Goal: Task Accomplishment & Management: Manage account settings

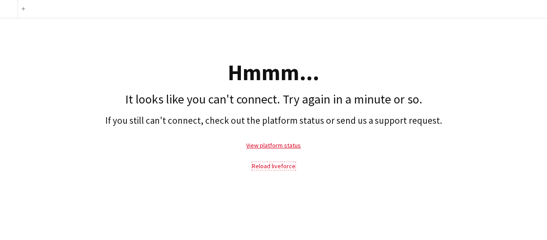
click at [264, 164] on link "Reload liveforce" at bounding box center [274, 166] width 44 height 8
click at [270, 166] on link "Reload liveforce" at bounding box center [274, 166] width 44 height 8
click at [273, 166] on link "Reload liveforce" at bounding box center [274, 166] width 44 height 8
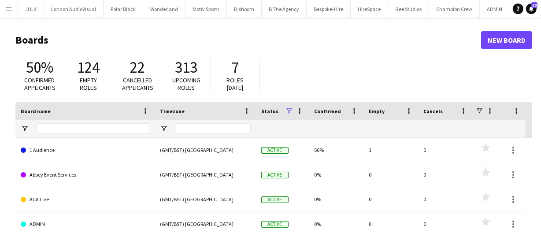
click at [12, 13] on button "Menu" at bounding box center [9, 9] width 18 height 18
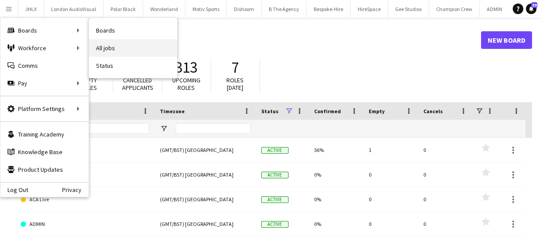
click at [118, 51] on link "All jobs" at bounding box center [133, 48] width 88 height 18
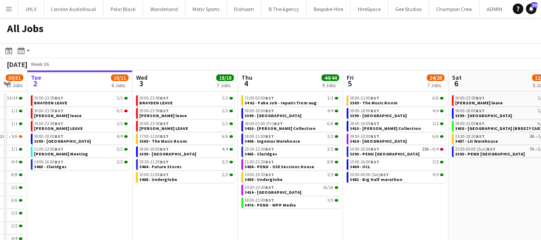
scroll to position [0, 280]
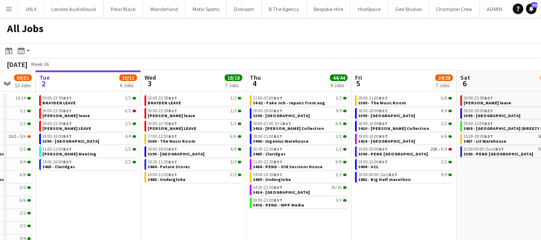
drag, startPoint x: 325, startPoint y: 193, endPoint x: 255, endPoint y: 163, distance: 75.9
click at [255, 163] on app-calendar-viewport "Sat 30 24/24 8 Jobs Sun 31 21/21 8 Jobs Mon 1 50/51 12 Jobs Tue 2 10/11 6 Jobs …" at bounding box center [270, 160] width 541 height 181
click at [387, 194] on app-date-cell "08:00-11:00 BST 6/6 3369 - The Music Room 08:00-18:00 BST 4/4 3399 - King's Obs…" at bounding box center [403, 172] width 105 height 160
click at [264, 153] on span "3465 - Claridges" at bounding box center [269, 154] width 33 height 6
click at [286, 151] on link "10:30-12:30 BST 2/2 3465 - Claridges" at bounding box center [299, 151] width 93 height 10
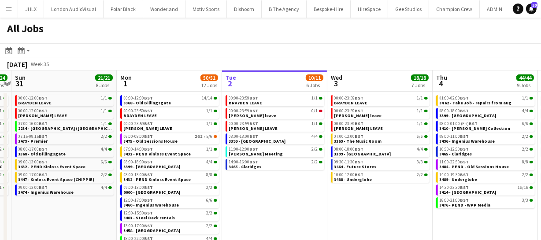
scroll to position [0, 199]
drag, startPoint x: 150, startPoint y: 198, endPoint x: 336, endPoint y: 197, distance: 185.8
click at [336, 197] on app-calendar-viewport "Fri 29 39/39 12 Jobs Sat 30 24/24 8 Jobs Sun 31 21/21 8 Jobs Mon 1 50/51 12 Job…" at bounding box center [270, 160] width 541 height 181
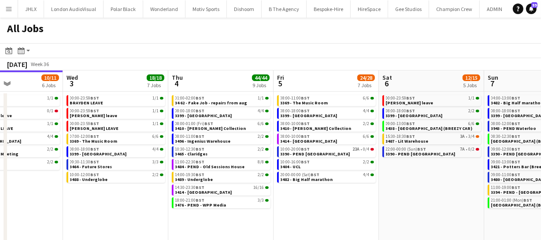
drag, startPoint x: 306, startPoint y: 204, endPoint x: 41, endPoint y: 187, distance: 265.6
click at [42, 187] on app-calendar-viewport "Sun 31 21/21 8 Jobs Mon 1 50/51 12 Jobs Tue 2 10/11 6 Jobs Wed 3 18/18 7 Jobs T…" at bounding box center [270, 160] width 541 height 181
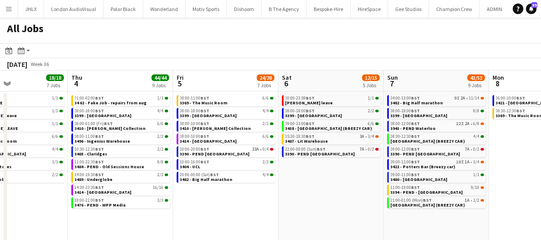
drag, startPoint x: 312, startPoint y: 207, endPoint x: 235, endPoint y: 204, distance: 77.1
click at [235, 204] on app-calendar-viewport "Sun 31 21/21 8 Jobs Mon 1 50/51 12 Jobs Tue 2 10/11 6 Jobs Wed 3 18/18 7 Jobs T…" at bounding box center [270, 160] width 541 height 181
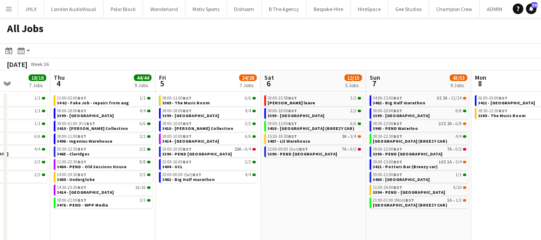
drag, startPoint x: 352, startPoint y: 207, endPoint x: 251, endPoint y: 188, distance: 102.9
click at [251, 190] on app-calendar-viewport "Sun 31 21/21 8 Jobs Mon 1 50/51 12 Jobs Tue 2 10/11 6 Jobs Wed 3 18/18 7 Jobs T…" at bounding box center [270, 160] width 541 height 181
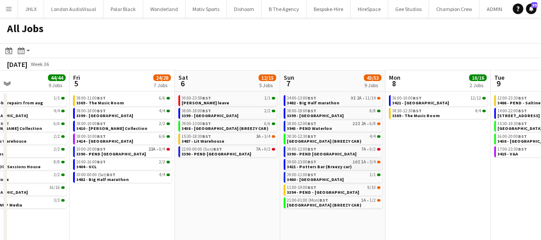
click at [326, 163] on div "09:00-13:00 BST 10I 1A • 3/4" at bounding box center [333, 162] width 93 height 4
click at [197, 183] on app-date-cell "00:00-23:59 BST 1/1 Chris Ames leave 08:00-18:00 BST 2/2 3399 - King's Observat…" at bounding box center [227, 172] width 105 height 160
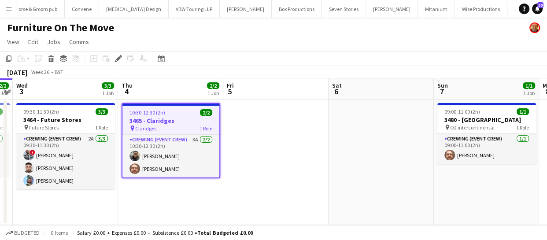
scroll to position [0, 2553]
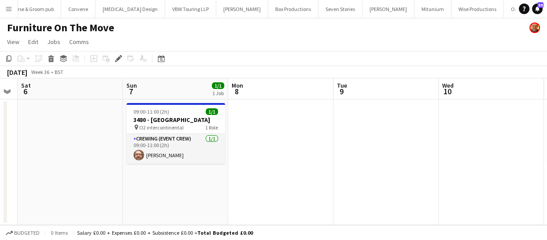
drag, startPoint x: 291, startPoint y: 159, endPoint x: 11, endPoint y: 137, distance: 280.5
click at [0, 137] on html "Menu Boards Boards Boards All jobs Status Workforce Workforce My Workforce Recr…" at bounding box center [273, 120] width 547 height 240
click at [151, 148] on app-calendar-viewport "Tue 2 2/2 1 Job Wed 3 3/3 1 Job Thu 4 2/2 1 Job Fri 5 Sat 6 Sun 7 1/1 1 Job Mon…" at bounding box center [273, 151] width 547 height 147
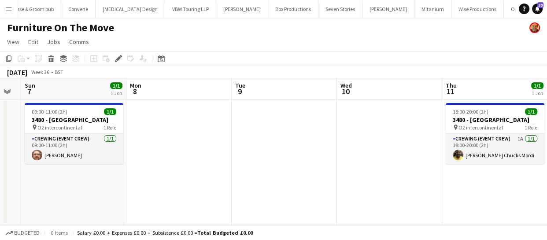
drag, startPoint x: 215, startPoint y: 154, endPoint x: 159, endPoint y: 148, distance: 56.7
click at [161, 148] on app-calendar-viewport "Thu 4 2/2 1 Job Fri 5 Sat 6 Sun 7 1/1 1 Job Mon 8 Tue 9 Wed 10 Thu 11 1/1 1 Job…" at bounding box center [273, 151] width 547 height 147
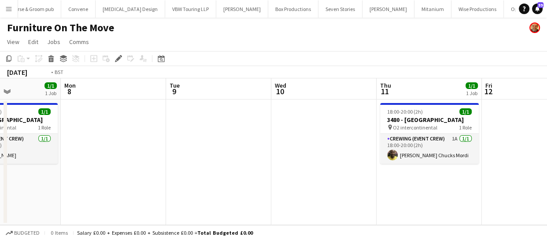
drag, startPoint x: 243, startPoint y: 161, endPoint x: 112, endPoint y: 144, distance: 132.3
click at [114, 145] on app-calendar-viewport "Thu 4 2/2 1 Job Fri 5 Sat 6 Sun 7 1/1 1 Job Mon 8 Tue 9 Wed 10 Thu 11 1/1 1 Job…" at bounding box center [273, 151] width 547 height 147
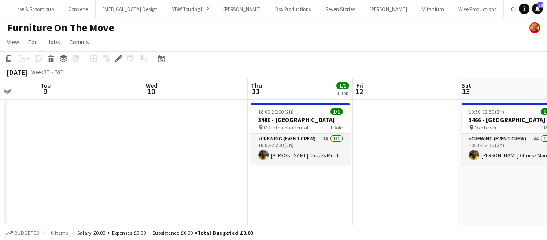
drag, startPoint x: 90, startPoint y: 148, endPoint x: 62, endPoint y: 143, distance: 28.6
click at [62, 145] on app-calendar-viewport "Sat 6 Sun 7 1/1 1 Job Mon 8 Tue 9 Wed 10 Thu 11 1/1 1 Job Fri 12 Sat 13 1/1 1 J…" at bounding box center [273, 151] width 547 height 147
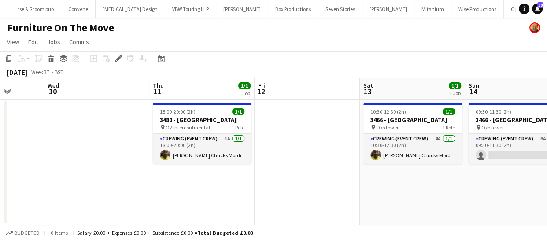
drag, startPoint x: 185, startPoint y: 167, endPoint x: 165, endPoint y: 164, distance: 20.1
click at [166, 164] on app-calendar-viewport "Sat 6 Sun 7 1/1 1 Job Mon 8 Tue 9 Wed 10 Thu 11 1/1 1 Job Fri 12 Sat 13 1/1 1 J…" at bounding box center [273, 151] width 547 height 147
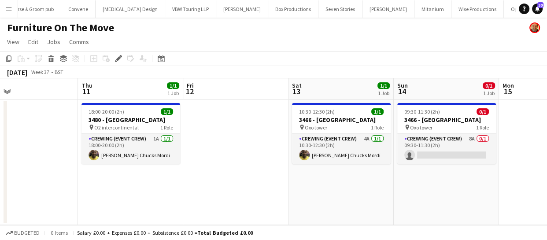
drag, startPoint x: 163, startPoint y: 163, endPoint x: 168, endPoint y: 162, distance: 5.4
click at [162, 163] on app-calendar-viewport "Mon 8 Tue 9 Wed 10 Thu 11 1/1 1 Job Fri 12 Sat 13 1/1 1 Job Sun 14 0/1 1 Job Mo…" at bounding box center [273, 151] width 547 height 147
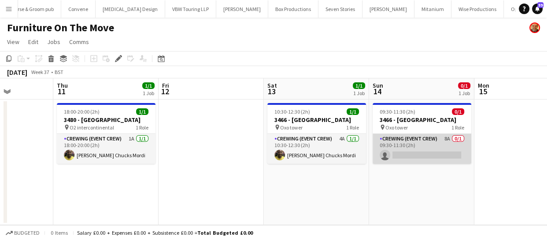
click at [417, 159] on app-card-role "Crewing (Event Crew) 8A 0/1 09:30-11:30 (2h) single-neutral-actions" at bounding box center [422, 149] width 99 height 30
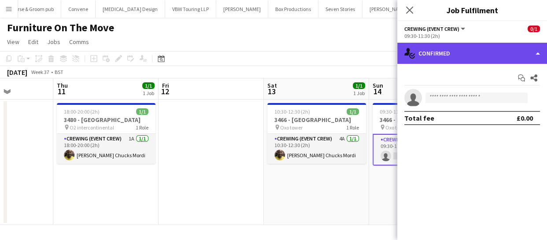
click at [432, 59] on div "single-neutral-actions-check-2 Confirmed" at bounding box center [472, 53] width 150 height 21
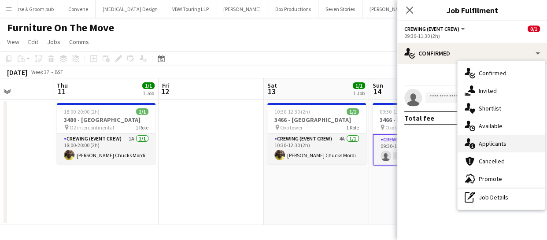
click at [493, 150] on div "single-neutral-actions-information Applicants" at bounding box center [500, 144] width 87 height 18
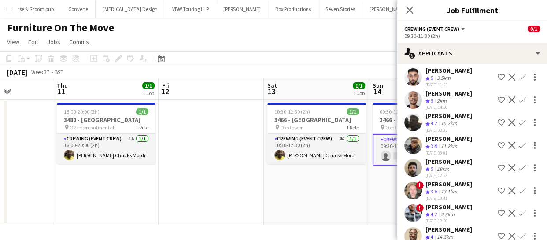
scroll to position [59, 0]
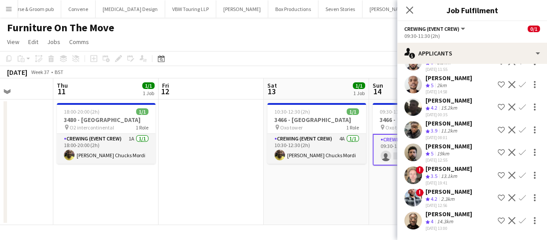
click at [519, 126] on app-icon "Confirm" at bounding box center [522, 129] width 7 height 7
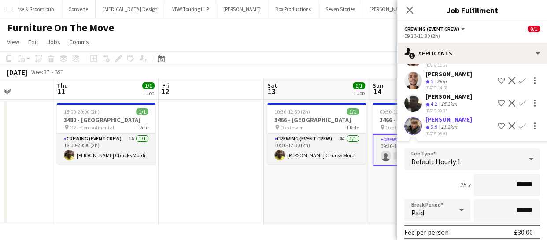
drag, startPoint x: 529, startPoint y: 178, endPoint x: 441, endPoint y: 163, distance: 89.8
click at [441, 163] on form "Fee Type Default Hourly 1 2h x ****** Break Period Paid ****** Fee per person £…" at bounding box center [472, 242] width 150 height 188
type input "****"
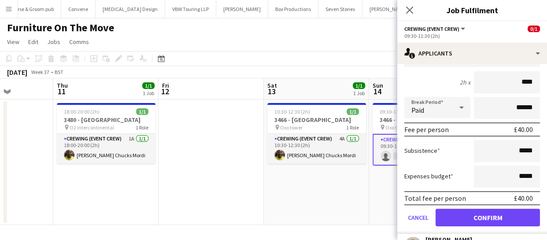
scroll to position [219, 0]
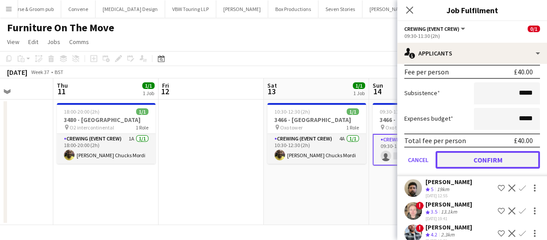
click at [495, 155] on button "Confirm" at bounding box center [487, 160] width 104 height 18
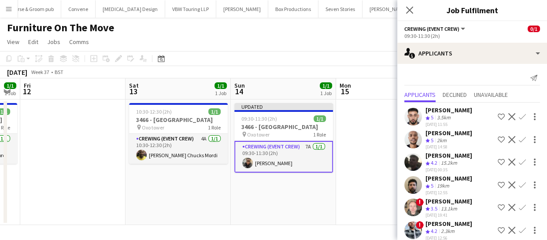
scroll to position [0, 404]
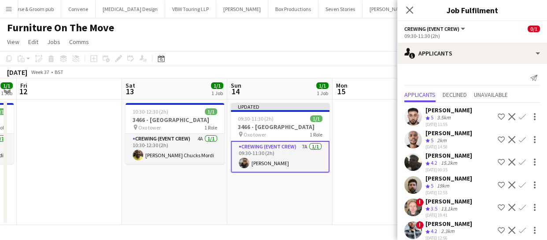
drag, startPoint x: 369, startPoint y: 208, endPoint x: 227, endPoint y: 205, distance: 141.8
click at [227, 205] on app-calendar-viewport "Mon 8 Tue 9 Wed 10 Thu 11 1/1 1 Job Fri 12 Sat 13 1/1 1 Job Sun 14 1/1 1 Job Mo…" at bounding box center [273, 151] width 547 height 147
click at [412, 14] on icon "Close pop-in" at bounding box center [409, 10] width 8 height 8
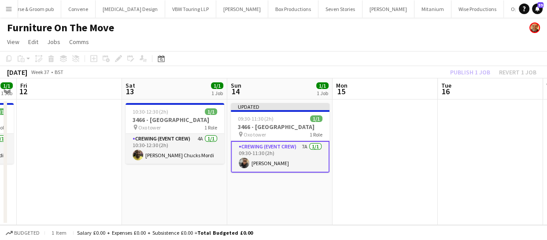
click at [290, 149] on app-card-role "Crewing (Event Crew) 7A 1/1 09:30-11:30 (2h) Samuel Kusimo" at bounding box center [280, 157] width 99 height 32
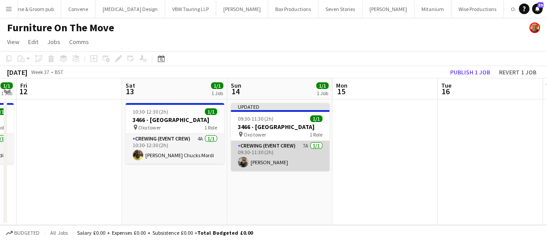
click at [278, 157] on app-card-role "Crewing (Event Crew) 7A 1/1 09:30-11:30 (2h) Samuel Kusimo" at bounding box center [280, 156] width 99 height 30
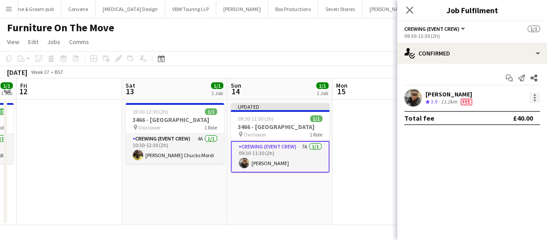
click at [536, 100] on div at bounding box center [534, 97] width 11 height 11
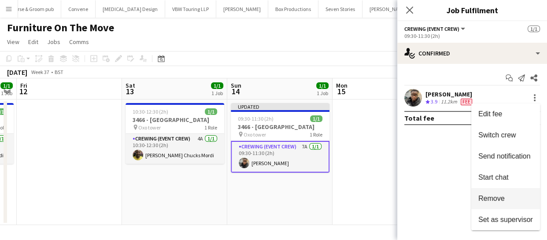
click at [502, 193] on button "Remove" at bounding box center [505, 198] width 69 height 21
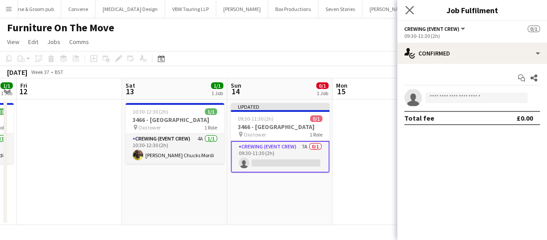
click at [407, 5] on app-icon "Close pop-in" at bounding box center [409, 10] width 13 height 13
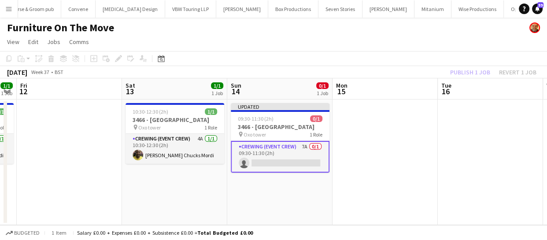
click at [471, 74] on div "Publish 1 job Revert 1 job" at bounding box center [492, 71] width 107 height 11
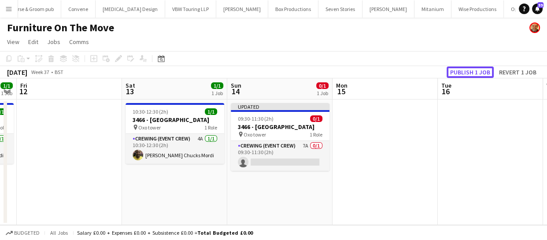
click at [471, 74] on button "Publish 1 job" at bounding box center [469, 71] width 47 height 11
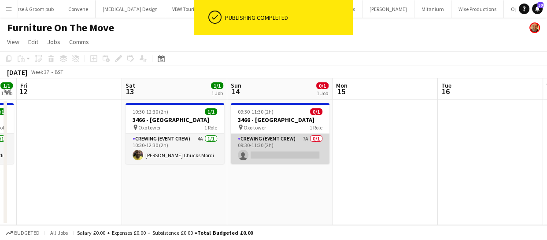
click at [286, 156] on app-card-role "Crewing (Event Crew) 7A 0/1 09:30-11:30 (2h) single-neutral-actions" at bounding box center [280, 149] width 99 height 30
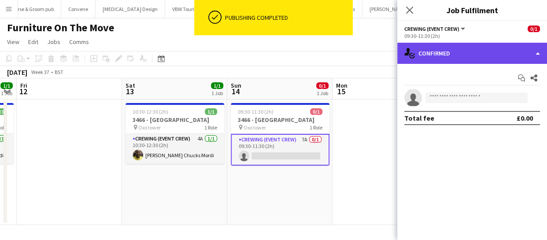
click at [516, 45] on div "single-neutral-actions-check-2 Confirmed" at bounding box center [472, 53] width 150 height 21
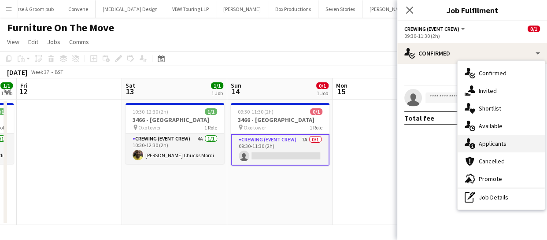
click at [498, 140] on span "Applicants" at bounding box center [493, 144] width 28 height 8
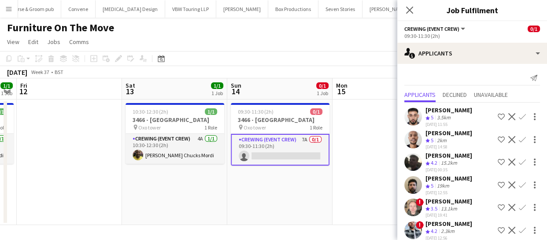
click at [519, 181] on app-icon "Confirm" at bounding box center [522, 184] width 7 height 7
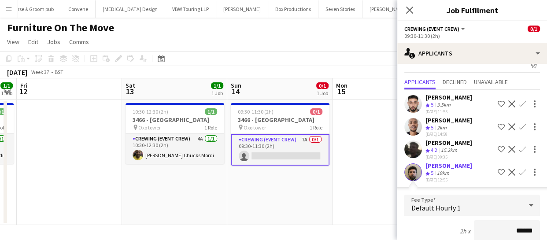
drag, startPoint x: 531, startPoint y: 223, endPoint x: 476, endPoint y: 221, distance: 56.0
click at [476, 221] on input "******" at bounding box center [507, 231] width 66 height 22
type input "****"
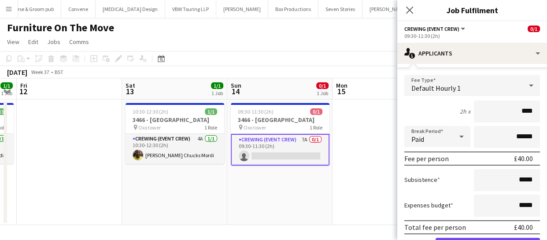
scroll to position [173, 0]
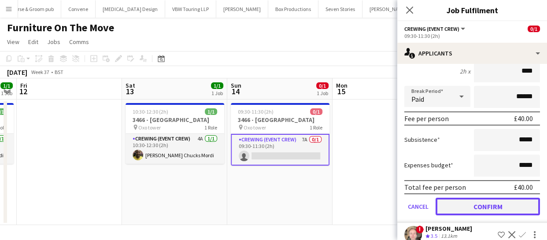
click at [498, 203] on button "Confirm" at bounding box center [487, 207] width 104 height 18
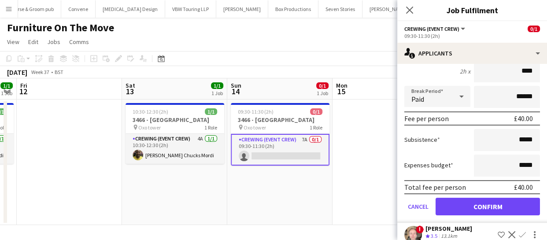
scroll to position [0, 0]
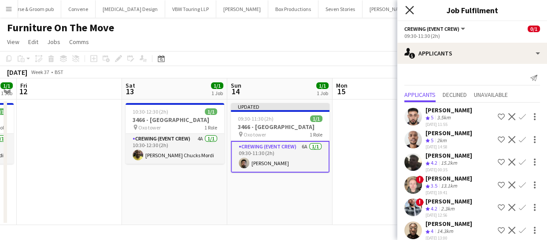
click at [413, 12] on icon "Close pop-in" at bounding box center [409, 10] width 8 height 8
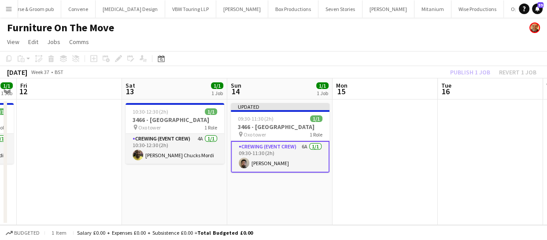
click at [463, 71] on div "Publish 1 job Revert 1 job" at bounding box center [492, 71] width 107 height 11
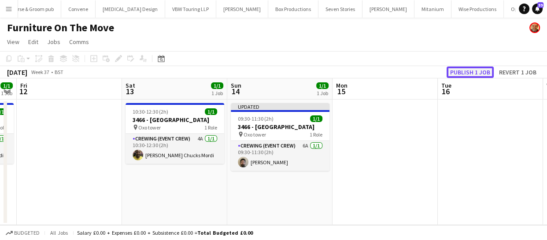
click at [462, 72] on button "Publish 1 job" at bounding box center [469, 71] width 47 height 11
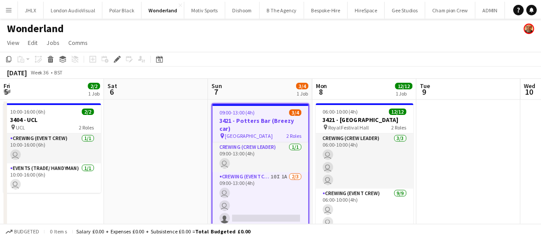
scroll to position [0, 303]
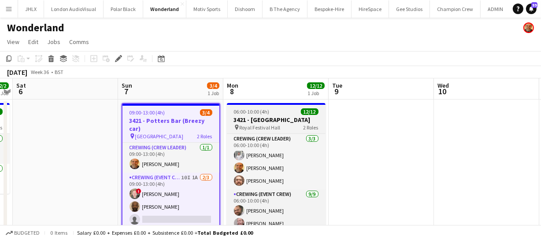
click at [273, 127] on span "Royal Festival Hall" at bounding box center [260, 127] width 41 height 7
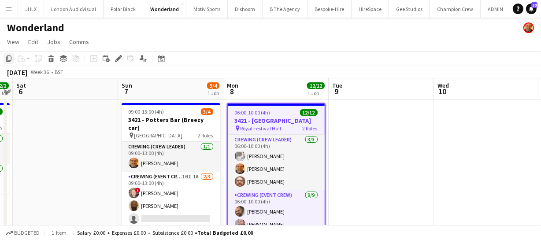
click at [4, 55] on div "Copy" at bounding box center [9, 58] width 11 height 11
drag, startPoint x: 402, startPoint y: 145, endPoint x: 185, endPoint y: 113, distance: 219.9
click at [207, 119] on app-calendar-viewport "Wed 3 Thu 4 Fri 5 2/2 1 Job Sat 6 Sun 7 3/4 1 Job Mon 8 12/12 1 Job Tue 9 Wed 1…" at bounding box center [270, 228] width 541 height 301
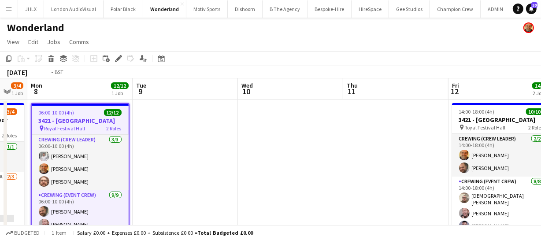
drag, startPoint x: 363, startPoint y: 141, endPoint x: 277, endPoint y: 128, distance: 86.4
click at [258, 127] on app-calendar-viewport "Fri 5 2/2 1 Job Sat 6 Sun 7 3/4 1 Job Mon 8 12/12 1 Job Tue 9 Wed 10 Thu 11 Fri…" at bounding box center [270, 228] width 541 height 301
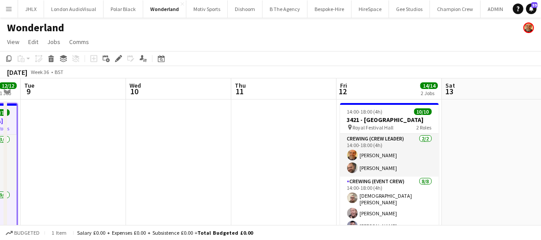
drag, startPoint x: 216, startPoint y: 129, endPoint x: 198, endPoint y: 122, distance: 19.4
click at [171, 124] on app-calendar-viewport "Fri 5 2/2 1 Job Sat 6 Sun 7 3/4 1 Job Mon 8 12/12 1 Job Tue 9 Wed 10 Thu 11 Fri…" at bounding box center [270, 228] width 541 height 301
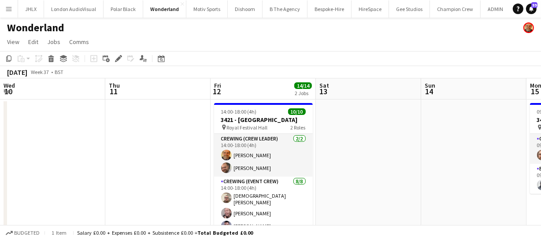
drag, startPoint x: 120, startPoint y: 113, endPoint x: 48, endPoint y: 96, distance: 74.2
click at [61, 102] on app-calendar-viewport "Sun 7 3/4 1 Job Mon 8 12/12 1 Job Tue 9 Wed 10 Thu 11 Fri 12 14/14 2 Jobs Sat 1…" at bounding box center [270, 228] width 541 height 301
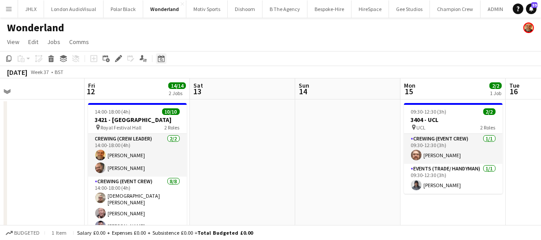
click at [158, 57] on icon at bounding box center [161, 58] width 7 height 7
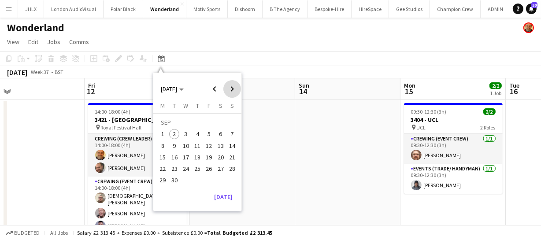
click at [231, 91] on span "Next month" at bounding box center [232, 89] width 18 height 18
click at [231, 92] on span "Next month" at bounding box center [232, 89] width 18 height 18
click at [166, 148] on span "10" at bounding box center [162, 148] width 11 height 11
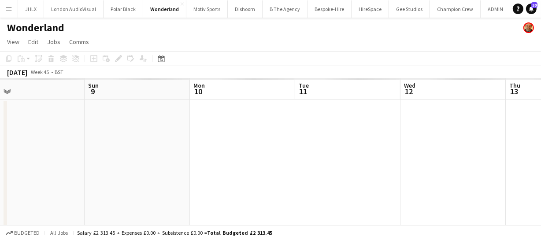
scroll to position [0, 303]
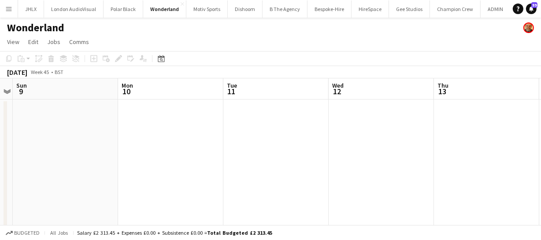
click at [151, 116] on app-date-cell at bounding box center [170, 240] width 105 height 280
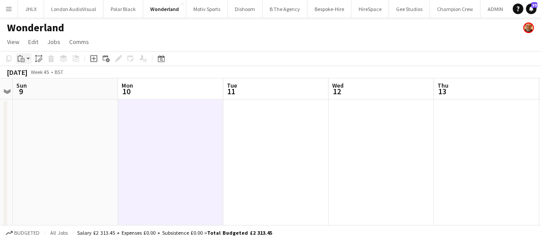
click at [23, 55] on icon "Paste" at bounding box center [21, 58] width 7 height 7
click at [49, 79] on link "Paste Ctrl+V" at bounding box center [64, 75] width 83 height 8
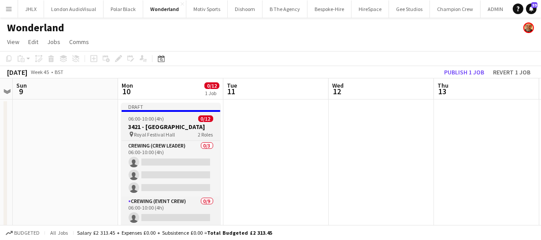
click at [176, 123] on h3 "3421 - [GEOGRAPHIC_DATA]" at bounding box center [171, 127] width 99 height 8
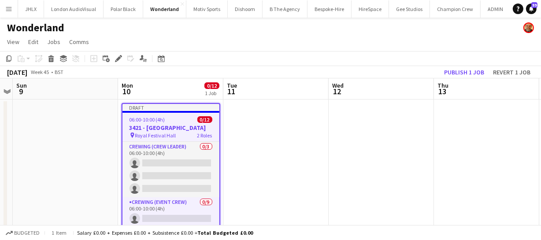
scroll to position [0, 303]
click at [116, 59] on icon at bounding box center [118, 58] width 5 height 5
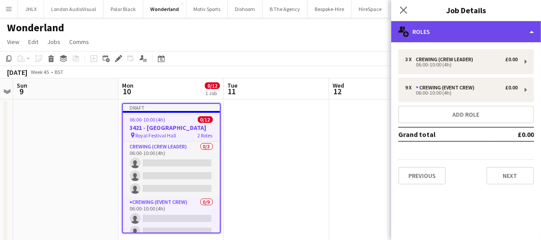
click at [447, 30] on div "multiple-users-add Roles" at bounding box center [466, 31] width 150 height 21
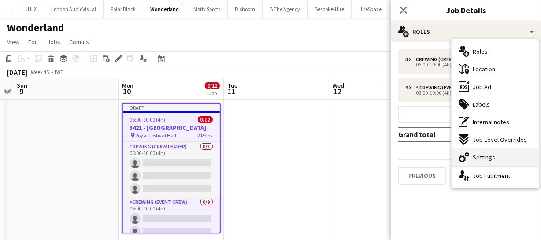
click at [486, 158] on span "Settings" at bounding box center [483, 157] width 22 height 8
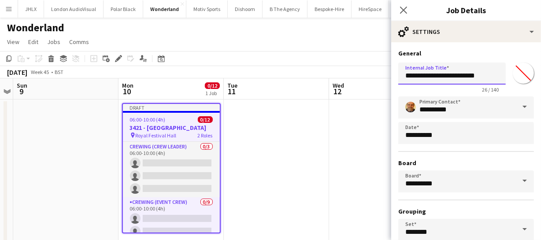
drag, startPoint x: 430, startPoint y: 68, endPoint x: 388, endPoint y: 66, distance: 41.9
click at [388, 66] on body "Menu Boards Boards Boards All jobs Status Workforce Workforce My Workforce Recr…" at bounding box center [270, 197] width 541 height 395
click at [428, 76] on input "******" at bounding box center [451, 74] width 107 height 22
paste input "**********"
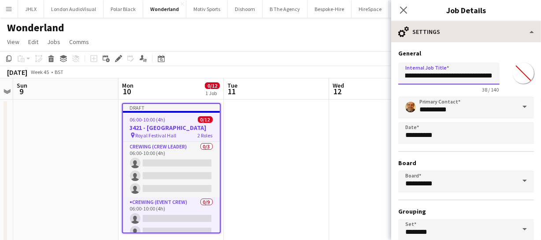
type input "**********"
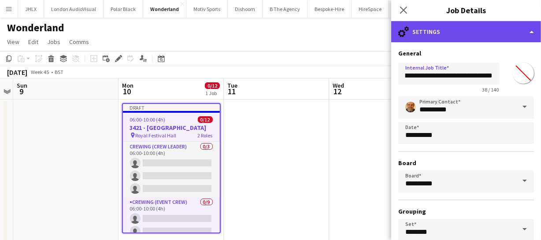
click at [488, 25] on div "cog-double-3 Settings" at bounding box center [466, 31] width 150 height 21
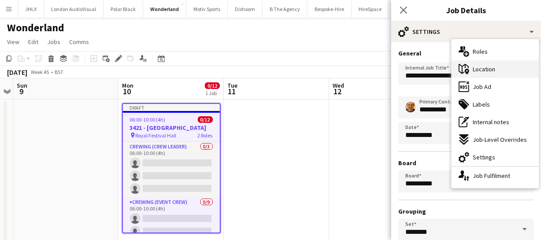
click at [491, 60] on div "maps-pin-1 Location" at bounding box center [494, 69] width 87 height 18
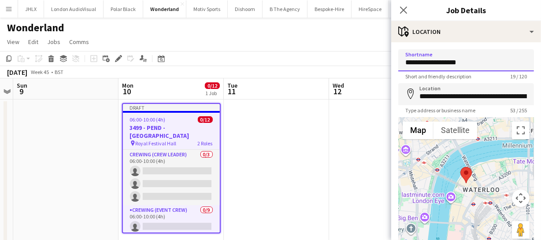
drag, startPoint x: 462, startPoint y: 61, endPoint x: 365, endPoint y: 60, distance: 96.9
click at [365, 60] on body "Menu Boards Boards Boards All jobs Status Workforce Workforce My Workforce Recr…" at bounding box center [270, 197] width 541 height 395
type input "**********"
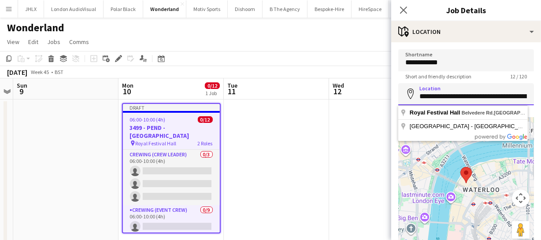
scroll to position [0, 55]
drag, startPoint x: 420, startPoint y: 101, endPoint x: 547, endPoint y: 89, distance: 127.4
click at [541, 89] on html "Menu Boards Boards Boards All jobs Status Workforce Workforce My Workforce Recr…" at bounding box center [270, 197] width 541 height 395
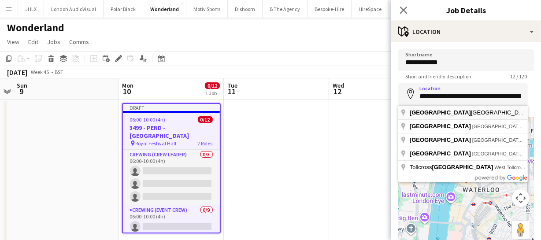
type input "**********"
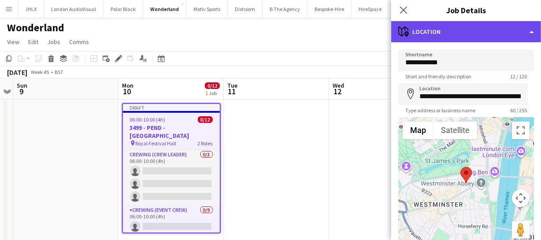
click at [462, 26] on div "maps-pin-1 Location" at bounding box center [466, 31] width 150 height 21
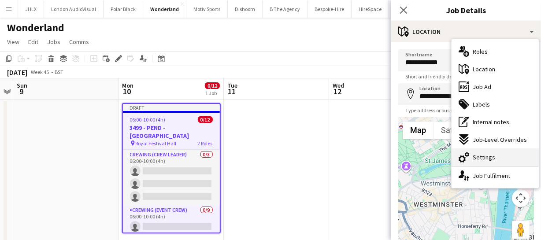
click at [493, 151] on div "cog-double-3 Settings" at bounding box center [494, 157] width 87 height 18
type input "*******"
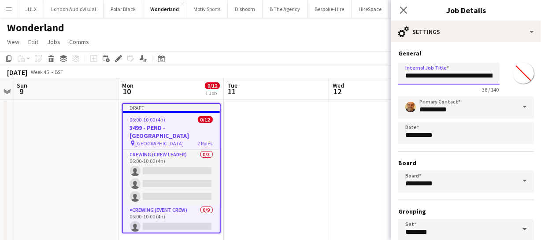
scroll to position [0, 26]
drag, startPoint x: 445, startPoint y: 74, endPoint x: 519, endPoint y: 65, distance: 75.0
click at [519, 65] on div "**********" at bounding box center [466, 76] width 136 height 34
click at [429, 71] on input "**********" at bounding box center [448, 74] width 101 height 22
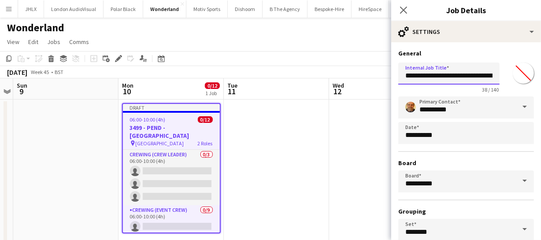
drag, startPoint x: 458, startPoint y: 75, endPoint x: 446, endPoint y: 76, distance: 11.5
click at [446, 76] on input "**********" at bounding box center [448, 74] width 101 height 22
click at [485, 74] on input "**********" at bounding box center [448, 74] width 101 height 22
click at [483, 77] on input "**********" at bounding box center [448, 74] width 101 height 22
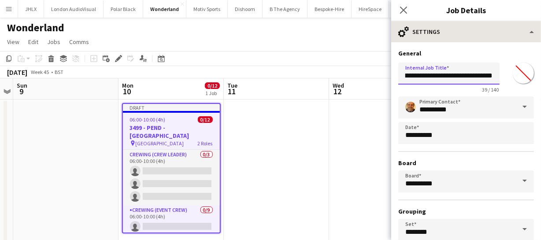
type input "**********"
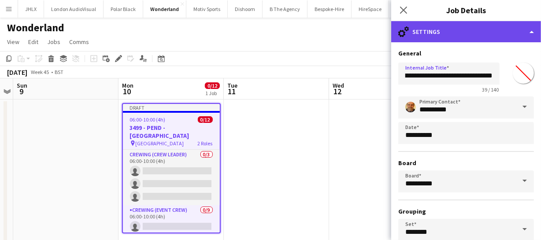
click at [476, 31] on div "cog-double-3 Settings" at bounding box center [466, 31] width 150 height 21
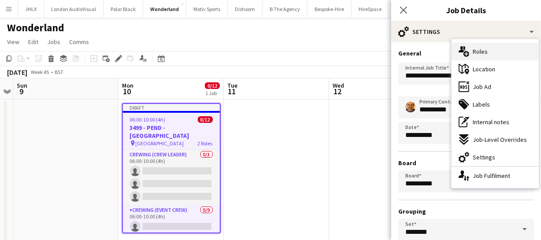
click at [488, 48] on div "multiple-users-add Roles" at bounding box center [494, 52] width 87 height 18
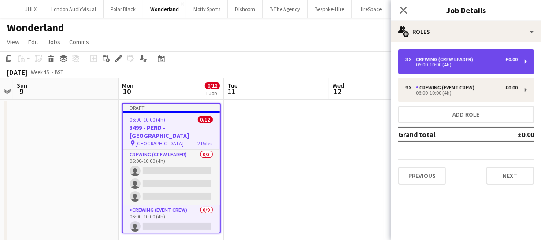
click at [439, 66] on div "06:00-10:00 (4h)" at bounding box center [461, 65] width 112 height 4
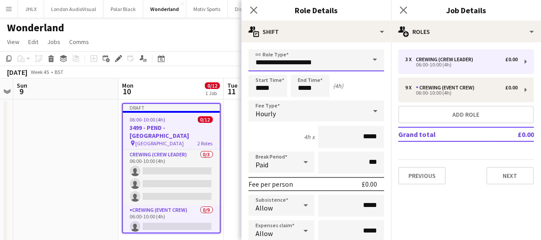
click at [358, 62] on input "**********" at bounding box center [316, 60] width 136 height 22
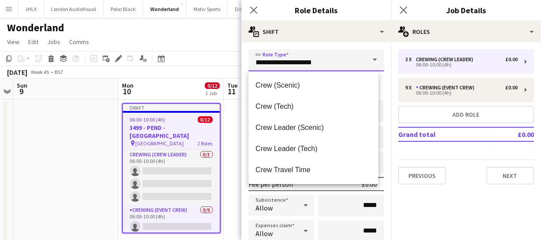
click at [358, 62] on input "**********" at bounding box center [316, 60] width 136 height 22
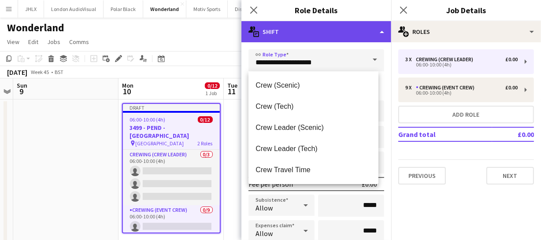
click at [356, 26] on div "multiple-actions-text Shift" at bounding box center [316, 31] width 150 height 21
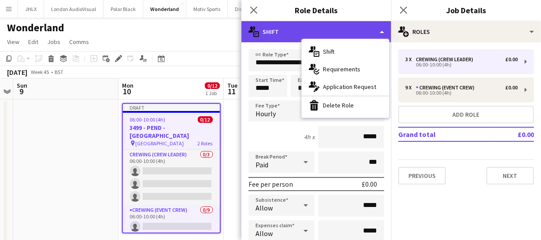
click at [356, 26] on div "multiple-actions-text Shift" at bounding box center [316, 31] width 150 height 21
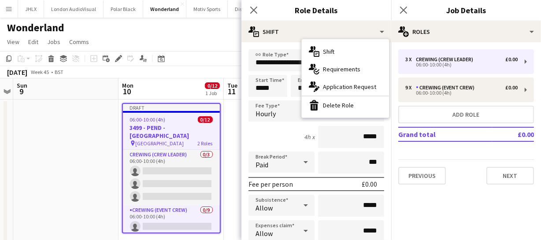
click at [270, 128] on div "4h x *****" at bounding box center [316, 137] width 136 height 22
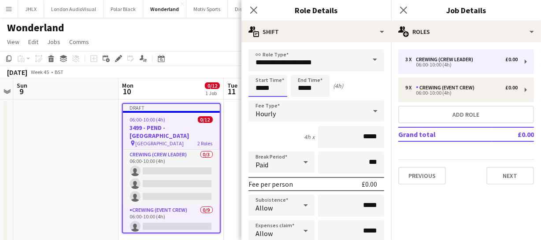
drag, startPoint x: 278, startPoint y: 88, endPoint x: 198, endPoint y: 86, distance: 80.2
click at [214, 86] on body "Menu Boards Boards Boards All jobs Status Workforce Workforce My Workforce Recr…" at bounding box center [270, 197] width 541 height 395
type input "*****"
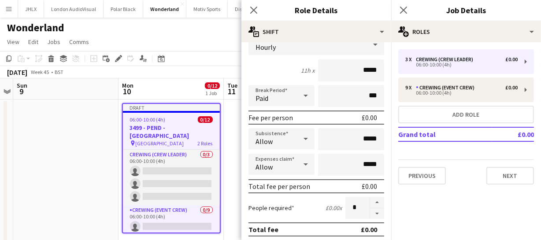
scroll to position [80, 0]
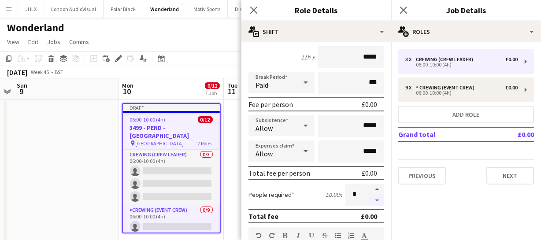
type input "*****"
click at [370, 198] on button "button" at bounding box center [377, 200] width 14 height 11
type input "*"
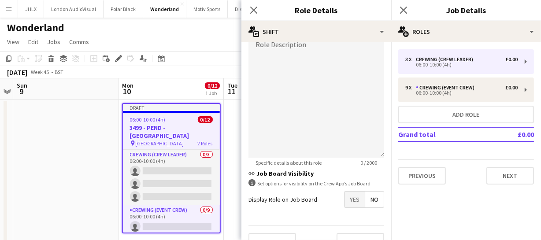
scroll to position [310, 0]
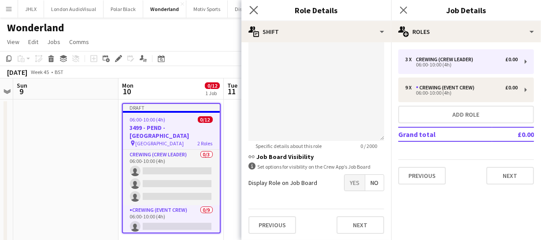
click at [249, 7] on icon "Close pop-in" at bounding box center [253, 10] width 8 height 8
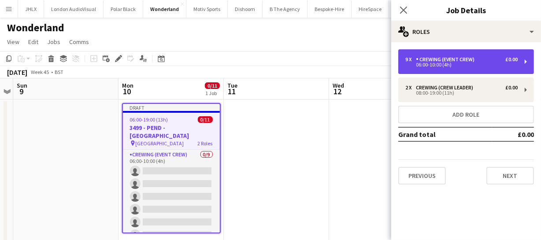
click at [434, 65] on div "06:00-10:00 (4h)" at bounding box center [461, 65] width 112 height 4
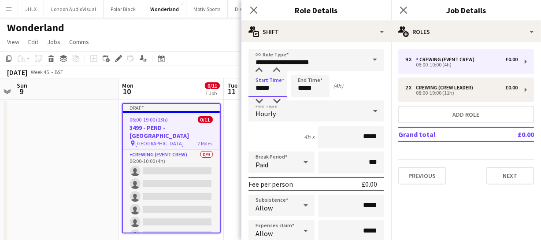
drag, startPoint x: 282, startPoint y: 88, endPoint x: 175, endPoint y: 83, distance: 107.1
click at [173, 83] on body "Menu Boards Boards Boards All jobs Status Workforce Workforce My Workforce Recr…" at bounding box center [270, 197] width 541 height 395
type input "*****"
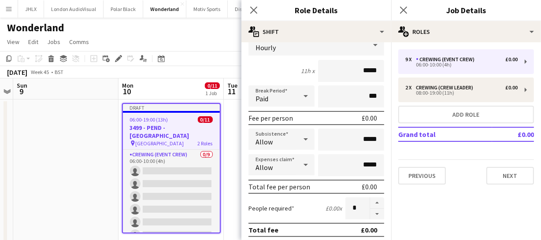
scroll to position [80, 0]
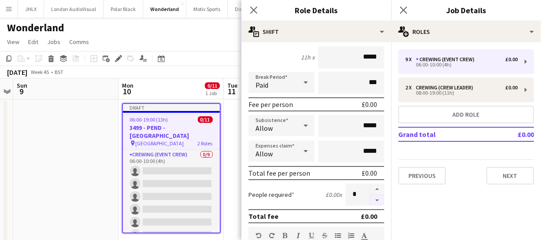
type input "*****"
click at [374, 197] on button "button" at bounding box center [377, 200] width 14 height 11
type input "*"
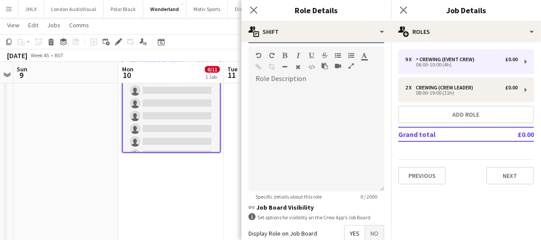
scroll to position [280, 0]
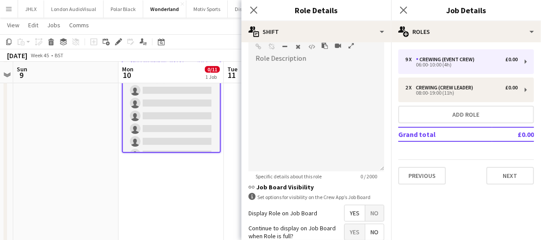
click at [350, 210] on span "Yes" at bounding box center [354, 213] width 20 height 16
click at [253, 7] on icon "Close pop-in" at bounding box center [253, 10] width 8 height 8
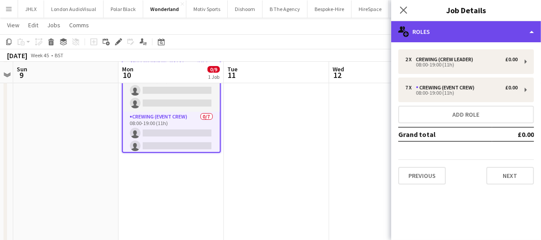
click at [458, 28] on div "multiple-users-add Roles" at bounding box center [466, 31] width 150 height 21
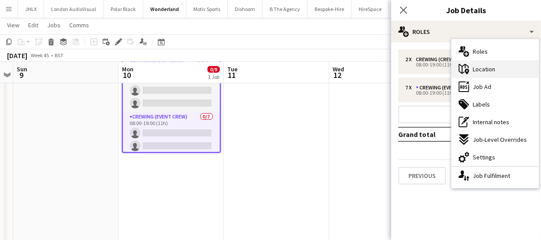
click at [498, 63] on div "maps-pin-1 Location" at bounding box center [494, 69] width 87 height 18
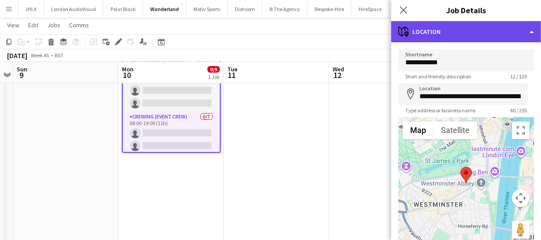
click at [471, 22] on div "maps-pin-1 Location" at bounding box center [466, 31] width 150 height 21
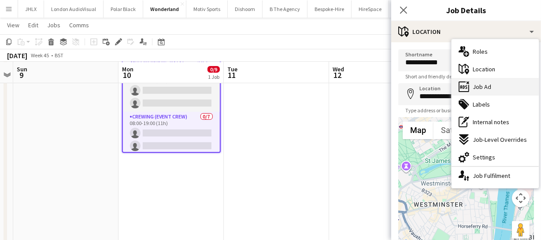
click at [483, 84] on span "Job Ad" at bounding box center [481, 87] width 18 height 8
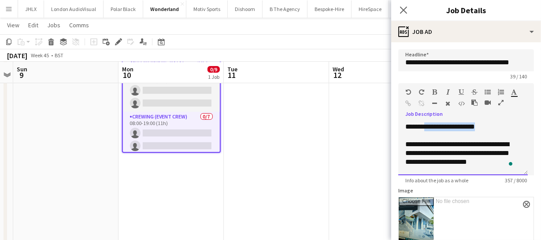
drag, startPoint x: 427, startPoint y: 127, endPoint x: 484, endPoint y: 128, distance: 57.7
click at [484, 128] on div "**********" at bounding box center [462, 148] width 129 height 53
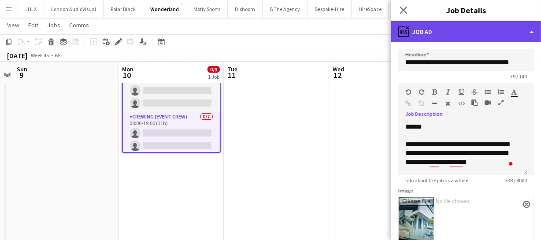
click at [485, 27] on div "ads-window Job Ad" at bounding box center [466, 31] width 150 height 21
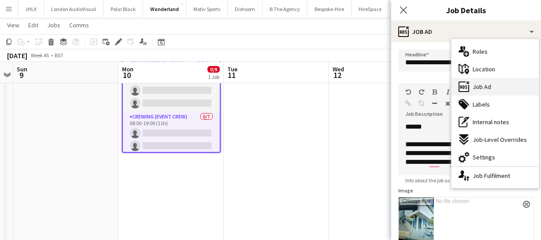
click at [498, 85] on div "ads-window Job Ad" at bounding box center [494, 87] width 87 height 18
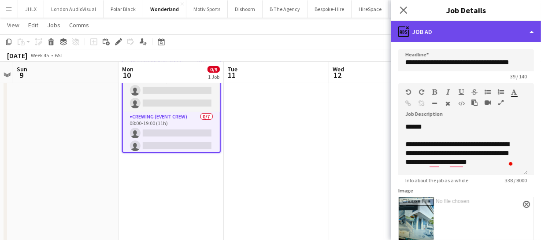
click at [488, 41] on div "ads-window Job Ad" at bounding box center [466, 31] width 150 height 21
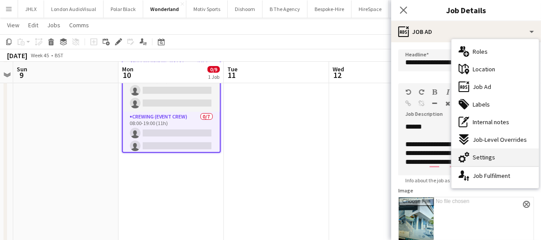
click at [496, 162] on div "cog-double-3 Settings" at bounding box center [494, 157] width 87 height 18
type input "*******"
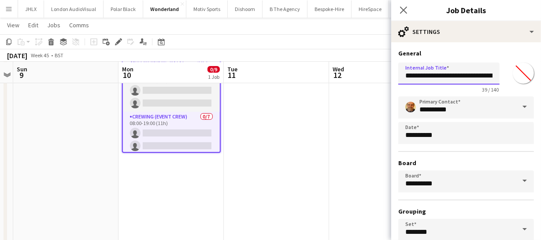
scroll to position [0, 27]
drag, startPoint x: 448, startPoint y: 75, endPoint x: 501, endPoint y: 75, distance: 53.3
click at [501, 75] on div "**********" at bounding box center [466, 76] width 136 height 34
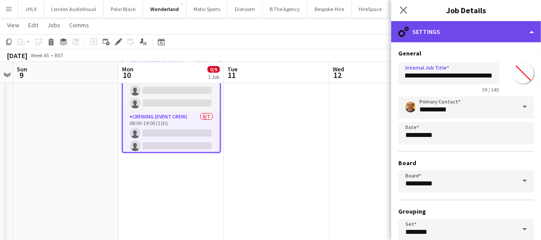
scroll to position [0, 0]
click at [454, 26] on div "cog-double-3 Settings" at bounding box center [466, 31] width 150 height 21
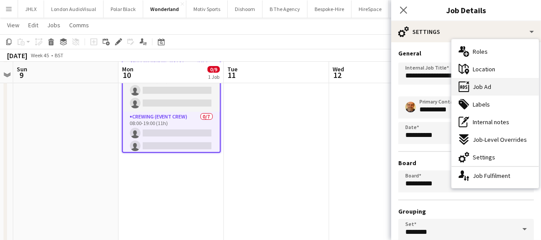
click at [500, 89] on div "ads-window Job Ad" at bounding box center [494, 87] width 87 height 18
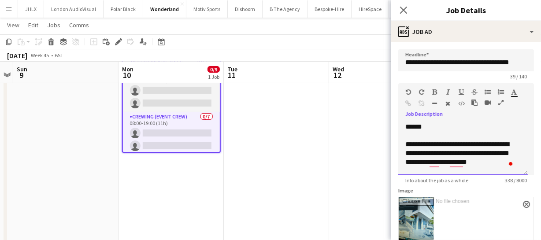
click at [429, 124] on div "**********" at bounding box center [462, 148] width 129 height 53
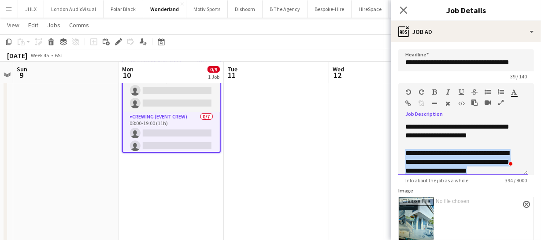
drag, startPoint x: 507, startPoint y: 139, endPoint x: 398, endPoint y: 163, distance: 110.9
click at [398, 163] on div "**********" at bounding box center [462, 148] width 129 height 53
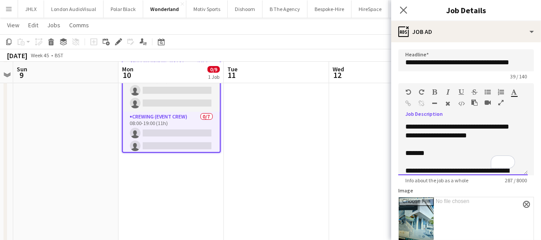
click at [413, 158] on div "*******" at bounding box center [460, 153] width 110 height 9
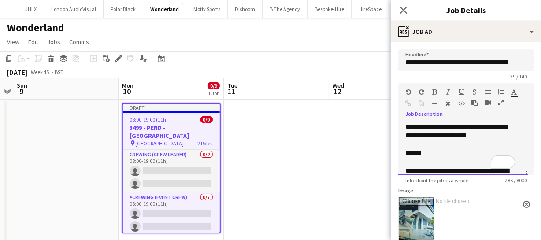
scroll to position [40, 0]
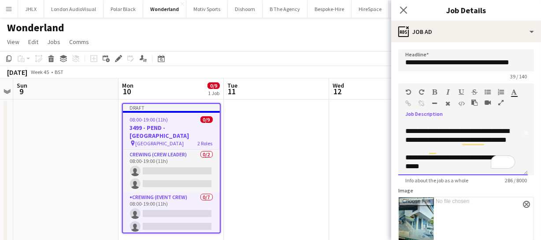
click at [443, 144] on div "**********" at bounding box center [460, 136] width 110 height 18
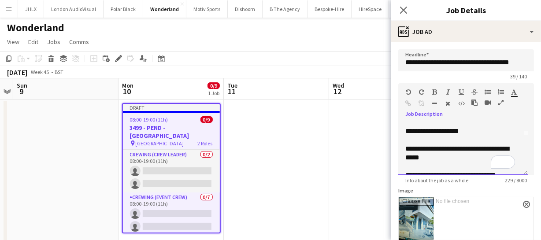
click at [403, 143] on div "**********" at bounding box center [462, 148] width 129 height 53
click at [428, 134] on span "**********" at bounding box center [451, 131] width 93 height 7
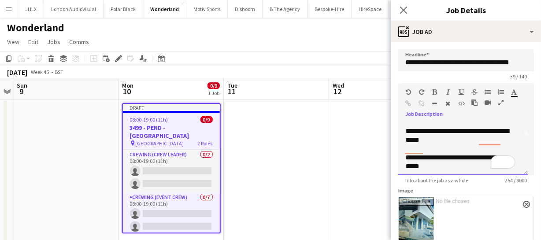
click at [464, 142] on span "**********" at bounding box center [456, 135] width 103 height 15
drag, startPoint x: 460, startPoint y: 139, endPoint x: 471, endPoint y: 144, distance: 12.2
click at [460, 139] on span "**********" at bounding box center [456, 135] width 103 height 15
click at [465, 139] on span "**********" at bounding box center [456, 135] width 103 height 15
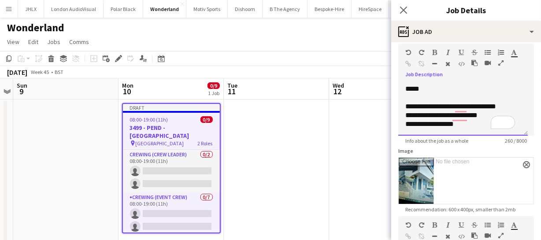
scroll to position [80, 0]
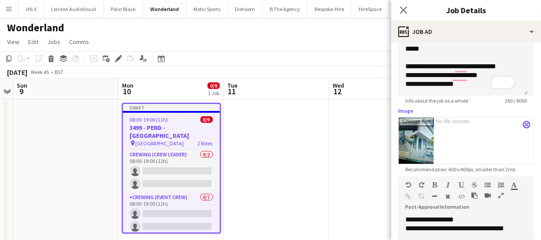
click at [524, 123] on app-icon "close" at bounding box center [526, 125] width 5 height 4
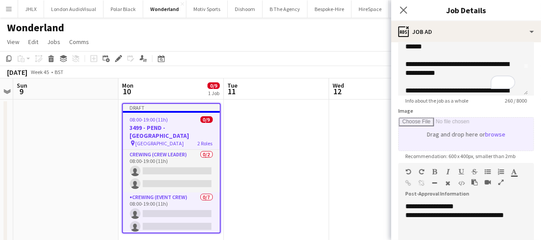
scroll to position [0, 0]
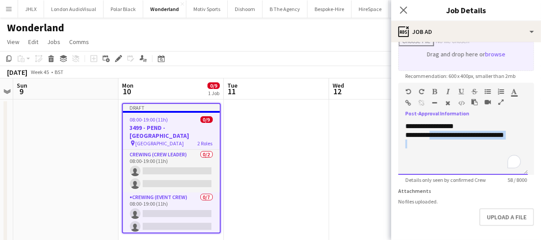
drag, startPoint x: 431, startPoint y: 133, endPoint x: 542, endPoint y: 139, distance: 111.1
click at [541, 139] on html "Menu Boards Boards Boards All jobs Status Workforce Workforce My Workforce Recr…" at bounding box center [270, 197] width 541 height 395
click at [404, 8] on icon "Close pop-in" at bounding box center [403, 10] width 8 height 8
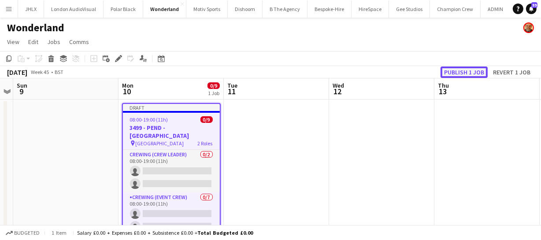
click at [470, 74] on button "Publish 1 job" at bounding box center [463, 71] width 47 height 11
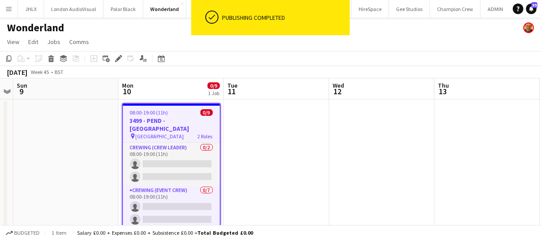
click at [188, 117] on h3 "3499 - PEND - Central Hall Westminster" at bounding box center [171, 125] width 97 height 16
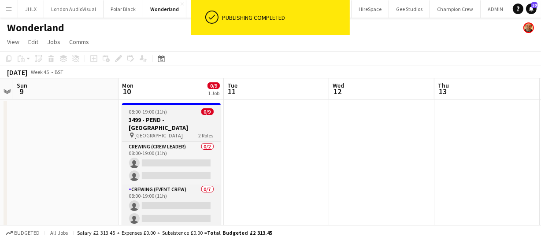
scroll to position [0, 302]
click at [188, 117] on h3 "3499 - PEND - Central Hall Westminster" at bounding box center [171, 124] width 99 height 16
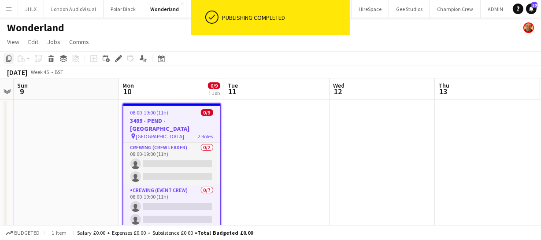
click at [5, 59] on icon "Copy" at bounding box center [8, 58] width 7 height 7
click at [242, 107] on app-date-cell at bounding box center [276, 240] width 105 height 280
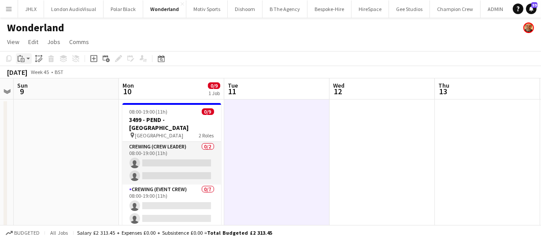
click at [23, 58] on icon at bounding box center [23, 60] width 4 height 4
click at [28, 77] on link "Paste Ctrl+V" at bounding box center [64, 75] width 83 height 8
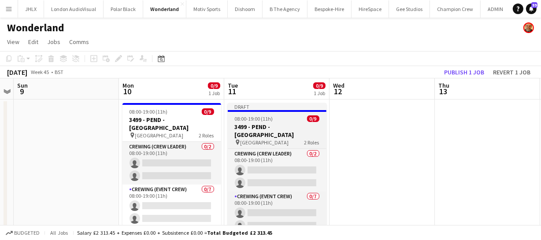
click at [272, 133] on h3 "3499 - PEND - Central Hall Westminster" at bounding box center [277, 131] width 99 height 16
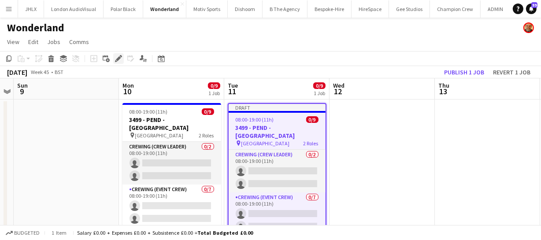
click at [118, 62] on div "Edit" at bounding box center [118, 58] width 11 height 11
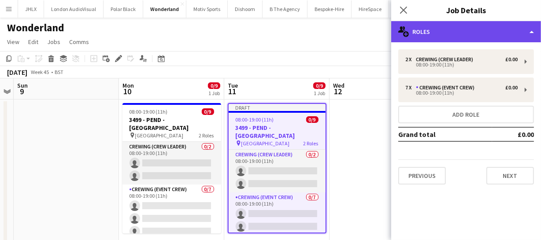
click at [446, 30] on div "multiple-users-add Roles" at bounding box center [466, 31] width 150 height 21
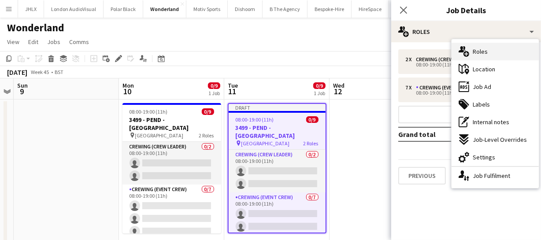
click at [489, 54] on div "multiple-users-add Roles" at bounding box center [494, 52] width 87 height 18
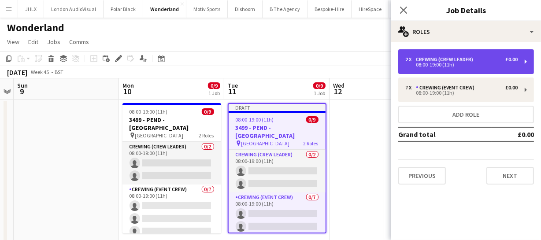
click at [441, 66] on div "08:00-19:00 (11h)" at bounding box center [461, 65] width 112 height 4
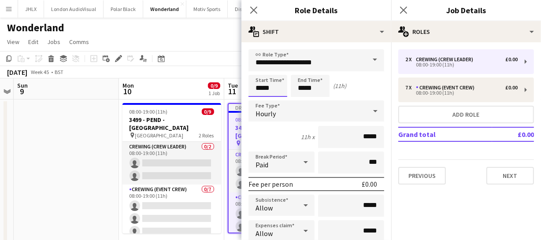
drag, startPoint x: 279, startPoint y: 84, endPoint x: 239, endPoint y: 84, distance: 39.6
click at [239, 84] on body "Menu Boards Boards Boards All jobs Status Workforce Workforce My Workforce Recr…" at bounding box center [270, 197] width 541 height 395
type input "*****"
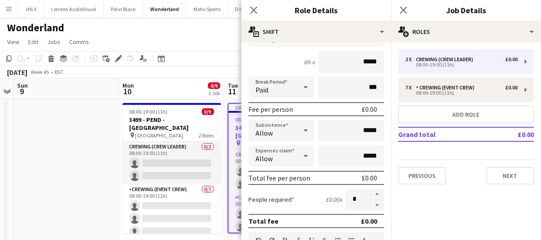
scroll to position [80, 0]
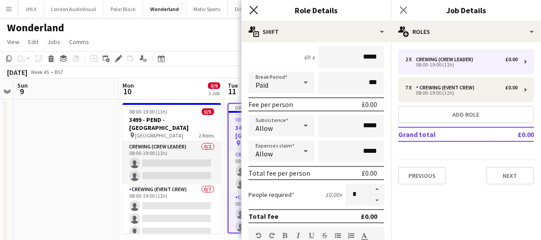
type input "*****"
click at [257, 13] on icon "Close pop-in" at bounding box center [253, 10] width 8 height 8
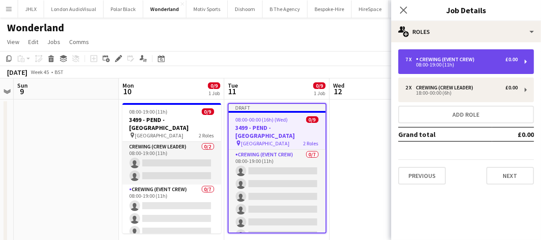
click at [447, 68] on div "7 x Crewing (Event Crew) £0.00 08:00-19:00 (11h)" at bounding box center [466, 61] width 136 height 25
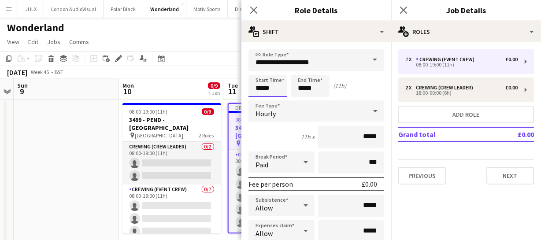
drag, startPoint x: 283, startPoint y: 86, endPoint x: 137, endPoint y: 75, distance: 146.6
click at [155, 77] on body "Menu Boards Boards Boards All jobs Status Workforce Workforce My Workforce Recr…" at bounding box center [270, 197] width 541 height 395
type input "*****"
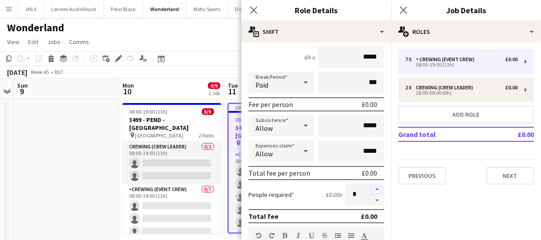
type input "*****"
click at [372, 188] on button "button" at bounding box center [377, 189] width 14 height 11
type input "*"
click at [254, 15] on app-icon "Close pop-in" at bounding box center [253, 10] width 13 height 13
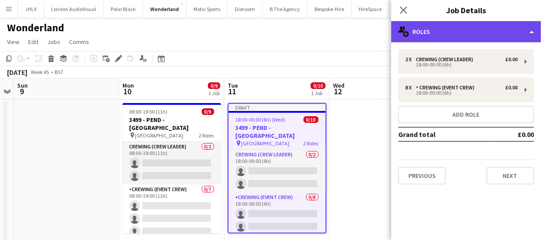
click at [429, 33] on div "multiple-users-add Roles" at bounding box center [466, 31] width 150 height 21
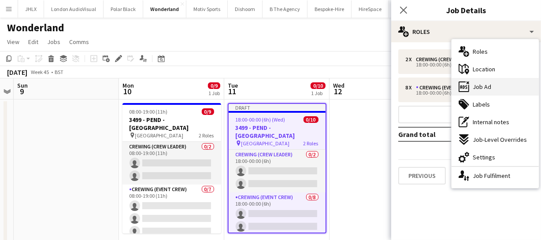
click at [480, 82] on div "ads-window Job Ad" at bounding box center [494, 87] width 87 height 18
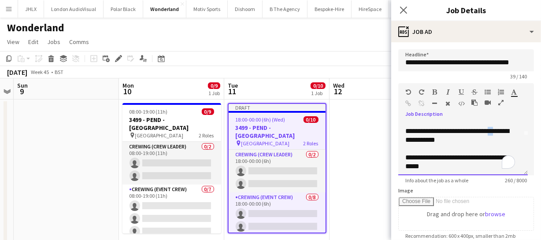
scroll to position [40, 0]
drag, startPoint x: 498, startPoint y: 138, endPoint x: 519, endPoint y: 150, distance: 24.1
click at [519, 150] on div "**********" at bounding box center [462, 148] width 129 height 53
click at [405, 14] on icon "Close pop-in" at bounding box center [403, 10] width 8 height 8
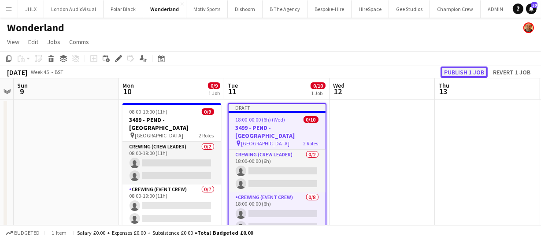
click at [461, 68] on button "Publish 1 job" at bounding box center [463, 71] width 47 height 11
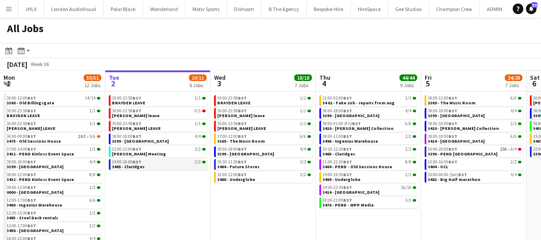
click at [137, 167] on span "3465 - Claridges" at bounding box center [128, 167] width 33 height 6
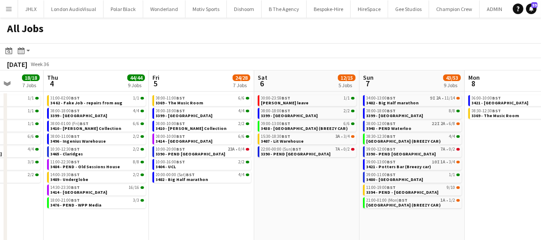
scroll to position [0, 275]
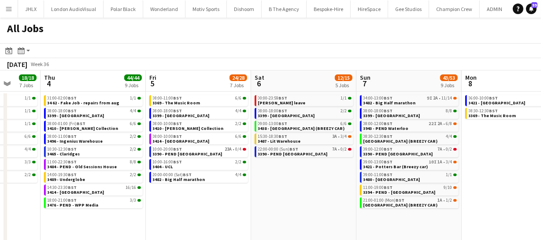
drag, startPoint x: 473, startPoint y: 229, endPoint x: 198, endPoint y: 204, distance: 276.3
click at [198, 204] on app-calendar-viewport "Mon 1 50/51 12 Jobs Tue 2 10/11 6 Jobs Wed 3 18/18 7 Jobs Thu 4 44/44 9 Jobs Fr…" at bounding box center [270, 160] width 541 height 181
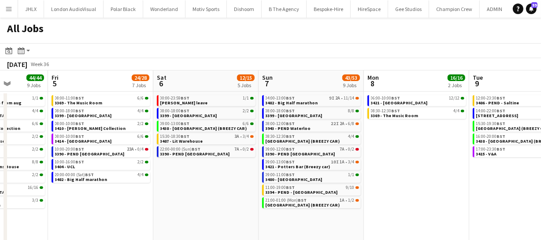
drag, startPoint x: 297, startPoint y: 161, endPoint x: 193, endPoint y: 159, distance: 103.5
click at [193, 159] on app-calendar-viewport "Mon 1 50/51 12 Jobs Tue 2 10/11 6 Jobs Wed 3 18/18 7 Jobs Thu 4 44/44 9 Jobs Fr…" at bounding box center [270, 160] width 541 height 181
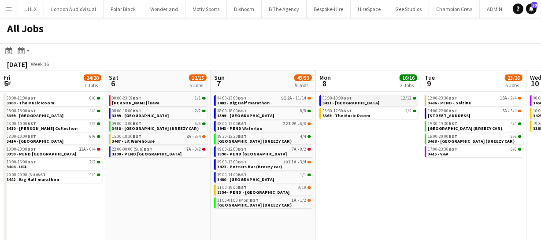
click at [356, 103] on span "3421 - [GEOGRAPHIC_DATA]" at bounding box center [351, 103] width 57 height 6
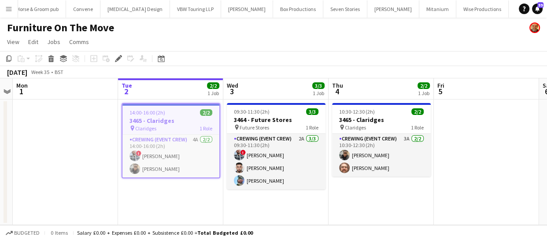
scroll to position [0, 2553]
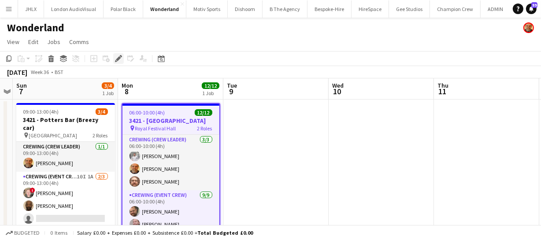
click at [115, 60] on icon "Edit" at bounding box center [118, 58] width 7 height 7
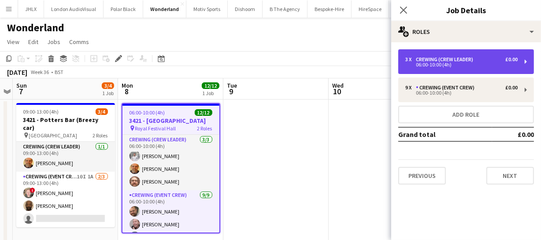
click at [452, 61] on div "Crewing (Crew Leader)" at bounding box center [446, 59] width 61 height 6
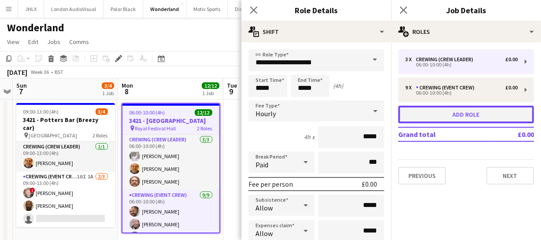
click at [457, 114] on button "Add role" at bounding box center [466, 115] width 136 height 18
type input "**********"
type input "*****"
type input "*"
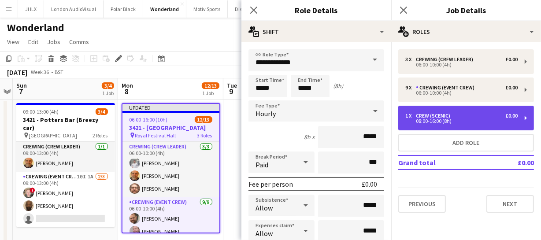
click at [434, 123] on div "08:00-16:00 (8h)" at bounding box center [461, 121] width 112 height 4
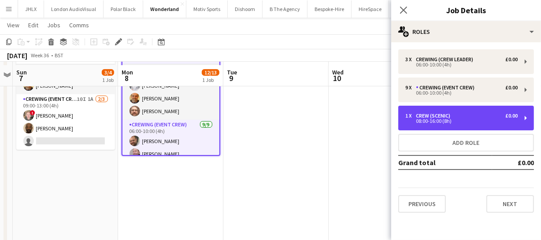
scroll to position [80, 0]
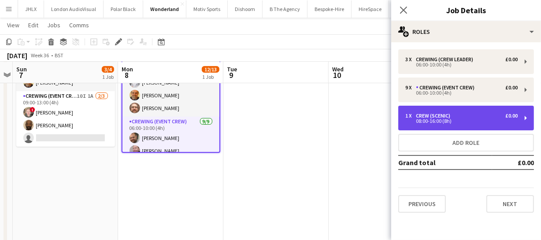
click at [440, 120] on div "08:00-16:00 (8h)" at bounding box center [461, 121] width 112 height 4
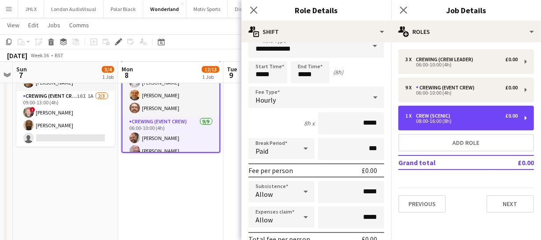
scroll to position [0, 0]
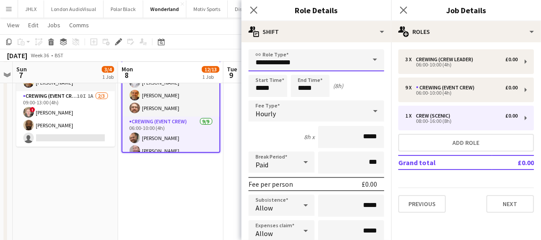
click at [295, 67] on input "**********" at bounding box center [316, 60] width 136 height 22
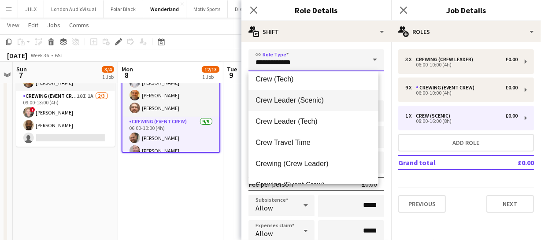
scroll to position [40, 0]
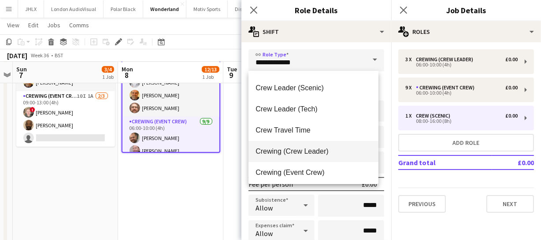
click at [324, 147] on span "Crewing (Crew Leader)" at bounding box center [312, 151] width 115 height 8
type input "**********"
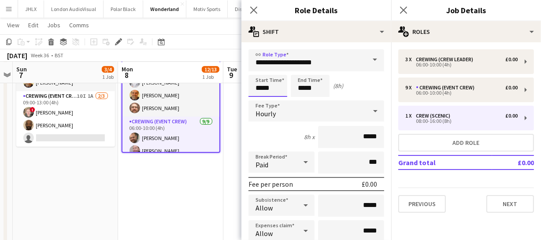
drag, startPoint x: 276, startPoint y: 85, endPoint x: 234, endPoint y: 88, distance: 41.5
click at [234, 88] on body "Menu Boards Boards Boards All jobs Status Workforce Workforce My Workforce Recr…" at bounding box center [270, 117] width 541 height 394
type input "*****"
drag, startPoint x: 296, startPoint y: 95, endPoint x: 270, endPoint y: 100, distance: 26.9
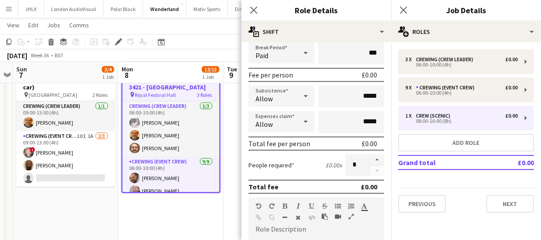
scroll to position [120, 0]
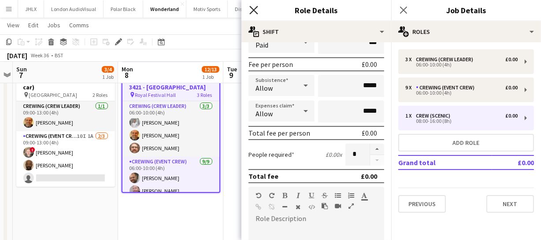
type input "*****"
click at [252, 9] on icon at bounding box center [253, 10] width 8 height 8
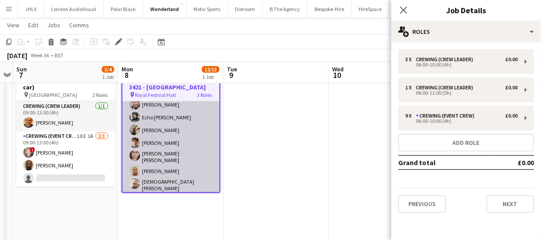
scroll to position [46, 0]
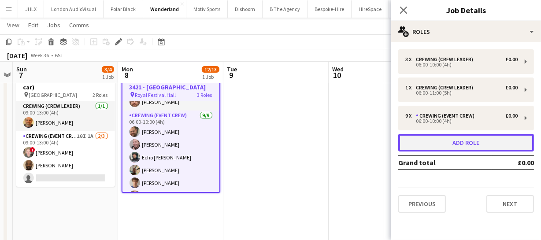
click at [445, 141] on button "Add role" at bounding box center [466, 143] width 136 height 18
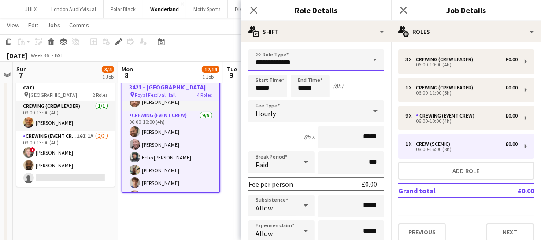
click at [320, 55] on input "**********" at bounding box center [316, 60] width 136 height 22
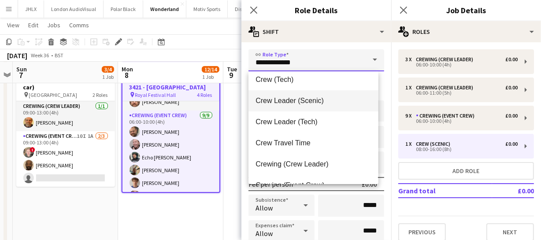
scroll to position [40, 0]
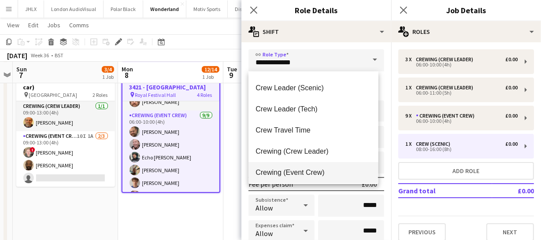
click at [302, 172] on span "Crewing (Event Crew)" at bounding box center [312, 172] width 115 height 8
type input "**********"
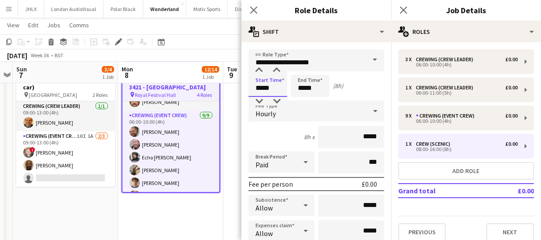
drag, startPoint x: 273, startPoint y: 89, endPoint x: 219, endPoint y: 80, distance: 54.9
click at [216, 84] on body "Menu Boards Boards Boards All jobs Status Workforce Workforce My Workforce Recr…" at bounding box center [270, 157] width 541 height 394
type input "*****"
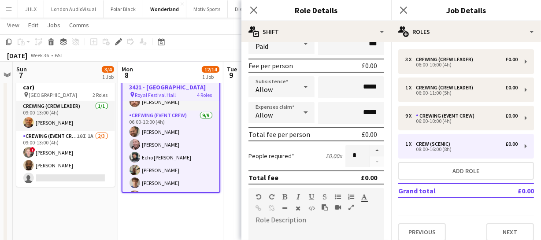
scroll to position [120, 0]
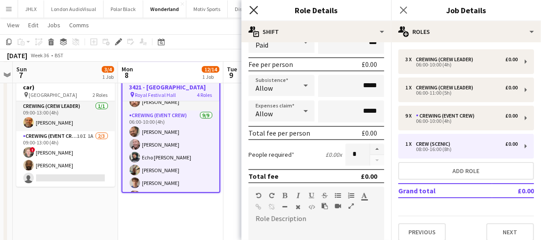
type input "*****"
click at [256, 13] on icon "Close pop-in" at bounding box center [253, 10] width 8 height 8
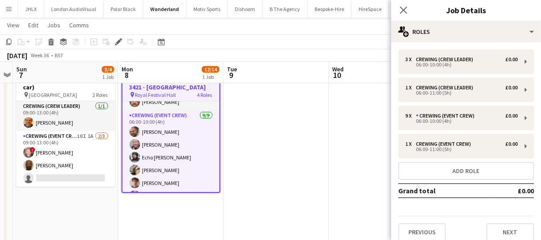
click at [411, 11] on div "Close pop-in" at bounding box center [403, 10] width 25 height 20
click at [405, 13] on icon "Close pop-in" at bounding box center [403, 10] width 8 height 8
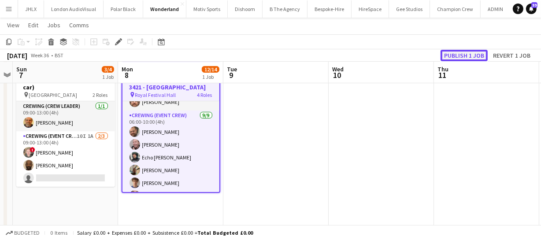
click at [455, 56] on button "Publish 1 job" at bounding box center [463, 55] width 47 height 11
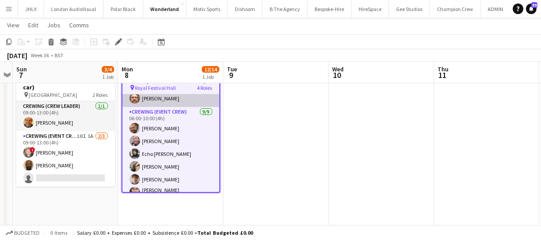
scroll to position [0, 0]
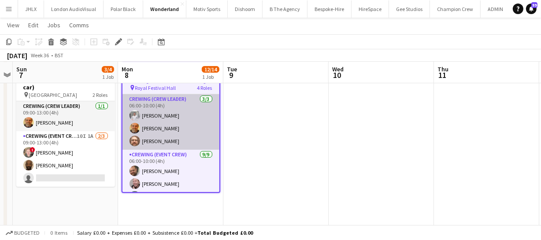
click at [161, 126] on app-card-role "Crewing (Crew Leader) 3/3 06:00-10:00 (4h) Graham Rex Shane King Corey Arnold" at bounding box center [170, 121] width 97 height 55
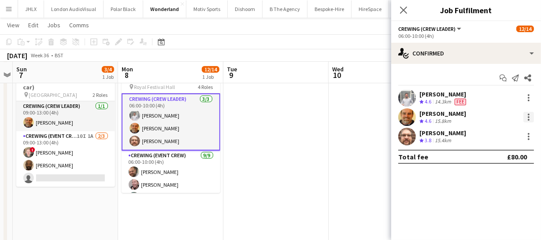
click at [532, 119] on div at bounding box center [528, 117] width 11 height 11
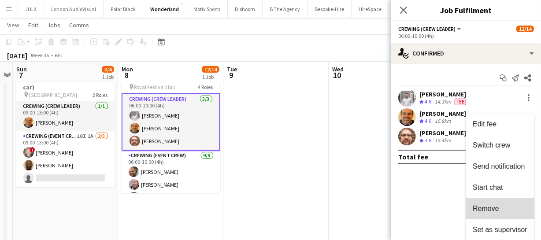
click at [501, 205] on span "Remove" at bounding box center [499, 209] width 55 height 8
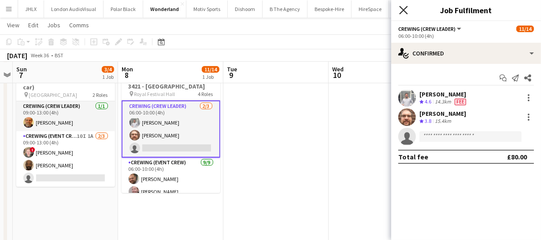
click at [404, 9] on icon "Close pop-in" at bounding box center [403, 10] width 8 height 8
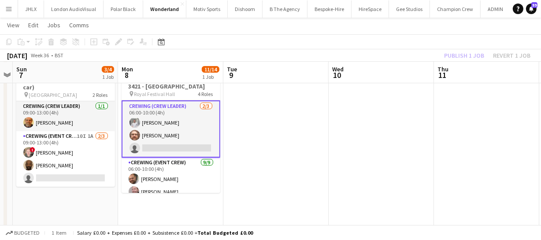
click at [471, 56] on div "Publish 1 job Revert 1 job" at bounding box center [486, 55] width 107 height 11
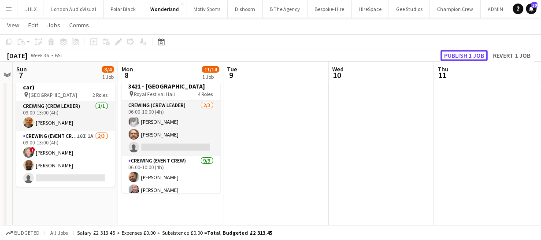
click at [471, 56] on button "Publish 1 job" at bounding box center [463, 55] width 47 height 11
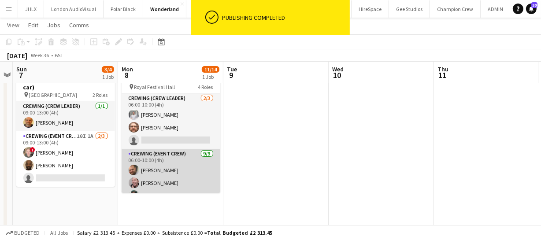
scroll to position [40, 0]
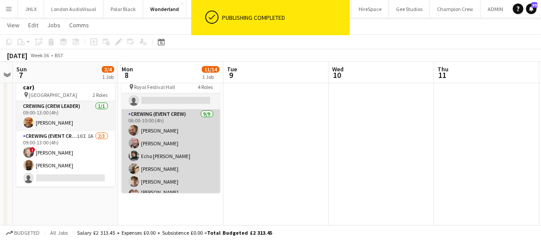
click at [164, 144] on app-card-role "Crewing (Event Crew) 9/9 06:00-10:00 (4h) Ben Turner Eldon Taylor Echo Aldhous …" at bounding box center [171, 177] width 99 height 137
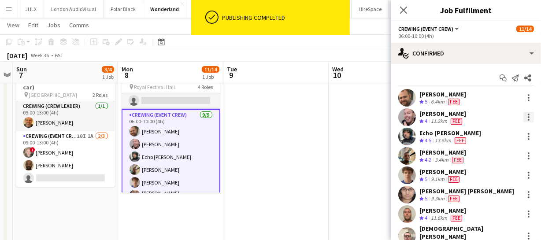
click at [526, 117] on div at bounding box center [528, 117] width 11 height 11
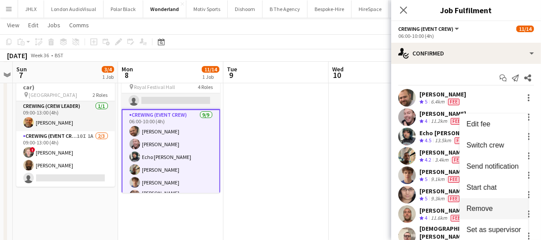
click at [491, 210] on span "Remove" at bounding box center [479, 208] width 26 height 7
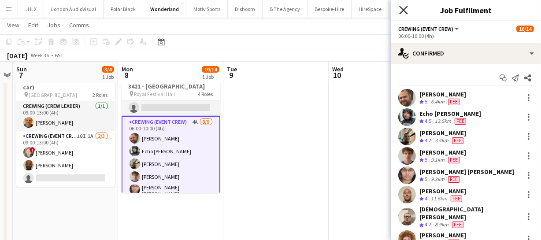
click at [406, 13] on icon "Close pop-in" at bounding box center [403, 10] width 8 height 8
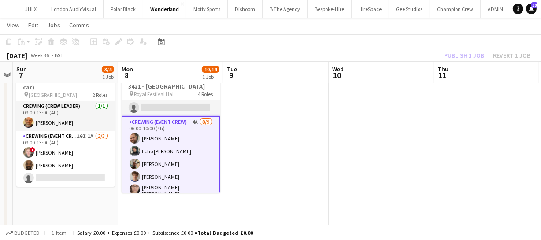
click at [473, 52] on div "Publish 1 job Revert 1 job" at bounding box center [486, 55] width 107 height 11
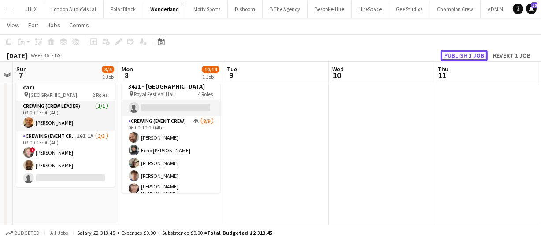
click at [473, 52] on button "Publish 1 job" at bounding box center [463, 55] width 47 height 11
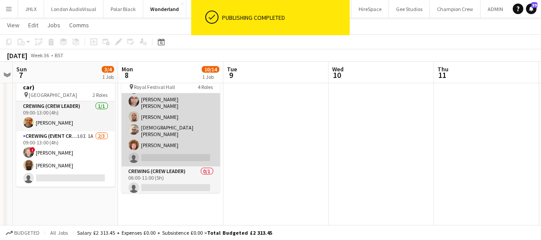
scroll to position [148, 0]
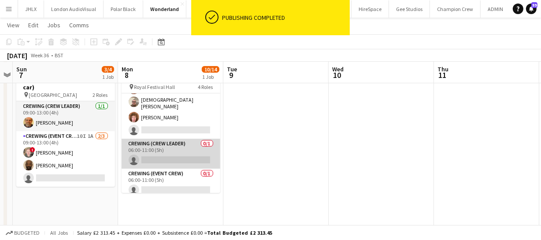
click at [162, 151] on app-card-role "Crewing (Crew Leader) 0/1 06:00-11:00 (5h) single-neutral-actions" at bounding box center [171, 154] width 99 height 30
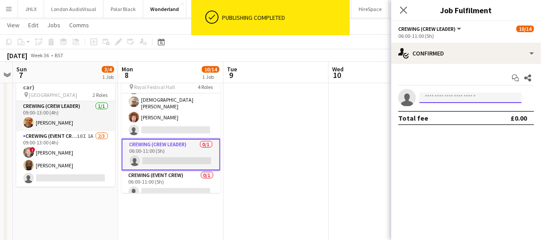
click at [454, 97] on input at bounding box center [470, 97] width 102 height 11
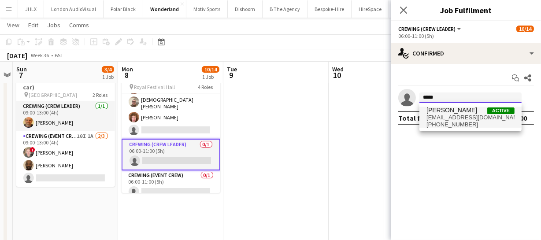
type input "*****"
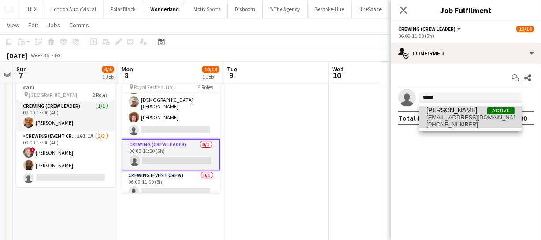
click at [458, 111] on span "Shane King Active" at bounding box center [470, 110] width 88 height 7
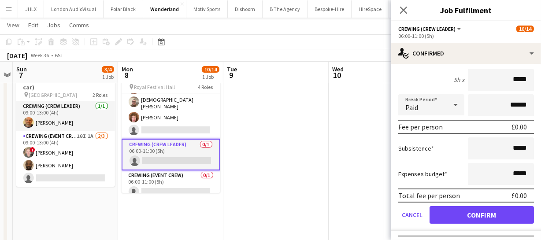
scroll to position [91, 0]
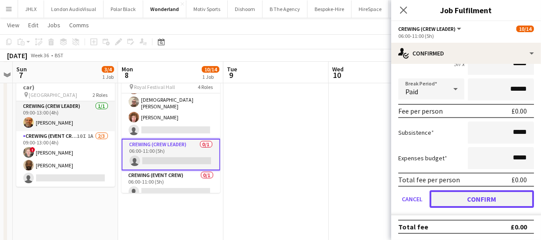
click at [488, 195] on button "Confirm" at bounding box center [481, 199] width 104 height 18
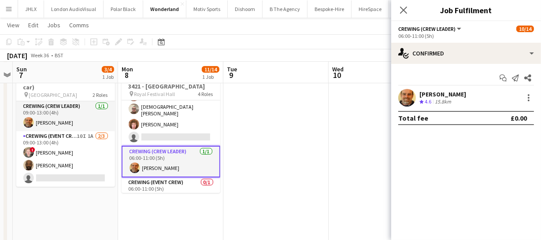
scroll to position [0, 0]
click at [399, 4] on div "Close pop-in" at bounding box center [403, 10] width 25 height 20
click at [402, 9] on icon at bounding box center [403, 10] width 8 height 8
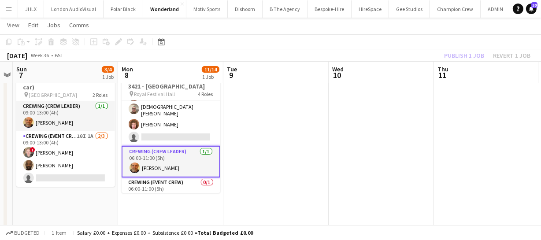
click at [458, 55] on div "Publish 1 job Revert 1 job" at bounding box center [486, 55] width 107 height 11
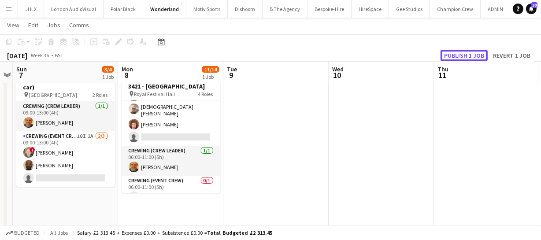
click at [458, 55] on button "Publish 1 job" at bounding box center [463, 55] width 47 height 11
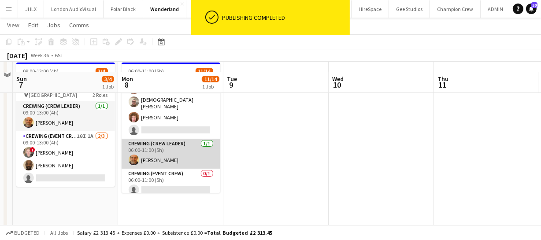
scroll to position [80, 0]
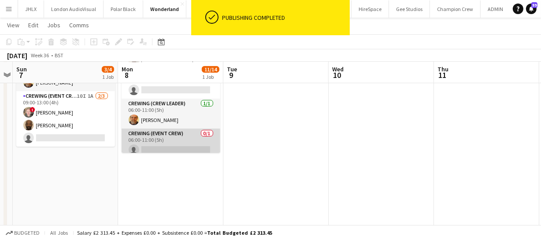
click at [155, 143] on app-card-role "Crewing (Event Crew) 0/1 06:00-11:00 (5h) single-neutral-actions" at bounding box center [171, 144] width 99 height 30
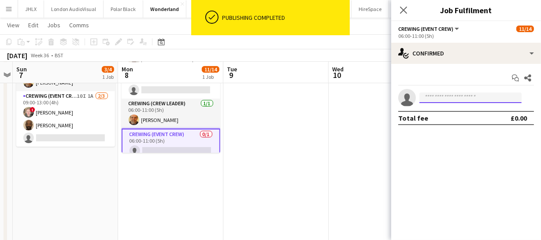
click at [434, 99] on input at bounding box center [470, 97] width 102 height 11
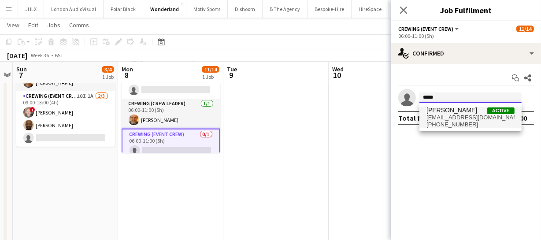
type input "*****"
click at [447, 118] on span "eldonalexandre@yahoo.com" at bounding box center [470, 117] width 88 height 7
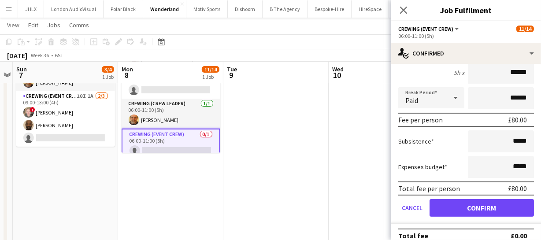
scroll to position [91, 0]
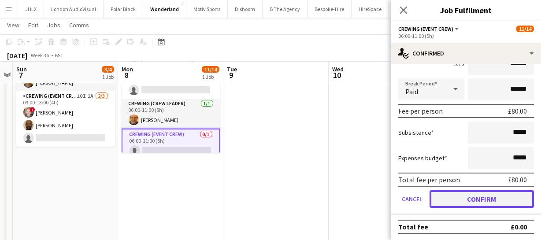
click at [498, 201] on button "Confirm" at bounding box center [481, 199] width 104 height 18
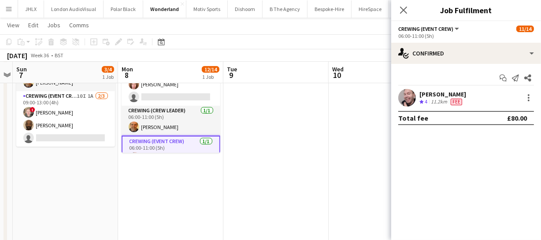
scroll to position [0, 0]
click at [404, 9] on icon at bounding box center [403, 10] width 8 height 8
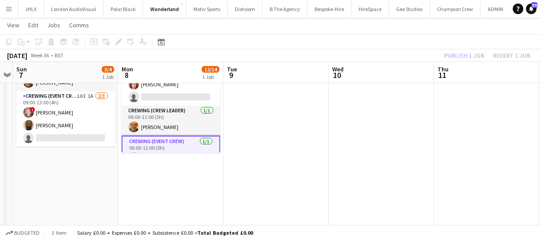
click at [462, 55] on div "Publish 1 job Revert 1 job" at bounding box center [486, 55] width 107 height 11
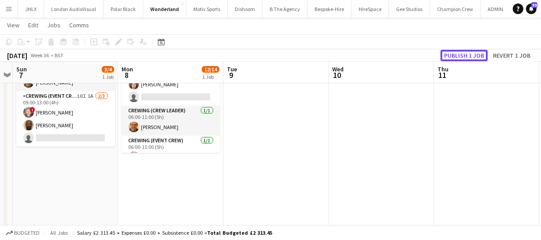
click at [462, 55] on button "Publish 1 job" at bounding box center [463, 55] width 47 height 11
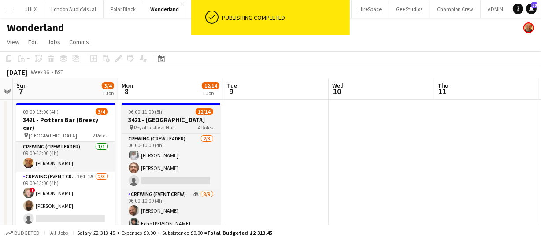
click at [175, 120] on h3 "3421 - [GEOGRAPHIC_DATA]" at bounding box center [171, 120] width 99 height 8
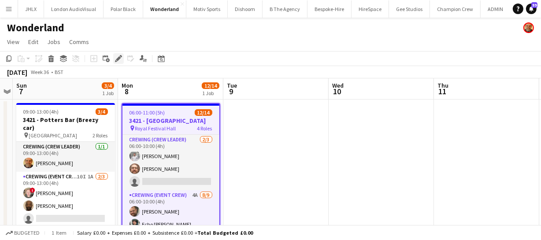
click at [116, 57] on icon "Edit" at bounding box center [118, 58] width 7 height 7
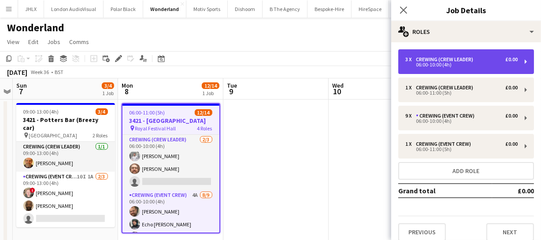
click at [446, 65] on div "06:00-10:00 (4h)" at bounding box center [461, 65] width 112 height 4
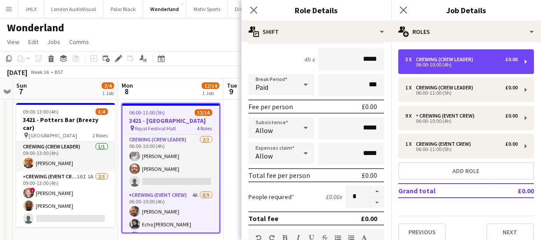
scroll to position [80, 0]
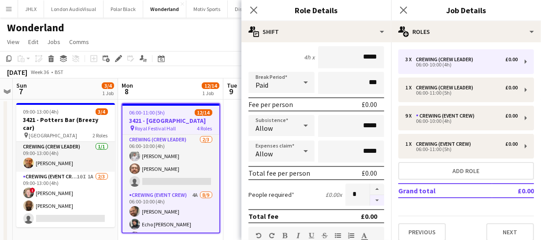
click at [373, 201] on button "button" at bounding box center [377, 200] width 14 height 11
type input "*"
click at [255, 4] on app-icon "Close pop-in" at bounding box center [253, 10] width 13 height 13
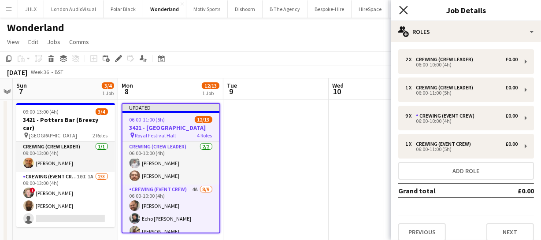
click at [401, 9] on icon "Close pop-in" at bounding box center [403, 10] width 8 height 8
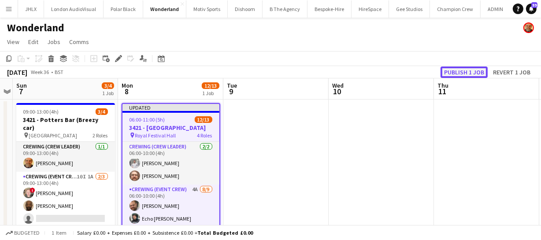
click at [463, 75] on button "Publish 1 job" at bounding box center [463, 71] width 47 height 11
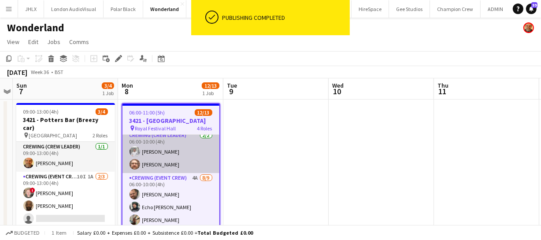
scroll to position [0, 0]
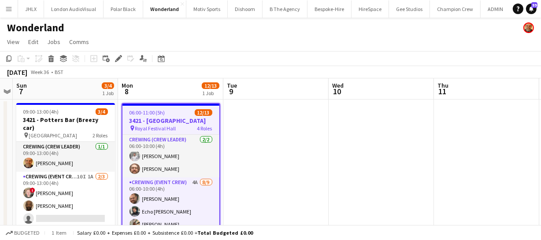
click at [174, 123] on h3 "3421 - Royal Festival Hall" at bounding box center [170, 121] width 97 height 8
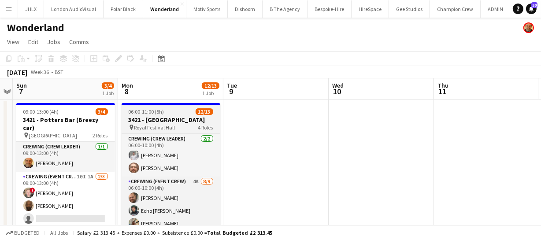
click at [162, 118] on h3 "3421 - Royal Festival Hall" at bounding box center [171, 120] width 99 height 8
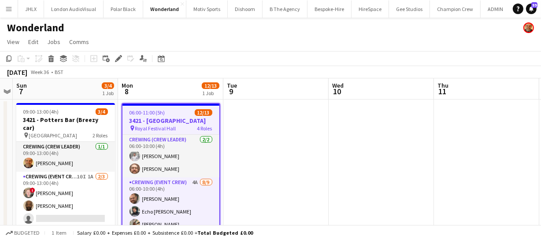
scroll to position [0, 302]
click at [117, 56] on icon "Edit" at bounding box center [118, 58] width 7 height 7
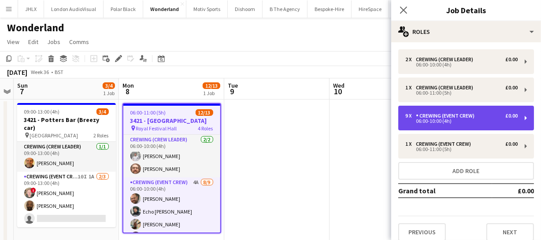
click at [439, 111] on div "9 x Crewing (Event Crew) £0.00 06:00-10:00 (4h)" at bounding box center [466, 118] width 136 height 25
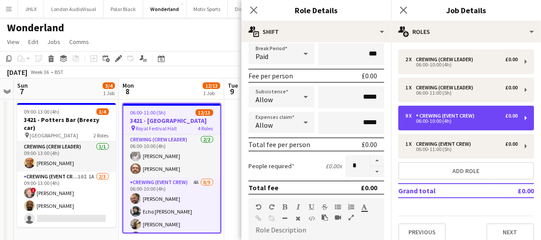
scroll to position [120, 0]
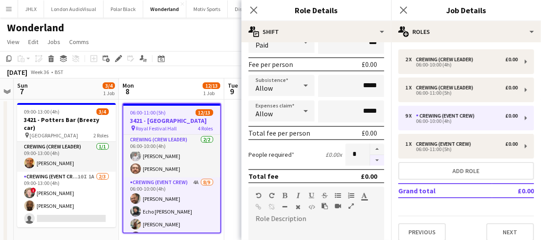
click at [370, 156] on button "button" at bounding box center [377, 160] width 14 height 11
type input "*"
click at [251, 7] on icon "Close pop-in" at bounding box center [253, 10] width 8 height 8
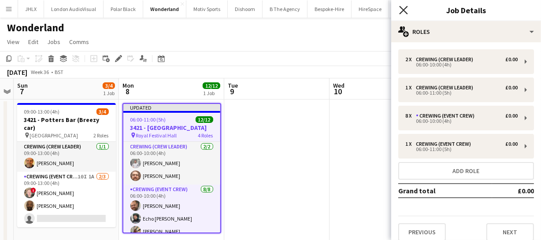
click at [402, 9] on icon at bounding box center [403, 10] width 8 height 8
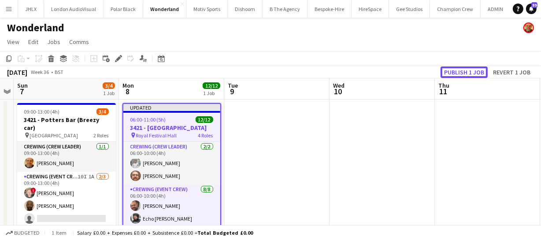
click at [454, 73] on button "Publish 1 job" at bounding box center [463, 71] width 47 height 11
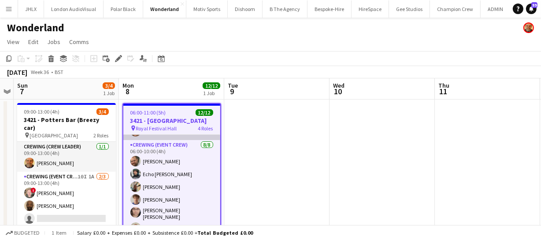
scroll to position [0, 0]
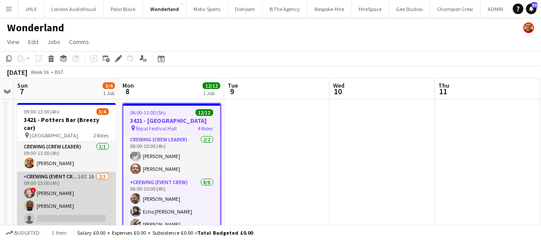
drag, startPoint x: 70, startPoint y: 183, endPoint x: 111, endPoint y: 175, distance: 41.7
click at [70, 183] on app-card-role "Crewing (Event Crew) 10I 1A 2/3 09:00-13:00 (4h) ! Calum Ward Kevin Olanrewaju …" at bounding box center [66, 199] width 99 height 55
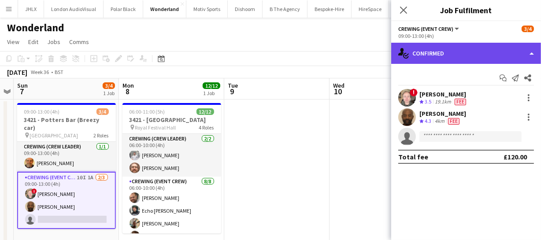
click at [457, 61] on div "single-neutral-actions-check-2 Confirmed" at bounding box center [466, 53] width 150 height 21
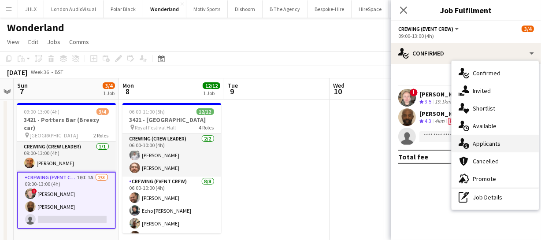
click at [484, 140] on span "Applicants" at bounding box center [486, 144] width 28 height 8
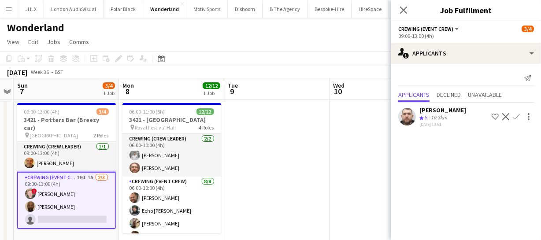
click at [513, 116] on app-icon "Confirm" at bounding box center [516, 116] width 7 height 7
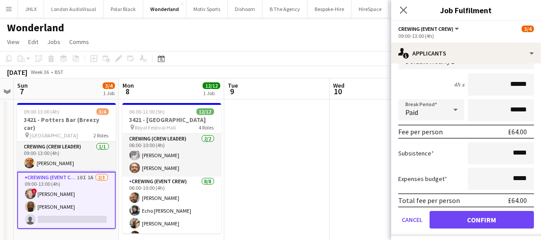
scroll to position [94, 0]
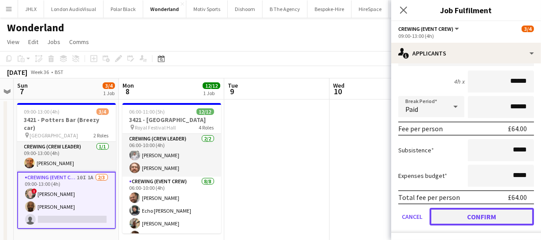
click at [495, 214] on button "Confirm" at bounding box center [481, 217] width 104 height 18
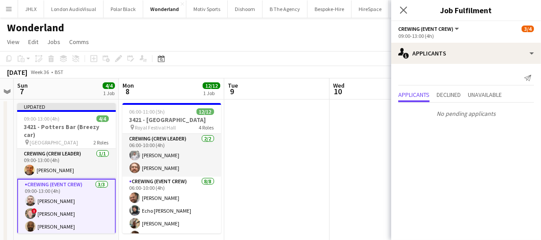
scroll to position [0, 0]
click at [401, 6] on icon "Close pop-in" at bounding box center [403, 10] width 8 height 8
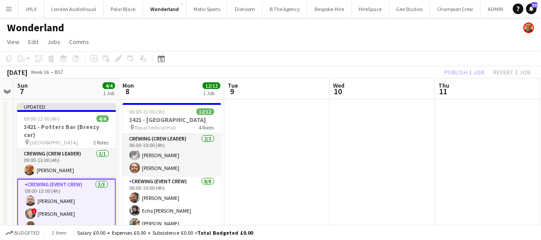
click at [469, 70] on div "Publish 1 job Revert 1 job" at bounding box center [486, 71] width 107 height 11
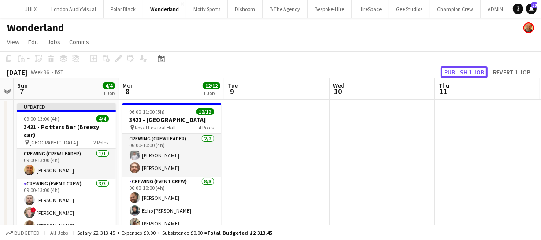
click at [469, 70] on button "Publish 1 job" at bounding box center [463, 71] width 47 height 11
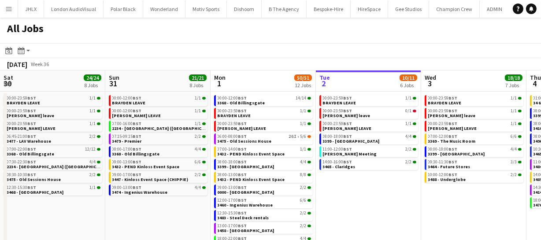
scroll to position [0, 210]
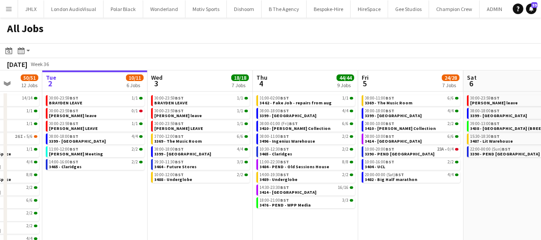
drag, startPoint x: 373, startPoint y: 152, endPoint x: 309, endPoint y: 154, distance: 64.3
click at [310, 154] on app-calendar-viewport "Sat 30 24/24 8 Jobs Sun 31 21/21 8 Jobs Mon 1 50/51 12 Jobs Tue 2 10/11 6 Jobs …" at bounding box center [270, 160] width 541 height 181
click at [330, 158] on app-calendar-viewport "Sat 30 24/24 8 Jobs Sun 31 21/21 8 Jobs Mon 1 50/51 12 Jobs Tue 2 10/11 6 Jobs …" at bounding box center [270, 160] width 541 height 181
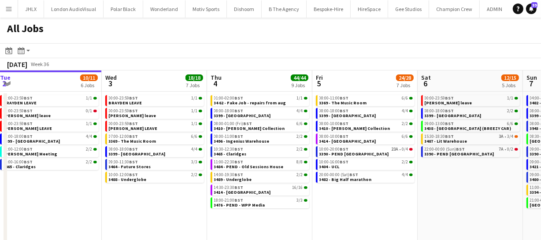
click at [277, 146] on app-calendar-viewport "Sat 30 24/24 8 Jobs Sun 31 21/21 8 Jobs Mon 1 50/51 12 Jobs Tue 2 10/11 6 Jobs …" at bounding box center [270, 160] width 541 height 181
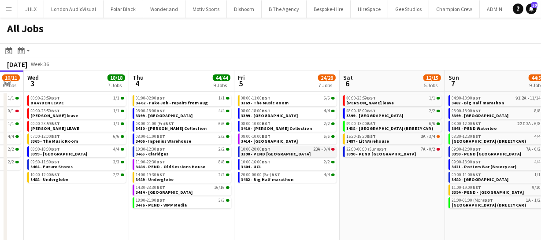
drag, startPoint x: 267, startPoint y: 146, endPoint x: 273, endPoint y: 148, distance: 6.5
click at [243, 141] on app-calendar-viewport "Sat 30 24/24 8 Jobs Sun 31 21/21 8 Jobs Mon 1 50/51 12 Jobs Tue 2 10/11 6 Jobs …" at bounding box center [270, 160] width 541 height 181
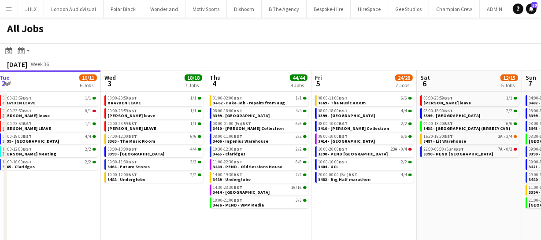
drag, startPoint x: 402, startPoint y: 136, endPoint x: 255, endPoint y: 120, distance: 148.7
click at [271, 123] on app-calendar-viewport "Sat 30 24/24 8 Jobs Sun 31 21/21 8 Jobs Mon 1 50/51 12 Jobs Tue 2 10/11 6 Jobs …" at bounding box center [270, 160] width 541 height 181
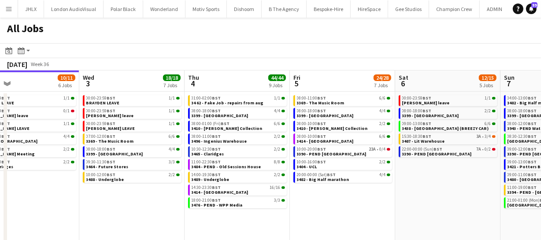
click at [280, 137] on app-calendar-viewport "Sat 30 24/24 8 Jobs Sun 31 21/21 8 Jobs Mon 1 50/51 12 Jobs Tue 2 10/11 6 Jobs …" at bounding box center [270, 160] width 541 height 181
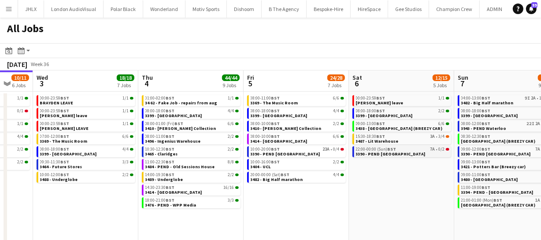
drag, startPoint x: 317, startPoint y: 151, endPoint x: 301, endPoint y: 148, distance: 16.8
click at [232, 148] on app-calendar-viewport "Sat 30 24/24 8 Jobs Sun 31 21/21 8 Jobs Mon 1 50/51 12 Jobs Tue 2 10/11 6 Jobs …" at bounding box center [270, 160] width 541 height 181
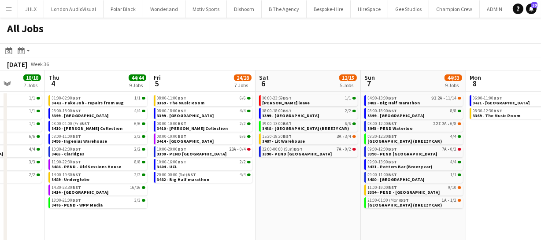
drag, startPoint x: 306, startPoint y: 143, endPoint x: 244, endPoint y: 144, distance: 62.5
click at [266, 144] on app-calendar-viewport "Mon 1 50/51 12 Jobs Tue 2 10/11 6 Jobs Wed 3 18/18 7 Jobs Thu 4 44/44 9 Jobs Fr…" at bounding box center [270, 160] width 541 height 181
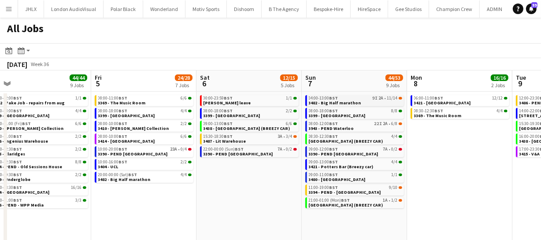
click at [361, 101] on link "04:00-13:00 BST 9I 2A • 11/14 3482 - Big Half marathon" at bounding box center [355, 100] width 93 height 10
click at [343, 153] on span "3390 - PEND Bristol" at bounding box center [344, 154] width 70 height 6
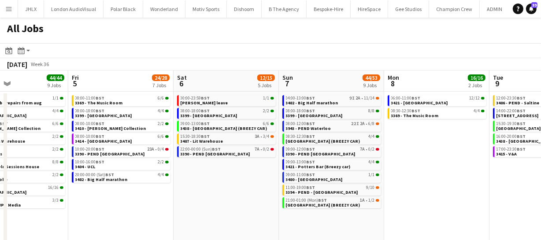
drag, startPoint x: 451, startPoint y: 166, endPoint x: 428, endPoint y: 168, distance: 23.4
click at [428, 168] on app-calendar-viewport "Mon 1 50/51 12 Jobs Tue 2 10/11 6 Jobs Wed 3 18/18 7 Jobs Thu 4 44/44 9 Jobs Fr…" at bounding box center [270, 160] width 541 height 181
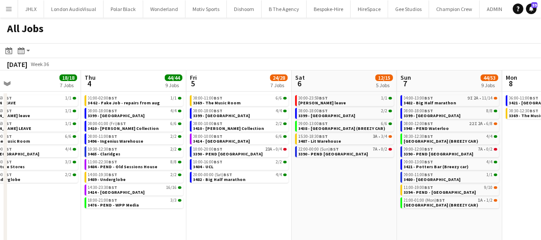
click at [309, 163] on app-all-jobs "All Jobs Date picker SEP 2025 SEP 2025 Monday M Tuesday T Wednesday W Thursday …" at bounding box center [270, 135] width 541 height 234
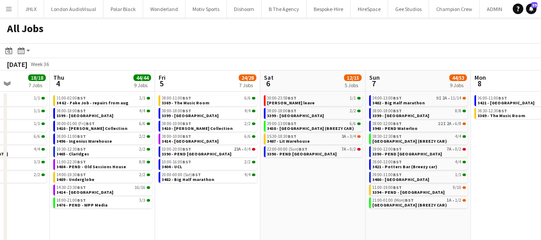
scroll to position [0, 257]
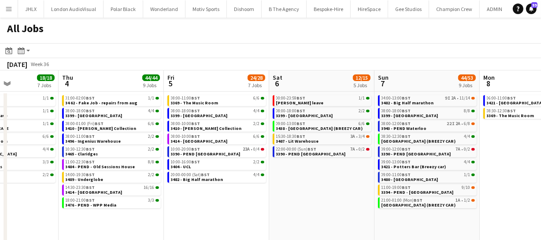
drag, startPoint x: 148, startPoint y: 196, endPoint x: 336, endPoint y: 186, distance: 188.3
click at [336, 186] on app-calendar-viewport "Mon 1 50/51 12 Jobs Tue 2 10/11 6 Jobs Wed 3 18/18 7 Jobs Thu 4 44/44 9 Jobs Fr…" at bounding box center [270, 160] width 541 height 181
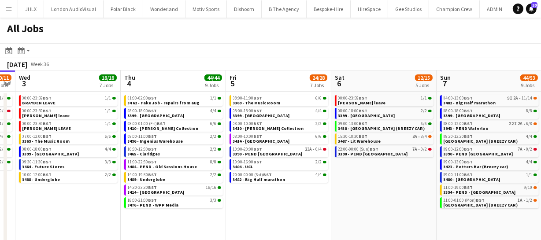
scroll to position [0, 194]
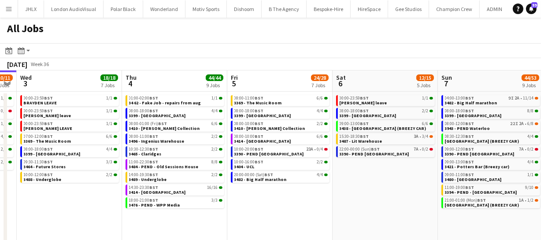
drag, startPoint x: 205, startPoint y: 196, endPoint x: 269, endPoint y: 198, distance: 63.9
click at [269, 198] on app-calendar-viewport "Mon 1 50/51 12 Jobs Tue 2 10/11 6 Jobs Wed 3 18/18 7 Jobs Thu 4 44/44 9 Jobs Fr…" at bounding box center [270, 160] width 541 height 181
click at [159, 177] on span "3489 - Underglobe" at bounding box center [148, 180] width 38 height 6
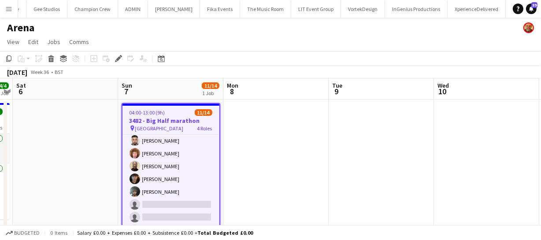
scroll to position [149, 0]
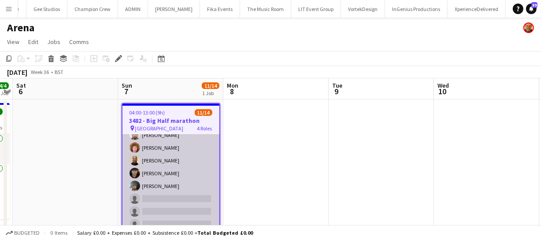
click at [202, 193] on app-card-role "Crewing (Event Crew) 9I 2A [DATE] 09:00-13:00 (4h) [PERSON_NAME] [PERSON_NAME] …" at bounding box center [170, 173] width 97 height 119
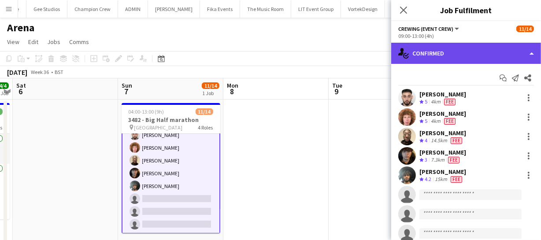
click at [436, 61] on div "single-neutral-actions-check-2 Confirmed" at bounding box center [466, 53] width 150 height 21
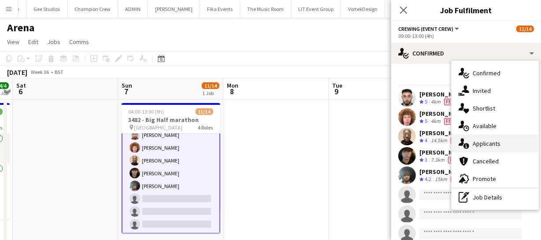
click at [491, 144] on span "Applicants" at bounding box center [486, 144] width 28 height 8
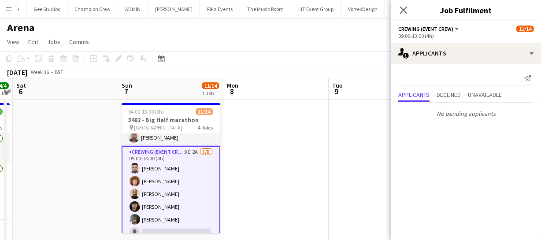
scroll to position [69, 0]
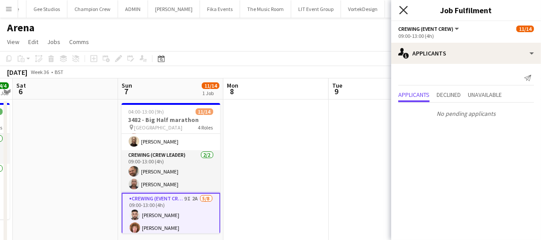
click at [400, 11] on icon "Close pop-in" at bounding box center [403, 10] width 8 height 8
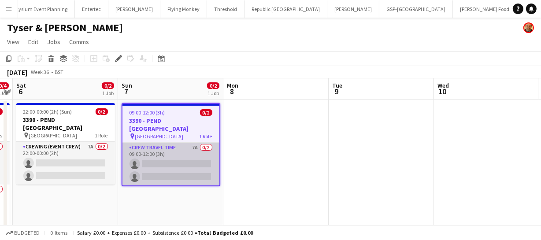
scroll to position [0, 2372]
click at [185, 155] on app-card-role "Crew Travel Time 7A 0/2 09:00-12:00 (3h) single-neutral-actions single-neutral-…" at bounding box center [170, 164] width 97 height 43
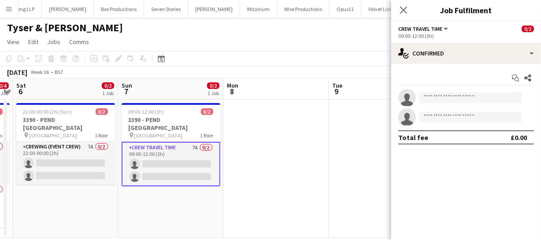
scroll to position [0, 2734]
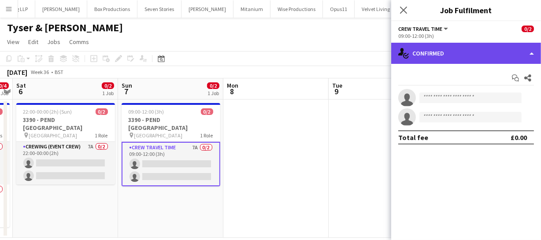
click at [469, 59] on div "single-neutral-actions-check-2 Confirmed" at bounding box center [466, 53] width 150 height 21
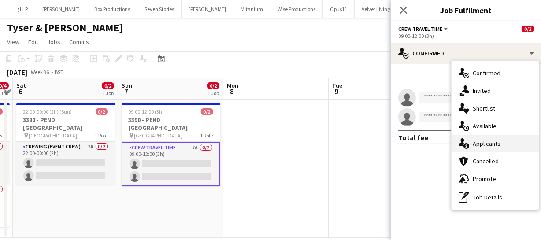
click at [491, 143] on span "Applicants" at bounding box center [486, 144] width 28 height 8
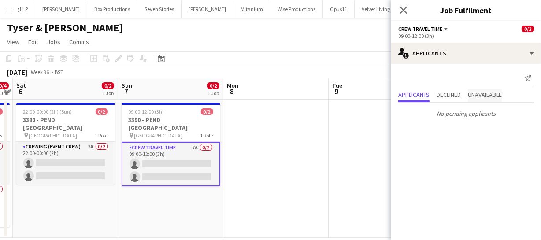
click at [477, 96] on span "Unavailable" at bounding box center [485, 95] width 34 height 6
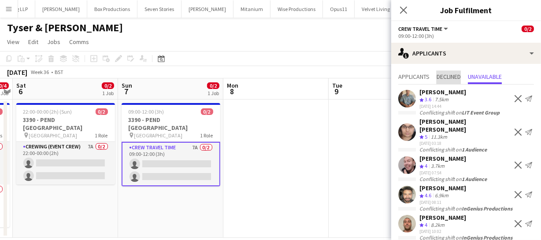
click at [439, 74] on span "Declined" at bounding box center [448, 77] width 24 height 6
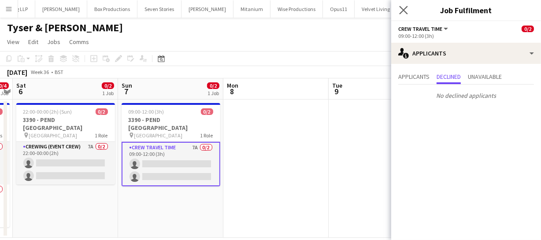
click at [407, 8] on icon "Close pop-in" at bounding box center [403, 10] width 8 height 8
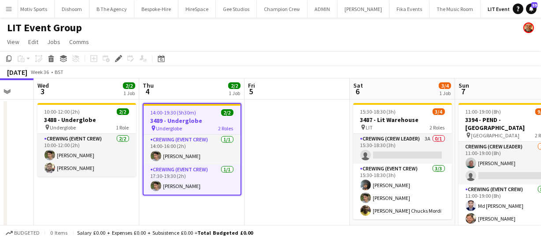
scroll to position [0, 275]
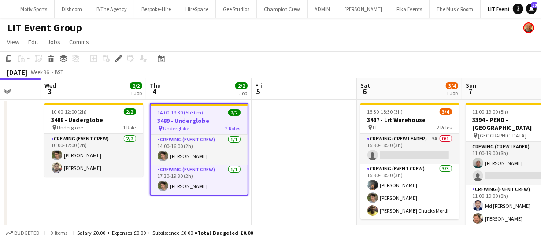
drag, startPoint x: 93, startPoint y: 184, endPoint x: 122, endPoint y: 185, distance: 28.2
click at [122, 185] on app-calendar-viewport "Sun 31 8/8 2 Jobs Mon 1 9/9 2 Jobs Tue 2 Wed 3 2/2 1 Job Thu 4 2/2 1 Job Fri 5 …" at bounding box center [270, 207] width 541 height 258
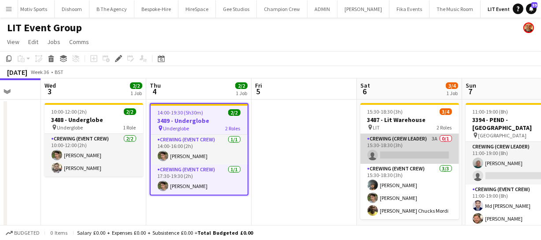
click at [391, 155] on app-card-role "Crewing (Crew Leader) 3A 0/1 15:30-18:30 (3h) single-neutral-actions" at bounding box center [409, 149] width 99 height 30
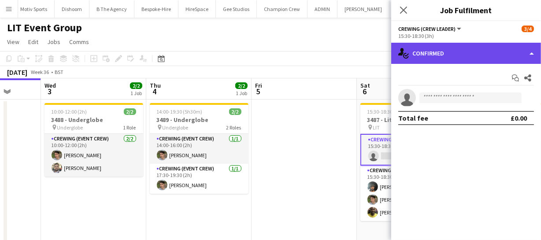
click at [493, 55] on div "single-neutral-actions-check-2 Confirmed" at bounding box center [466, 53] width 150 height 21
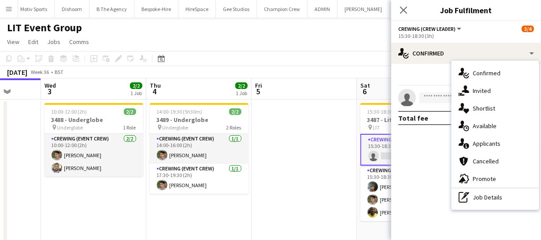
click at [495, 137] on div "single-neutral-actions-information Applicants" at bounding box center [494, 144] width 87 height 18
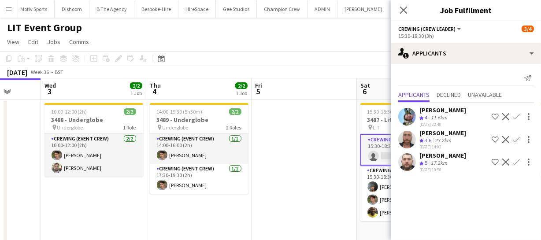
click at [516, 138] on app-icon "Confirm" at bounding box center [516, 139] width 7 height 7
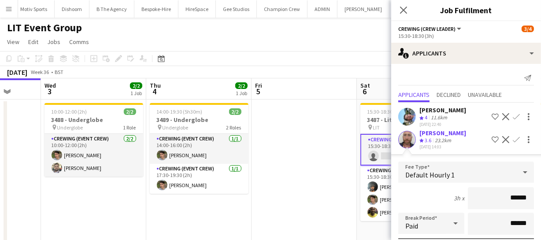
drag, startPoint x: 523, startPoint y: 193, endPoint x: 460, endPoint y: 189, distance: 63.1
click at [460, 189] on div "3h x ******" at bounding box center [466, 198] width 136 height 22
type input "****"
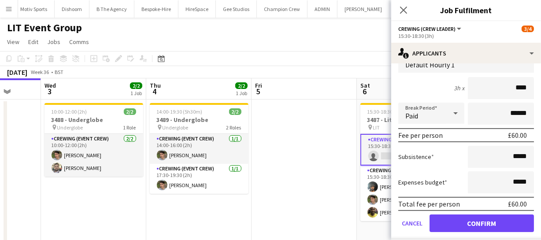
scroll to position [120, 0]
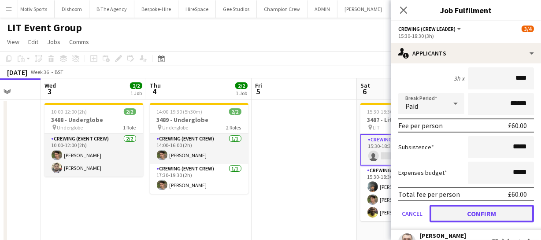
click at [485, 212] on button "Confirm" at bounding box center [481, 214] width 104 height 18
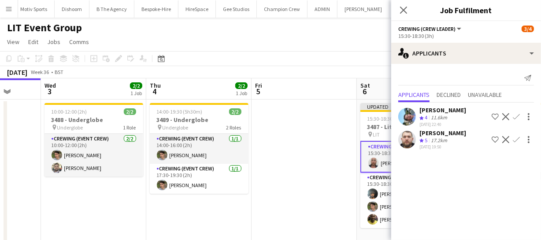
scroll to position [0, 0]
click at [405, 13] on icon "Close pop-in" at bounding box center [403, 10] width 7 height 7
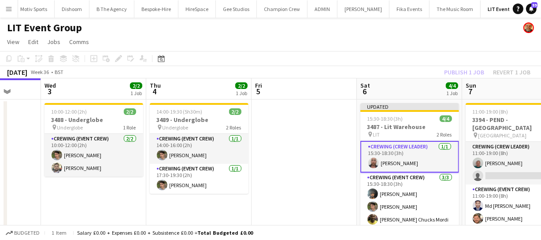
click at [469, 74] on div "Publish 1 job Revert 1 job" at bounding box center [486, 71] width 107 height 11
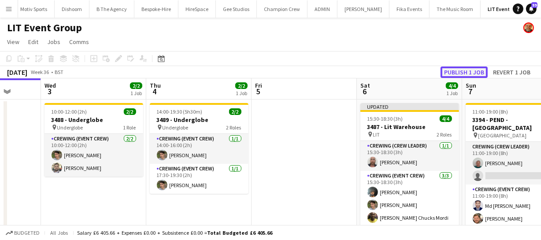
click at [469, 74] on button "Publish 1 job" at bounding box center [463, 71] width 47 height 11
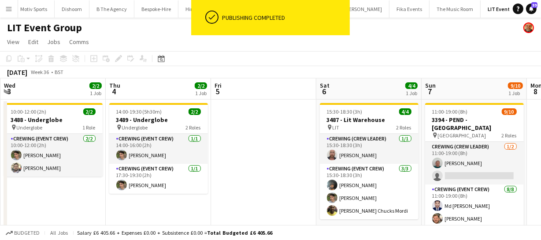
drag, startPoint x: 355, startPoint y: 176, endPoint x: 302, endPoint y: 173, distance: 53.4
click at [302, 173] on app-calendar-viewport "Sun 31 8/8 2 Jobs Mon 1 9/9 2 Jobs Tue 2 Wed 3 2/2 1 Job Thu 4 2/2 1 Job Fri 5 …" at bounding box center [270, 207] width 541 height 258
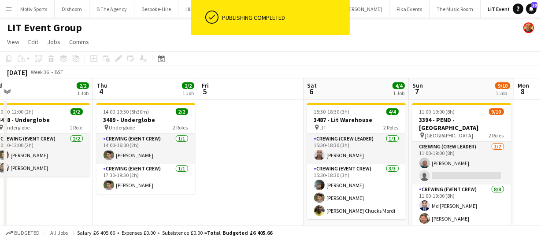
click at [238, 167] on app-calendar-viewport "Sun 31 8/8 2 Jobs Mon 1 9/9 2 Jobs Tue 2 Wed 3 2/2 1 Job Thu 4 2/2 1 Job Fri 5 …" at bounding box center [270, 207] width 541 height 258
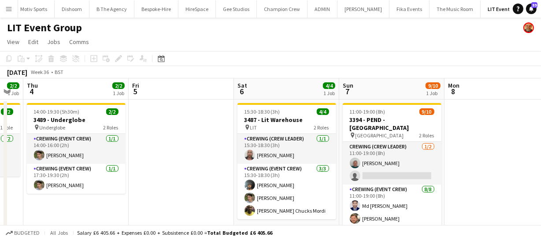
drag, startPoint x: 186, startPoint y: 164, endPoint x: 294, endPoint y: 167, distance: 107.5
click at [294, 167] on app-calendar-viewport "Sun 31 8/8 2 Jobs Mon 1 9/9 2 Jobs Tue 2 Wed 3 2/2 1 Job Thu 4 2/2 1 Job Fri 5 …" at bounding box center [270, 207] width 541 height 258
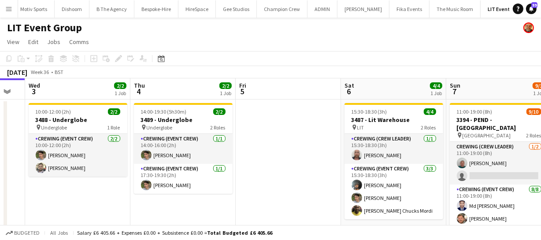
click at [299, 166] on app-calendar-viewport "Sun 31 8/8 2 Jobs Mon 1 9/9 2 Jobs Tue 2 Wed 3 2/2 1 Job Thu 4 2/2 1 Job Fri 5 …" at bounding box center [270, 207] width 541 height 258
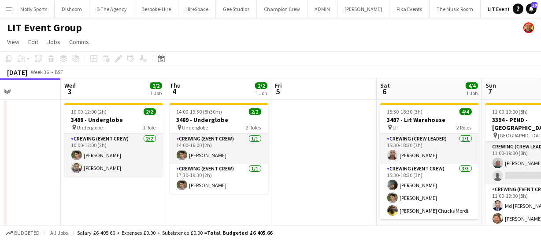
drag, startPoint x: 310, startPoint y: 170, endPoint x: 330, endPoint y: 163, distance: 21.2
click at [328, 167] on app-calendar-viewport "Sun 31 8/8 2 Jobs Mon 1 9/9 2 Jobs Tue 2 Wed 3 2/2 1 Job Thu 4 2/2 1 Job Fri 5 …" at bounding box center [270, 207] width 541 height 258
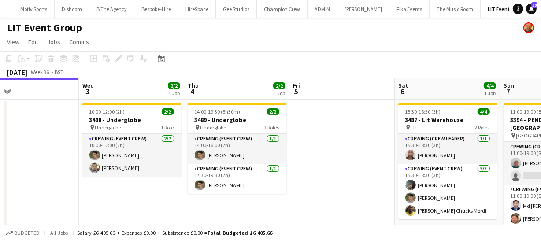
click at [370, 164] on app-calendar-viewport "Sun 31 8/8 2 Jobs Mon 1 9/9 2 Jobs Tue 2 Wed 3 2/2 1 Job Thu 4 2/2 1 Job Fri 5 …" at bounding box center [270, 207] width 541 height 258
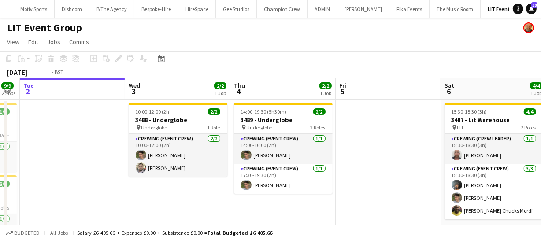
click at [316, 163] on app-calendar-viewport "Sun 31 8/8 2 Jobs Mon 1 9/9 2 Jobs Tue 2 Wed 3 2/2 1 Job Thu 4 2/2 1 Job Fri 5 …" at bounding box center [270, 207] width 541 height 258
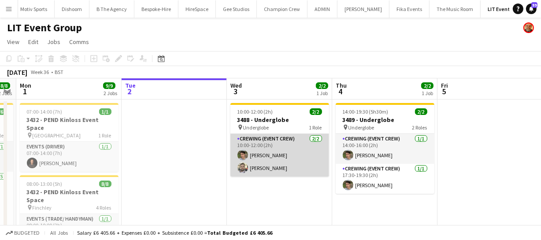
drag, startPoint x: 288, startPoint y: 161, endPoint x: 329, endPoint y: 164, distance: 41.1
click at [330, 162] on app-calendar-viewport "Sat 30 1/1 1 Job Sun 31 8/8 2 Jobs Mon 1 9/9 2 Jobs Tue 2 Wed 3 2/2 1 Job Thu 4…" at bounding box center [270, 207] width 541 height 258
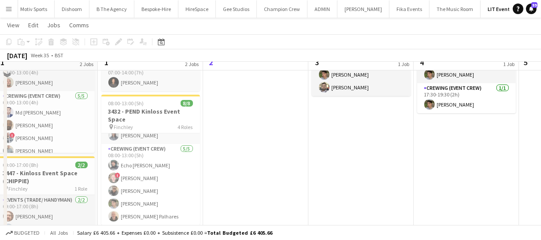
scroll to position [0, 0]
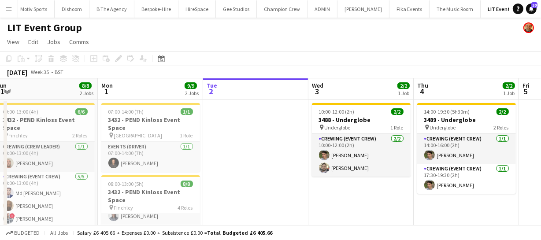
drag, startPoint x: 348, startPoint y: 186, endPoint x: 278, endPoint y: 189, distance: 70.5
click at [263, 189] on app-calendar-viewport "Fri 29 5/5 2 Jobs Sat 30 1/1 1 Job Sun 31 8/8 2 Jobs Mon 1 9/9 2 Jobs Tue 2 Wed…" at bounding box center [270, 207] width 541 height 258
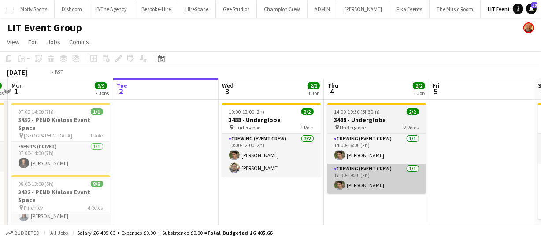
click at [229, 185] on app-calendar-viewport "Fri 29 5/5 2 Jobs Sat 30 1/1 1 Job Sun 31 8/8 2 Jobs Mon 1 9/9 2 Jobs Tue 2 Wed…" at bounding box center [270, 207] width 541 height 258
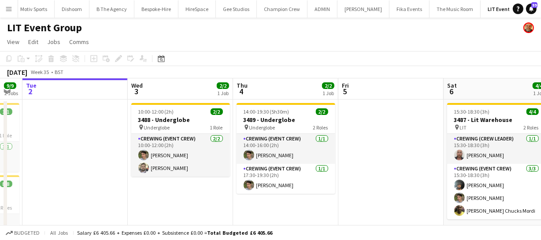
drag, startPoint x: 262, startPoint y: 191, endPoint x: 277, endPoint y: 198, distance: 16.4
click at [247, 193] on app-calendar-viewport "Fri 29 5/5 2 Jobs Sat 30 1/1 1 Job Sun 31 8/8 2 Jobs Mon 1 9/9 2 Jobs Tue 2 Wed…" at bounding box center [270, 207] width 541 height 258
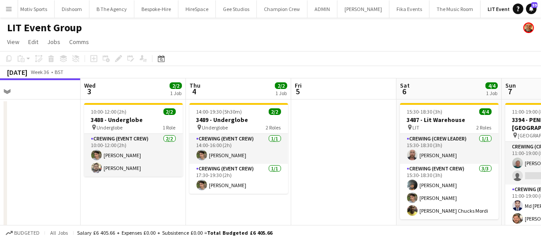
click at [235, 199] on app-calendar-viewport "Sun 31 8/8 2 Jobs Mon 1 9/9 2 Jobs Tue 2 Wed 3 2/2 1 Job Thu 4 2/2 1 Job Fri 5 …" at bounding box center [270, 207] width 541 height 258
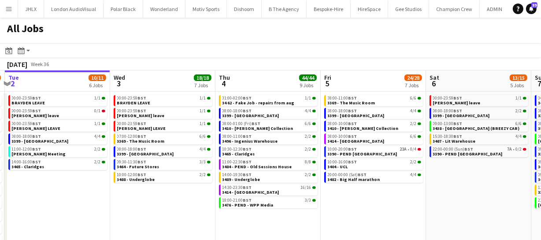
drag, startPoint x: 476, startPoint y: 196, endPoint x: 375, endPoint y: 189, distance: 101.1
click at [375, 189] on app-calendar-viewport "Sat 30 24/24 8 Jobs Sun 31 21/21 8 Jobs Mon 1 50/51 12 Jobs Tue 2 10/11 6 Jobs …" at bounding box center [270, 160] width 541 height 181
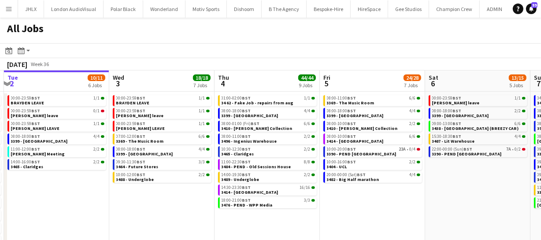
scroll to position [0, 345]
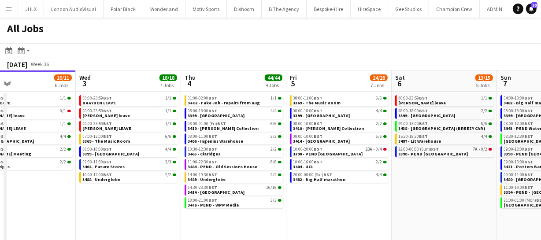
click at [435, 198] on app-calendar-viewport "Sat 30 24/24 8 Jobs Sun 31 21/21 8 Jobs Mon 1 50/51 12 Jobs Tue 2 10/11 6 Jobs …" at bounding box center [270, 160] width 541 height 181
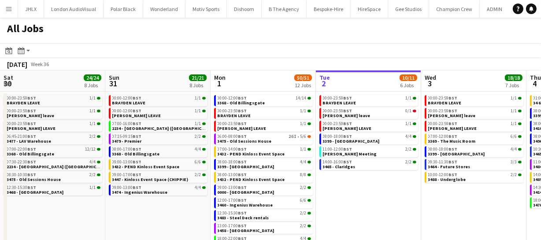
scroll to position [0, 210]
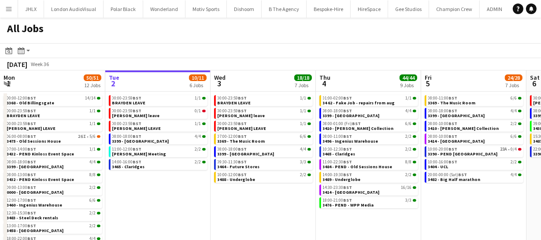
drag, startPoint x: 434, startPoint y: 195, endPoint x: 422, endPoint y: 191, distance: 12.4
click at [425, 192] on app-calendar-viewport "Sat 30 24/24 8 Jobs Sun 31 21/21 8 Jobs Mon 1 50/51 12 Jobs Tue 2 10/11 6 Jobs …" at bounding box center [270, 160] width 541 height 181
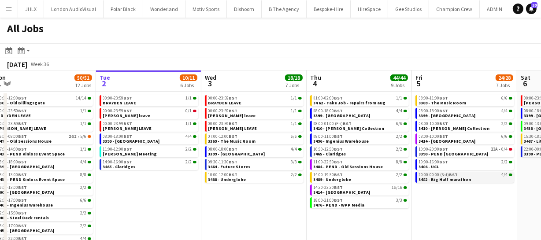
drag, startPoint x: 426, startPoint y: 191, endPoint x: 369, endPoint y: 182, distance: 57.0
click at [368, 184] on app-calendar-viewport "Sat 30 24/24 8 Jobs Sun 31 21/21 8 Jobs Mon 1 50/51 12 Jobs Tue 2 10/11 6 Jobs …" at bounding box center [270, 160] width 541 height 181
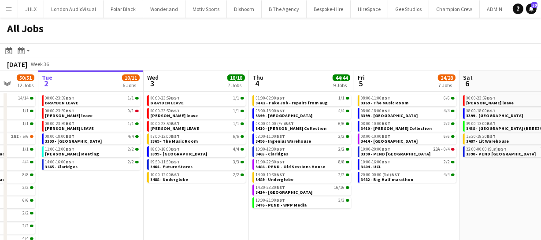
drag, startPoint x: 399, startPoint y: 192, endPoint x: 381, endPoint y: 178, distance: 22.6
click at [350, 182] on app-calendar-viewport "Sat 30 24/24 8 Jobs Sun 31 21/21 8 Jobs Mon 1 50/51 12 Jobs Tue 2 10/11 6 Jobs …" at bounding box center [270, 160] width 541 height 181
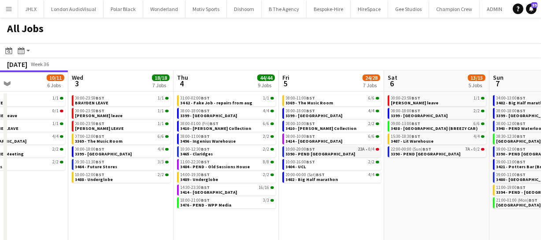
click at [330, 155] on link "10:00-20:00 BST 23A • 0/4 3390 - PEND [GEOGRAPHIC_DATA]" at bounding box center [332, 151] width 93 height 10
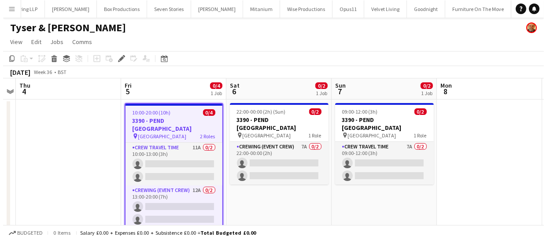
scroll to position [0, 2734]
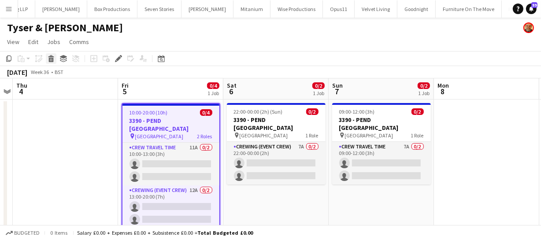
click at [52, 63] on div "Delete" at bounding box center [51, 58] width 11 height 11
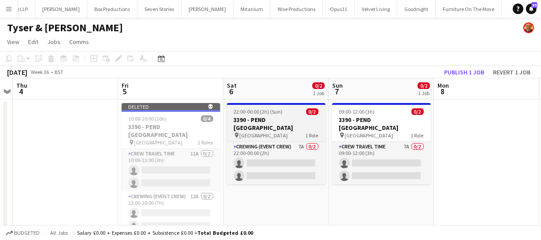
click at [268, 111] on span "22:00-00:00 (2h) (Sun)" at bounding box center [258, 111] width 49 height 7
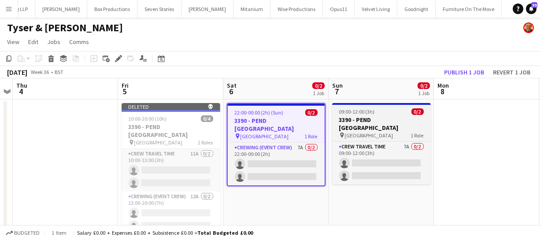
click at [357, 119] on h3 "3390 - PEND [GEOGRAPHIC_DATA]" at bounding box center [381, 124] width 99 height 16
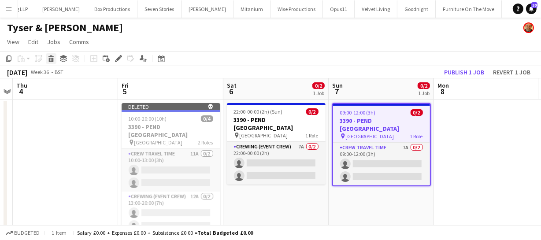
click at [54, 59] on icon "Delete" at bounding box center [51, 58] width 7 height 7
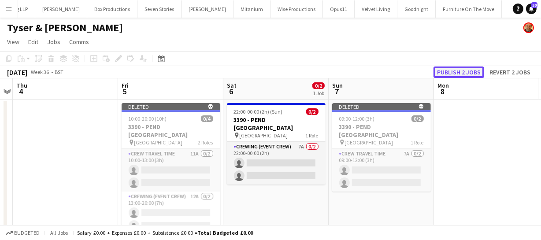
click at [451, 75] on button "Publish 2 jobs" at bounding box center [458, 71] width 51 height 11
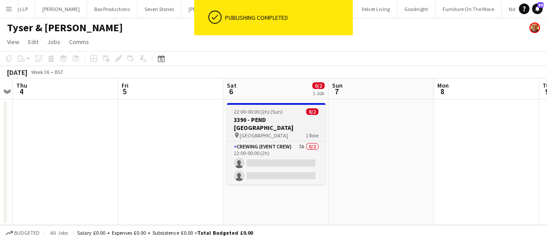
click at [256, 113] on span "22:00-00:00 (2h) (Sun)" at bounding box center [258, 111] width 49 height 7
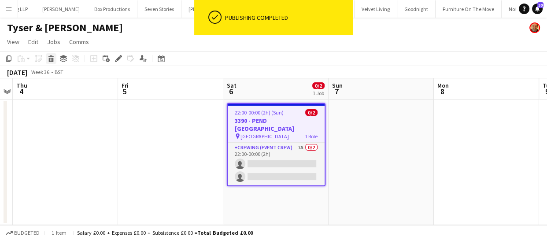
click at [49, 61] on icon at bounding box center [51, 60] width 5 height 4
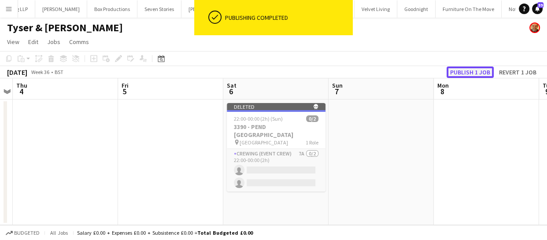
click at [462, 72] on button "Publish 1 job" at bounding box center [469, 71] width 47 height 11
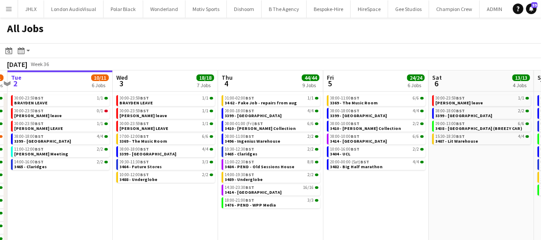
drag, startPoint x: 316, startPoint y: 166, endPoint x: 236, endPoint y: 168, distance: 79.3
click at [236, 168] on app-calendar-viewport "Sat 30 24/24 8 Jobs Sun 31 21/21 8 Jobs Mon 1 50/51 12 Jobs Tue 2 10/11 6 Jobs …" at bounding box center [270, 160] width 541 height 181
drag, startPoint x: 269, startPoint y: 165, endPoint x: 224, endPoint y: 163, distance: 45.4
click at [225, 163] on app-calendar-viewport "Sat 30 24/24 8 Jobs Sun 31 21/21 8 Jobs Mon 1 50/51 12 Jobs Tue 2 10/11 6 Jobs …" at bounding box center [270, 160] width 541 height 181
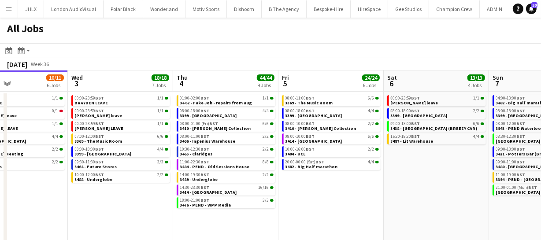
drag, startPoint x: 323, startPoint y: 190, endPoint x: 297, endPoint y: 187, distance: 26.6
click at [298, 187] on app-calendar-viewport "Sat 30 24/24 8 Jobs Sun 31 21/21 8 Jobs Mon 1 50/51 12 Jobs Tue 2 10/11 6 Jobs …" at bounding box center [270, 160] width 541 height 181
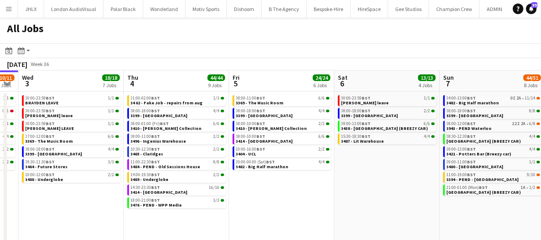
click at [236, 180] on app-calendar-viewport "Sat 30 24/24 8 Jobs Sun 31 21/21 8 Jobs Mon 1 50/51 12 Jobs Tue 2 10/11 6 Jobs …" at bounding box center [270, 160] width 541 height 181
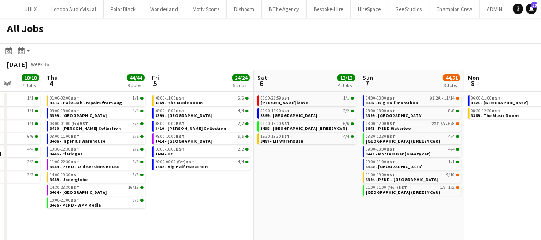
click at [227, 176] on app-calendar-viewport "Mon 1 50/51 12 Jobs Tue 2 10/11 6 Jobs Wed 3 18/18 7 Jobs Thu 4 44/44 9 Jobs Fr…" at bounding box center [270, 160] width 541 height 181
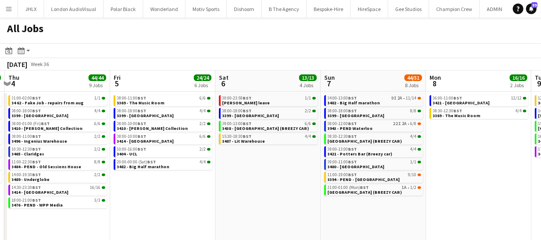
click at [210, 175] on app-calendar-viewport "Mon 1 50/51 12 Jobs Tue 2 10/11 6 Jobs Wed 3 18/18 7 Jobs Thu 4 44/44 9 Jobs Fr…" at bounding box center [270, 160] width 541 height 181
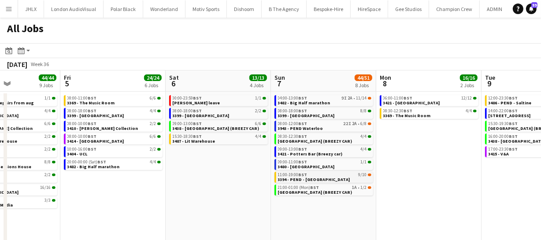
drag, startPoint x: 306, startPoint y: 186, endPoint x: 263, endPoint y: 181, distance: 43.5
click at [264, 183] on app-calendar-viewport "Mon 1 50/51 12 Jobs Tue 2 10/11 6 Jobs Wed 3 18/18 7 Jobs Thu 4 44/44 9 Jobs Fr…" at bounding box center [270, 160] width 541 height 181
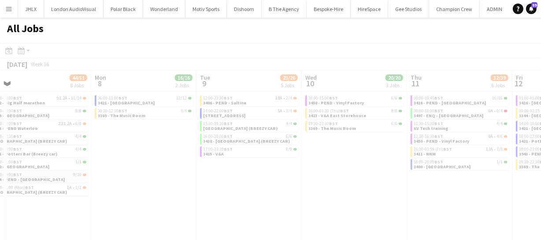
scroll to position [0, 225]
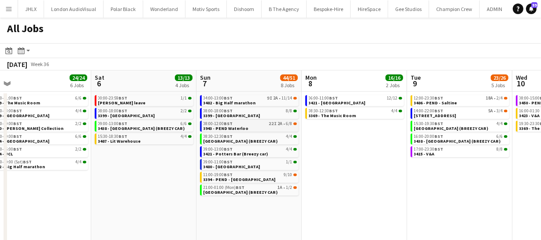
click at [251, 126] on link "08:00-12:00 BST 22I 2A • 6/8 3943 - PEND Waterloo" at bounding box center [249, 126] width 93 height 10
click at [227, 125] on span "3943 - PEND Waterloo" at bounding box center [225, 128] width 45 height 6
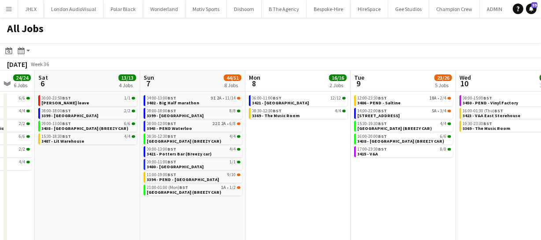
scroll to position [0, 387]
drag, startPoint x: 177, startPoint y: 183, endPoint x: 102, endPoint y: 173, distance: 76.0
click at [102, 173] on app-calendar-viewport "Tue 2 10/11 6 Jobs Wed 3 18/18 7 Jobs Thu 4 44/44 9 Jobs Fri 5 24/24 6 Jobs Sat…" at bounding box center [270, 160] width 541 height 181
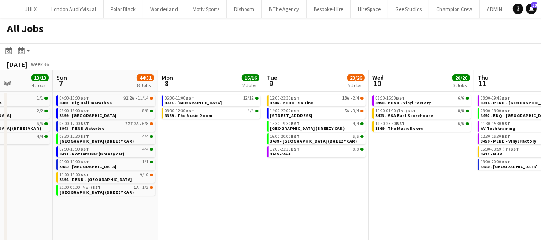
drag, startPoint x: 295, startPoint y: 190, endPoint x: 208, endPoint y: 181, distance: 88.1
click at [209, 181] on app-calendar-viewport "Thu 4 44/44 9 Jobs Fri 5 24/24 6 Jobs Sat 6 13/13 4 Jobs Sun 7 44/51 8 Jobs Mon…" at bounding box center [270, 160] width 541 height 181
drag, startPoint x: 225, startPoint y: 180, endPoint x: 173, endPoint y: 167, distance: 53.5
click at [174, 167] on app-calendar-viewport "Thu 4 44/44 9 Jobs Fri 5 24/24 6 Jobs Sat 6 13/13 4 Jobs Sun 7 44/51 8 Jobs Mon…" at bounding box center [270, 160] width 541 height 181
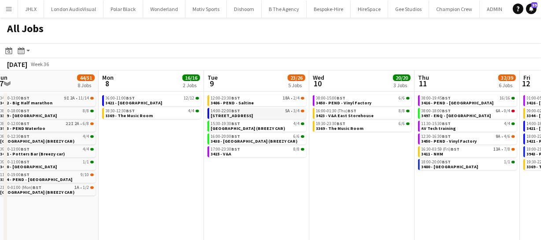
click at [254, 108] on link "14:00-22:00 BST 5A • 3/4 3494 - Old Bond Street" at bounding box center [257, 113] width 93 height 10
click at [253, 101] on link "12:00-23:30 BST 18A • 2/4 3486 - PEND - Saltine" at bounding box center [257, 100] width 93 height 10
click at [239, 113] on span "[STREET_ADDRESS]" at bounding box center [232, 116] width 42 height 6
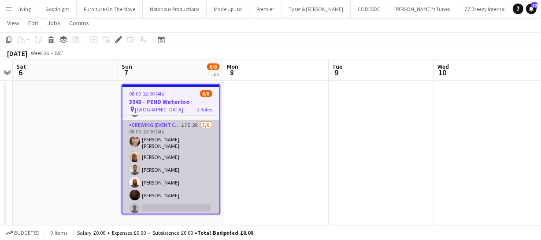
scroll to position [25, 0]
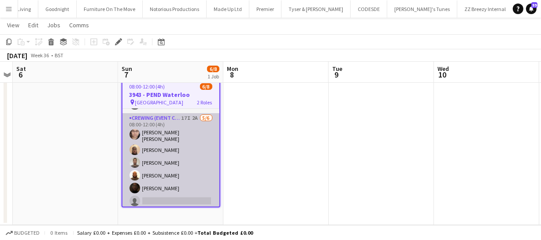
click at [186, 160] on app-card-role "Crewing (Event Crew) 17I 2A [DATE] 08:00-12:00 (4h) [PERSON_NAME] [PERSON_NAME]…" at bounding box center [170, 161] width 97 height 96
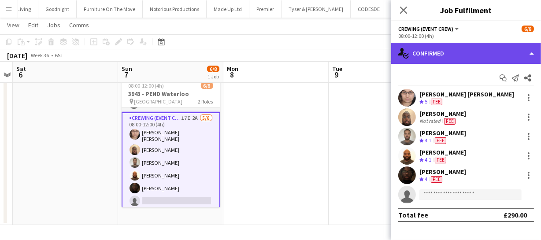
click at [448, 61] on div "single-neutral-actions-check-2 Confirmed" at bounding box center [466, 53] width 150 height 21
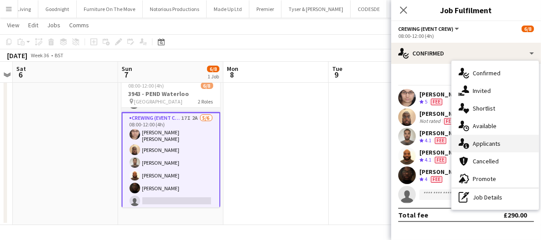
click at [492, 145] on span "Applicants" at bounding box center [486, 144] width 28 height 8
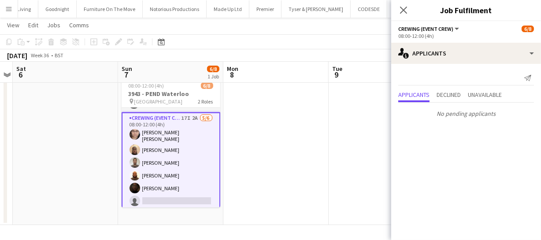
scroll to position [0, 0]
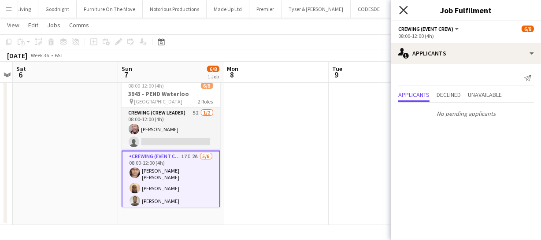
click at [404, 11] on icon at bounding box center [403, 10] width 8 height 8
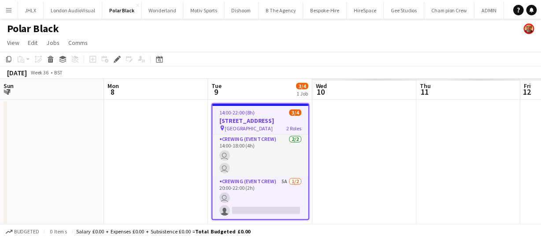
scroll to position [0, 303]
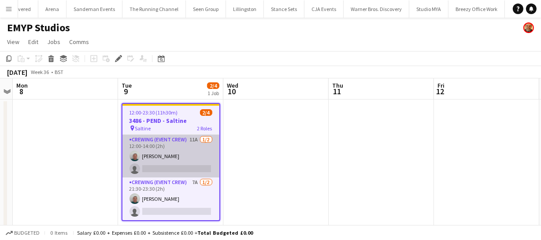
scroll to position [0, 838]
click at [182, 164] on app-card-role "Crewing (Event Crew) 11A 1/2 12:00-14:00 (2h) Brayden Davison single-neutral-ac…" at bounding box center [170, 156] width 97 height 43
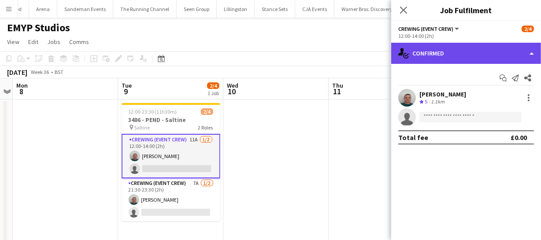
click at [460, 55] on div "single-neutral-actions-check-2 Confirmed" at bounding box center [466, 53] width 150 height 21
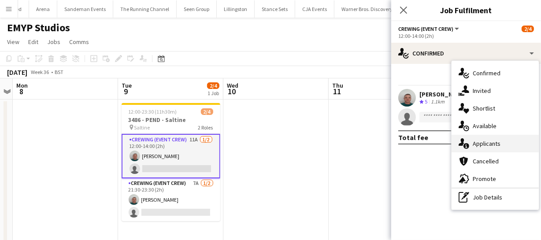
click at [491, 138] on div "single-neutral-actions-information Applicants" at bounding box center [494, 144] width 87 height 18
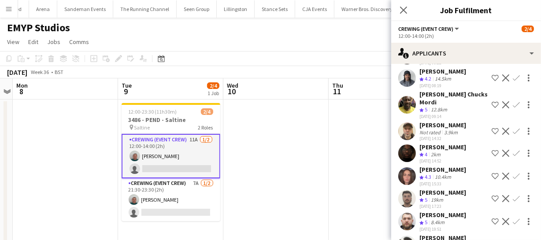
scroll to position [120, 0]
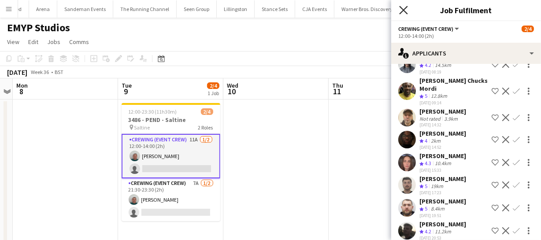
click at [402, 11] on icon at bounding box center [403, 10] width 8 height 8
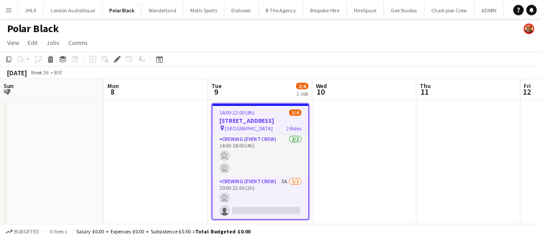
scroll to position [0, 303]
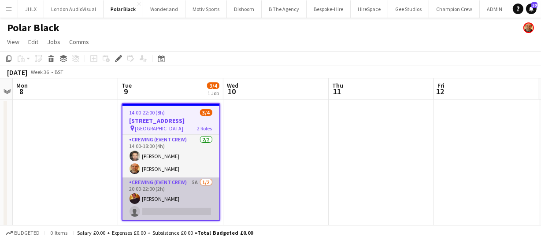
click at [193, 193] on app-card-role "Crewing (Event Crew) 5A [DATE] 20:00-22:00 (2h) [PERSON_NAME] single-neutral-ac…" at bounding box center [170, 198] width 97 height 43
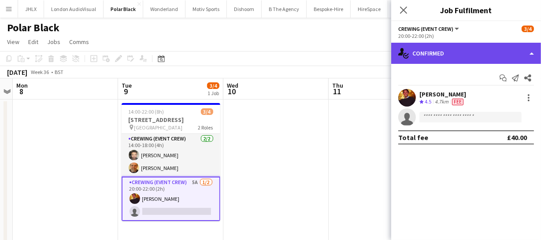
click at [472, 57] on div "single-neutral-actions-check-2 Confirmed" at bounding box center [466, 53] width 150 height 21
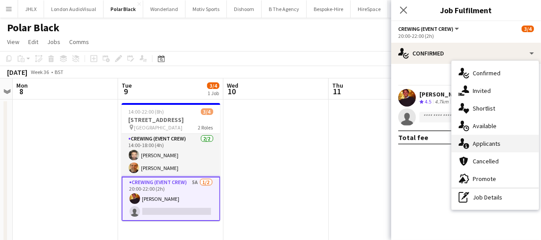
click at [486, 140] on span "Applicants" at bounding box center [486, 144] width 28 height 8
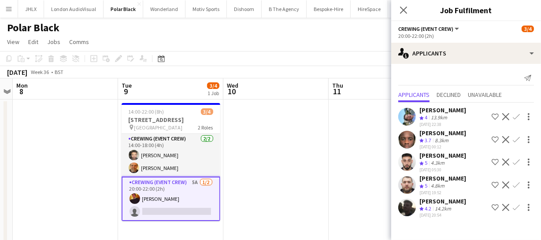
click at [514, 114] on app-icon "Confirm" at bounding box center [516, 116] width 7 height 7
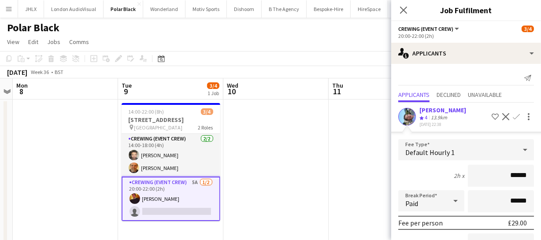
drag, startPoint x: 523, startPoint y: 173, endPoint x: 458, endPoint y: 170, distance: 64.8
click at [468, 171] on input "******" at bounding box center [501, 176] width 66 height 22
type input "****"
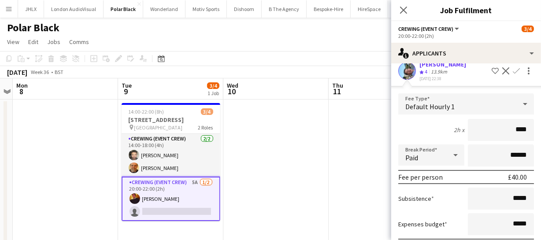
scroll to position [80, 0]
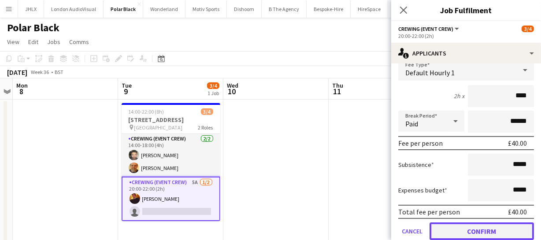
click at [477, 228] on button "Confirm" at bounding box center [481, 231] width 104 height 18
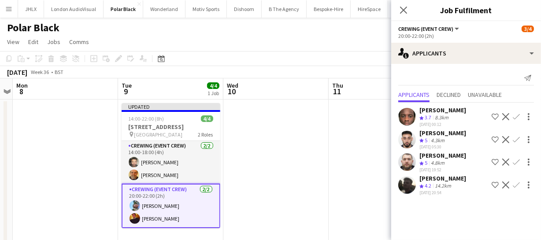
scroll to position [0, 0]
click at [402, 10] on icon "Close pop-in" at bounding box center [403, 10] width 8 height 8
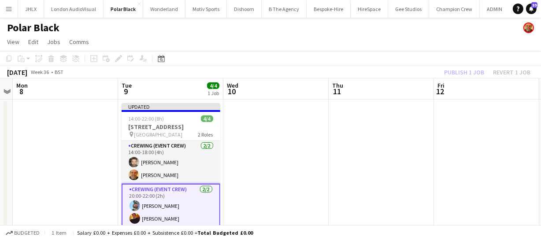
click at [461, 69] on div "Publish 1 job Revert 1 job" at bounding box center [486, 71] width 107 height 11
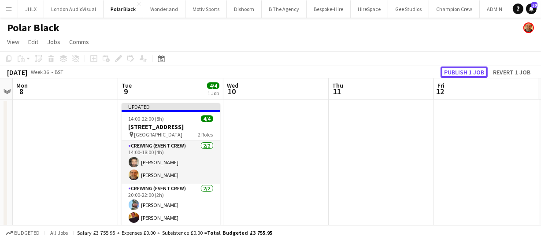
click at [461, 69] on button "Publish 1 job" at bounding box center [463, 71] width 47 height 11
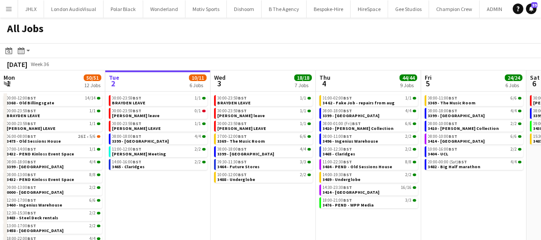
drag, startPoint x: 500, startPoint y: 194, endPoint x: 375, endPoint y: 178, distance: 125.6
click at [375, 178] on app-calendar-viewport "Sat 30 24/24 8 Jobs Sun 31 21/21 8 Jobs Mon 1 50/51 12 Jobs Tue 2 10/11 6 Jobs …" at bounding box center [270, 160] width 541 height 181
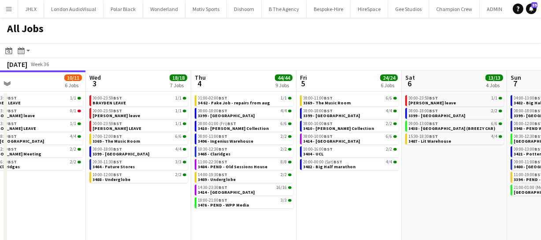
drag, startPoint x: 360, startPoint y: 176, endPoint x: 323, endPoint y: 172, distance: 37.2
click at [324, 172] on app-calendar-viewport "Sat 30 24/24 8 Jobs Sun 31 21/21 8 Jobs Mon 1 50/51 12 Jobs Tue 2 10/11 6 Jobs …" at bounding box center [270, 160] width 541 height 181
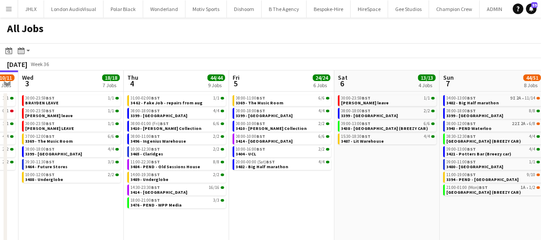
drag, startPoint x: 398, startPoint y: 189, endPoint x: 332, endPoint y: 184, distance: 66.2
click at [325, 181] on app-calendar-viewport "Sat 30 24/24 8 Jobs Sun 31 21/21 8 Jobs Mon 1 50/51 12 Jobs Tue 2 10/11 6 Jobs …" at bounding box center [270, 160] width 541 height 181
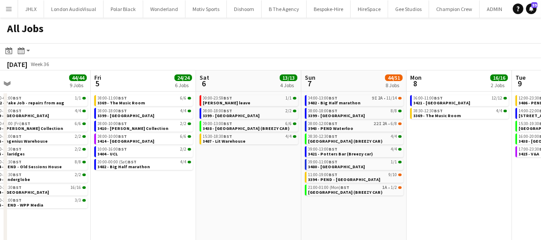
drag, startPoint x: 356, startPoint y: 187, endPoint x: 290, endPoint y: 190, distance: 66.6
click at [291, 189] on app-calendar-viewport "Mon 1 50/51 12 Jobs Tue 2 10/11 6 Jobs Wed 3 18/18 7 Jobs Thu 4 44/44 9 Jobs Fr…" at bounding box center [270, 160] width 541 height 181
drag, startPoint x: 410, startPoint y: 183, endPoint x: 327, endPoint y: 175, distance: 83.2
click at [342, 176] on app-calendar-viewport "Mon 1 50/51 12 Jobs Tue 2 10/11 6 Jobs Wed 3 18/18 7 Jobs Thu 4 44/44 9 Jobs Fr…" at bounding box center [270, 160] width 541 height 181
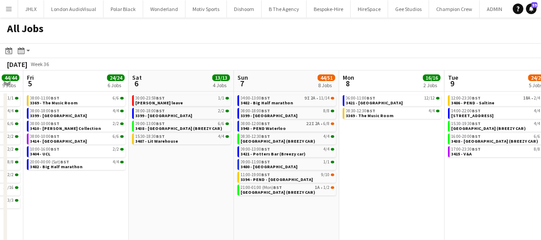
click at [306, 168] on app-all-jobs "All Jobs Date picker [DATE] [DATE] [DATE] M [DATE] T [DATE] W [DATE] T [DATE] F…" at bounding box center [270, 135] width 541 height 234
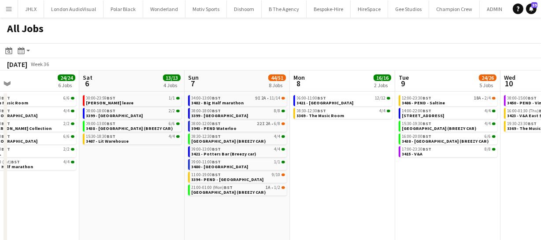
click at [313, 171] on app-calendar-viewport "Wed 3 18/18 7 Jobs Thu 4 44/44 9 Jobs Fri 5 24/24 6 Jobs Sat 6 13/13 4 Jobs Sun…" at bounding box center [270, 160] width 541 height 181
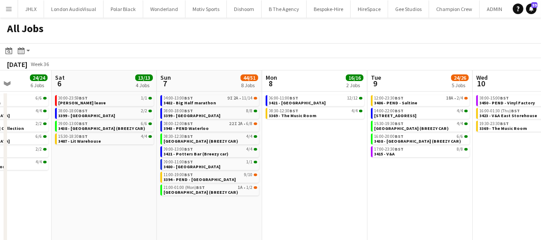
click at [251, 162] on app-calendar-viewport "Wed 3 18/18 7 Jobs Thu 4 44/44 9 Jobs Fri 5 24/24 6 Jobs Sat 6 13/13 4 Jobs Sun…" at bounding box center [270, 160] width 541 height 181
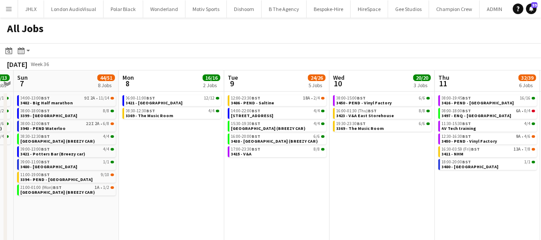
drag, startPoint x: 356, startPoint y: 170, endPoint x: 297, endPoint y: 163, distance: 59.4
click at [297, 163] on app-calendar-viewport "Wed 3 18/18 7 Jobs Thu 4 44/44 9 Jobs Fri 5 24/24 6 Jobs Sat 6 13/13 4 Jobs Sun…" at bounding box center [270, 160] width 541 height 181
click at [273, 163] on app-calendar-viewport "Wed 3 18/18 7 Jobs Thu 4 44/44 9 Jobs Fri 5 24/24 6 Jobs Sat 6 13/13 4 Jobs Sun…" at bounding box center [270, 160] width 541 height 181
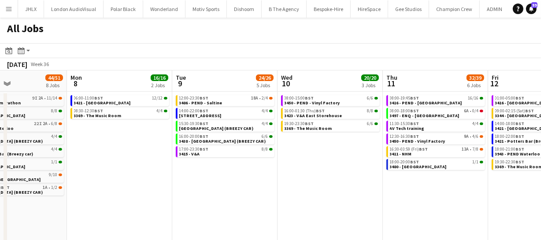
drag, startPoint x: 311, startPoint y: 173, endPoint x: 290, endPoint y: 173, distance: 21.1
click at [266, 170] on app-calendar-viewport "Fri 5 24/24 6 Jobs Sat 6 13/13 4 Jobs Sun 7 44/51 8 Jobs Mon 8 16/16 2 Jobs Tue…" at bounding box center [270, 160] width 541 height 181
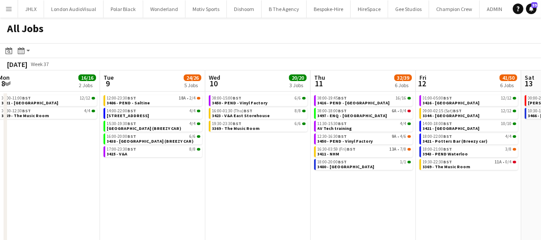
drag, startPoint x: 296, startPoint y: 174, endPoint x: 279, endPoint y: 174, distance: 16.7
click at [269, 173] on app-calendar-viewport "Fri 5 24/24 6 Jobs Sat 6 13/13 4 Jobs Sun 7 44/51 8 Jobs Mon 8 16/16 2 Jobs Tue…" at bounding box center [270, 160] width 541 height 181
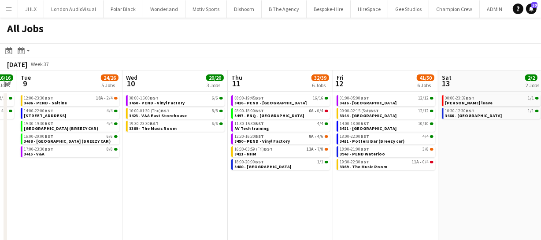
drag, startPoint x: 424, startPoint y: 181, endPoint x: 369, endPoint y: 175, distance: 55.8
click at [369, 175] on app-calendar-viewport "Fri 5 24/24 6 Jobs Sat 6 13/13 4 Jobs Sun 7 44/51 8 Jobs Mon 8 16/16 2 Jobs Tue…" at bounding box center [270, 160] width 541 height 181
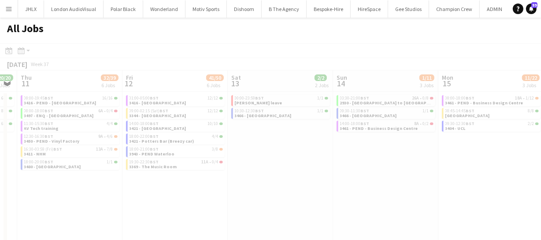
drag, startPoint x: 411, startPoint y: 182, endPoint x: 361, endPoint y: 177, distance: 50.0
click at [352, 177] on app-all-jobs "All Jobs Date picker [DATE] [DATE] [DATE] M [DATE] T [DATE] W [DATE] T [DATE] F…" at bounding box center [270, 135] width 541 height 234
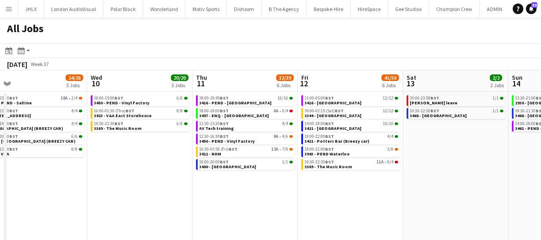
drag, startPoint x: 428, startPoint y: 178, endPoint x: 418, endPoint y: 179, distance: 9.7
click at [418, 179] on app-calendar-viewport "Sun 7 44/51 8 Jobs Mon 8 16/16 2 Jobs Tue 9 24/26 5 Jobs Wed 10 20/20 3 Jobs Th…" at bounding box center [270, 160] width 541 height 181
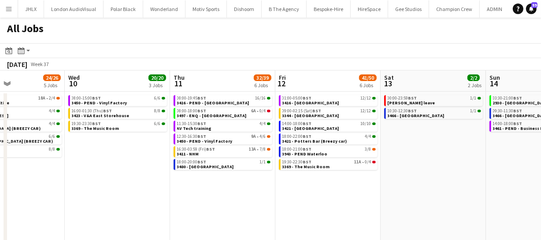
click at [382, 166] on app-calendar-viewport "Sun 7 44/51 8 Jobs Mon 8 16/16 2 Jobs Tue 9 24/26 5 Jobs Wed 10 20/20 3 Jobs Th…" at bounding box center [270, 160] width 541 height 181
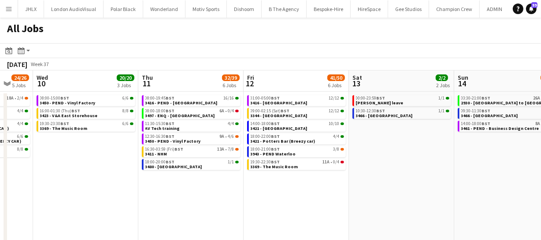
click at [323, 162] on app-calendar-viewport "Sun 7 44/51 8 Jobs Mon 8 16/16 2 Jobs Tue 9 24/26 5 Jobs Wed 10 20/20 3 Jobs Th…" at bounding box center [270, 160] width 541 height 181
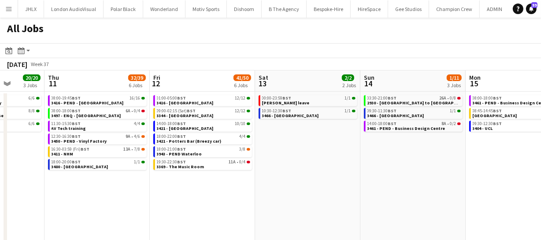
drag, startPoint x: 395, startPoint y: 175, endPoint x: 308, endPoint y: 183, distance: 88.0
click at [311, 184] on app-calendar-viewport "Sun 7 44/51 8 Jobs Mon 8 16/16 2 Jobs Tue 9 24/26 5 Jobs Wed 10 20/20 3 Jobs Th…" at bounding box center [270, 160] width 541 height 181
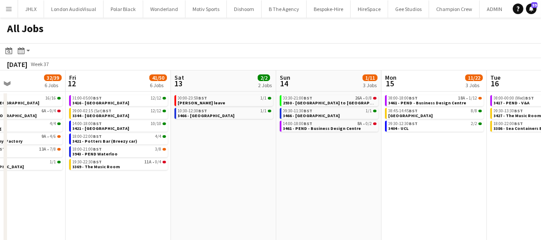
drag, startPoint x: 370, startPoint y: 163, endPoint x: 328, endPoint y: 162, distance: 42.3
click at [325, 165] on app-calendar-viewport "Tue 9 24/26 5 Jobs Wed 10 20/20 3 Jobs Thu 11 32/39 6 Jobs Fri 12 41/50 6 Jobs …" at bounding box center [270, 160] width 541 height 181
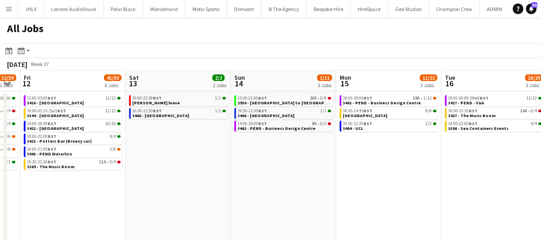
drag, startPoint x: 471, startPoint y: 158, endPoint x: 377, endPoint y: 149, distance: 94.6
click at [391, 151] on app-calendar-viewport "Tue 9 24/26 5 Jobs Wed 10 20/20 3 Jobs Thu 11 32/39 6 Jobs Fri 12 41/50 6 Jobs …" at bounding box center [270, 160] width 541 height 181
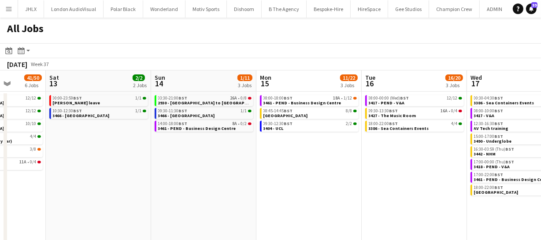
drag, startPoint x: 390, startPoint y: 150, endPoint x: 330, endPoint y: 148, distance: 59.9
click at [328, 149] on app-calendar-viewport "Tue 9 24/26 5 Jobs Wed 10 20/20 3 Jobs Thu 11 32/39 6 Jobs Fri 12 41/50 6 Jobs …" at bounding box center [270, 160] width 541 height 181
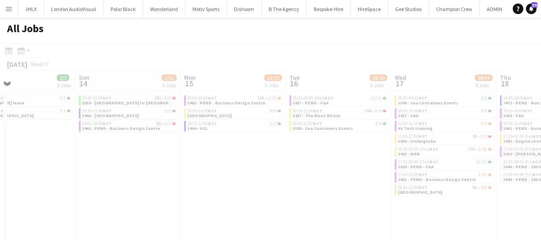
drag, startPoint x: 266, startPoint y: 151, endPoint x: 272, endPoint y: 152, distance: 6.6
click at [255, 151] on div at bounding box center [270, 160] width 541 height 234
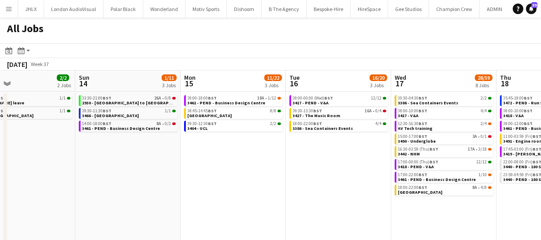
drag, startPoint x: 354, startPoint y: 179, endPoint x: 295, endPoint y: 164, distance: 61.4
click at [273, 163] on app-calendar-viewport "Thu 11 32/39 6 Jobs Fri 12 41/50 6 Jobs Sat 13 2/2 2 Jobs Sun 14 1/11 3 Jobs Mo…" at bounding box center [270, 160] width 541 height 181
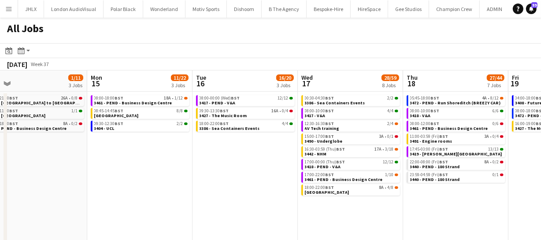
click at [386, 185] on app-calendar-viewport "Thu 11 32/39 6 Jobs Fri 12 41/50 6 Jobs Sat 13 2/2 2 Jobs Sun 14 1/11 3 Jobs Mo…" at bounding box center [270, 160] width 541 height 181
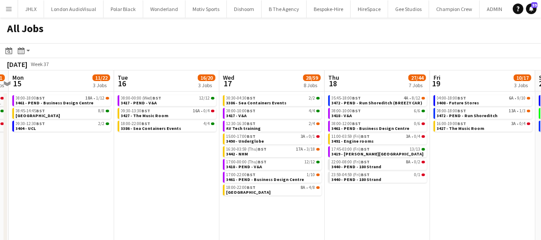
drag, startPoint x: 484, startPoint y: 178, endPoint x: 440, endPoint y: 171, distance: 44.6
click at [440, 171] on app-calendar-viewport "Thu 11 32/39 6 Jobs Fri 12 41/50 6 Jobs Sat 13 2/2 2 Jobs Sun 14 1/11 3 Jobs Mo…" at bounding box center [270, 160] width 541 height 181
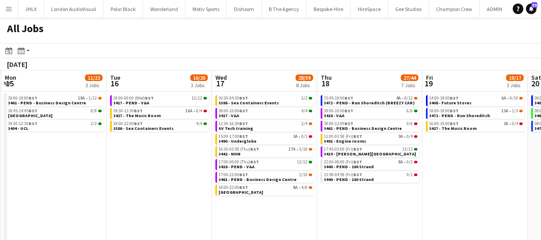
click at [439, 170] on app-calendar-viewport "Thu 11 32/39 6 Jobs Fri 12 41/50 6 Jobs Sat 13 2/2 2 Jobs Sun 14 1/11 3 Jobs Mo…" at bounding box center [270, 160] width 541 height 181
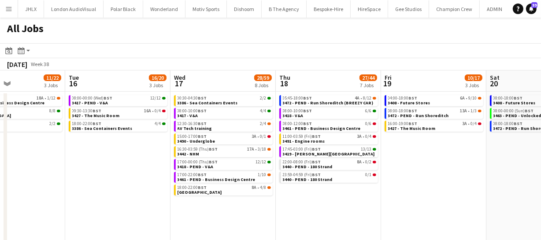
click at [384, 155] on app-calendar-viewport "Sat 13 2/2 2 Jobs Sun 14 1/11 3 Jobs Mon 15 11/22 3 Jobs Tue 16 16/20 3 Jobs We…" at bounding box center [270, 160] width 541 height 181
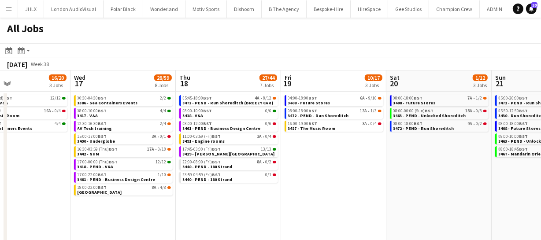
click at [346, 152] on app-all-jobs "All Jobs Date picker [DATE] [DATE] [DATE] M [DATE] T [DATE] W [DATE] T [DATE] F…" at bounding box center [270, 135] width 541 height 234
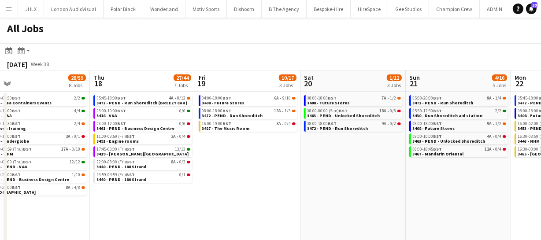
drag, startPoint x: 366, startPoint y: 147, endPoint x: 309, endPoint y: 142, distance: 57.9
click at [311, 144] on app-calendar-viewport "Mon 15 11/22 3 Jobs Tue 16 16/20 3 Jobs Wed 17 28/59 8 Jobs Thu 18 27/44 7 Jobs…" at bounding box center [270, 160] width 541 height 181
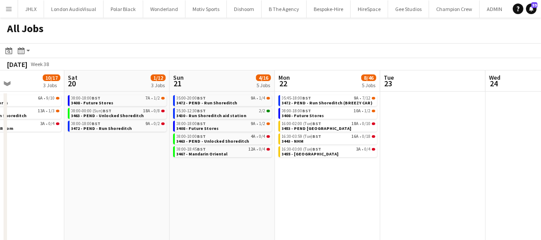
scroll to position [0, 265]
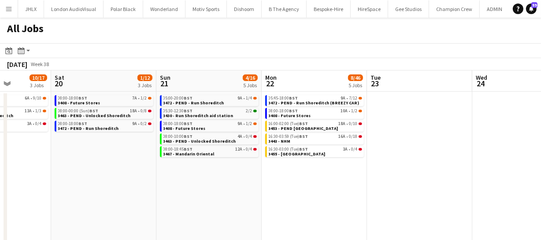
drag, startPoint x: 391, startPoint y: 151, endPoint x: 197, endPoint y: 175, distance: 196.1
click at [197, 175] on app-calendar-viewport "Wed 17 28/59 8 Jobs Thu 18 27/44 7 Jobs Fri 19 10/17 3 Jobs Sat 20 1/12 3 Jobs …" at bounding box center [270, 160] width 541 height 181
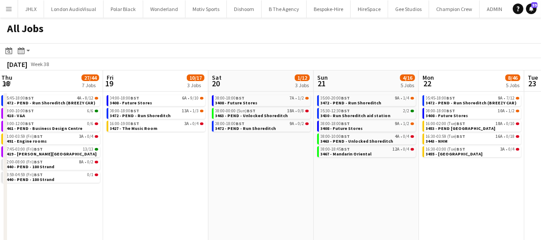
drag, startPoint x: 155, startPoint y: 163, endPoint x: 311, endPoint y: 175, distance: 156.4
click at [312, 174] on app-calendar-viewport "Tue 16 16/20 3 Jobs Wed 17 28/59 8 Jobs Thu 18 27/44 7 Jobs Fri 19 10/17 3 Jobs…" at bounding box center [270, 160] width 541 height 181
click at [315, 196] on app-calendar-viewport "Tue 16 16/20 3 Jobs Wed 17 28/59 8 Jobs Thu 18 27/44 7 Jobs Fri 19 10/17 3 Jobs…" at bounding box center [270, 160] width 541 height 181
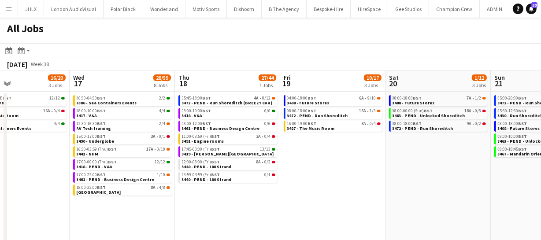
drag, startPoint x: 321, startPoint y: 206, endPoint x: 464, endPoint y: 185, distance: 144.2
click at [419, 187] on app-calendar-viewport "Sun 14 1/11 3 Jobs Mon 15 11/22 3 Jobs Tue 16 16/20 3 Jobs Wed 17 28/59 8 Jobs …" at bounding box center [270, 160] width 541 height 181
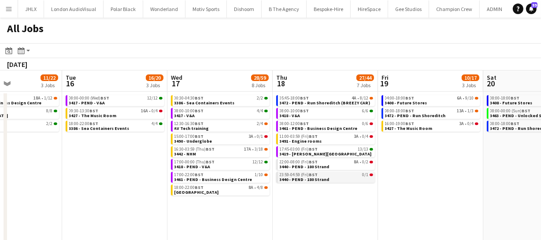
drag, startPoint x: 349, startPoint y: 185, endPoint x: 500, endPoint y: 181, distance: 151.1
click at [480, 179] on app-calendar-viewport "Sat 13 2/2 2 Jobs Sun 14 1/11 3 Jobs Mon 15 11/22 3 Jobs Tue 16 16/20 3 Jobs We…" at bounding box center [270, 160] width 541 height 181
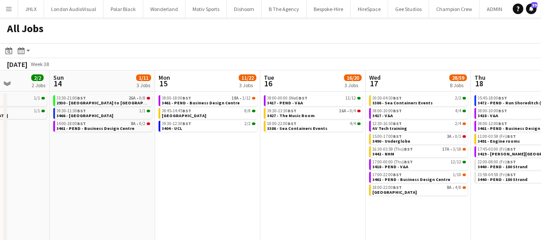
drag, startPoint x: 299, startPoint y: 189, endPoint x: 477, endPoint y: 157, distance: 181.7
click at [457, 159] on app-calendar-viewport "Thu 11 32/39 6 Jobs Fri 12 41/50 6 Jobs Sat 13 2/2 2 Jobs Sun 14 1/11 3 Jobs Mo…" at bounding box center [270, 160] width 541 height 181
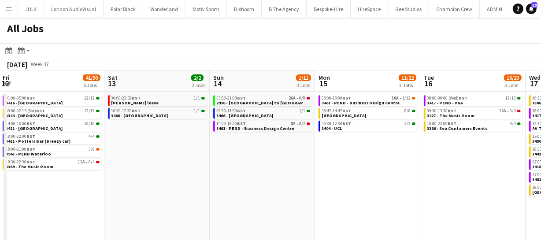
click at [454, 152] on app-calendar-viewport "Wed 10 20/20 3 Jobs Thu 11 32/39 6 Jobs Fri 12 41/50 6 Jobs Sat 13 2/2 2 Jobs S…" at bounding box center [270, 160] width 541 height 181
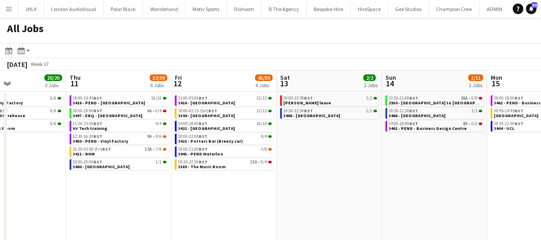
drag, startPoint x: 412, startPoint y: 171, endPoint x: 513, endPoint y: 161, distance: 101.8
click at [493, 163] on app-calendar-viewport "Mon 8 16/16 2 Jobs Tue 9 24/26 5 Jobs Wed 10 20/20 3 Jobs Thu 11 32/39 6 Jobs F…" at bounding box center [270, 160] width 541 height 181
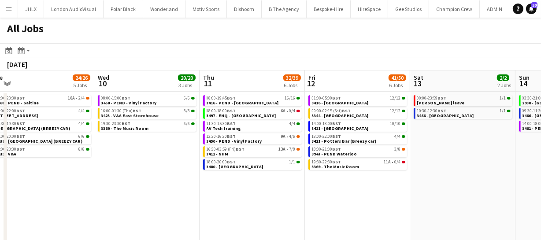
click at [534, 160] on app-calendar-viewport "Sun 7 44/51 8 Jobs Mon 8 16/16 2 Jobs Tue 9 24/26 5 Jobs Wed 10 20/20 3 Jobs Th…" at bounding box center [270, 160] width 541 height 181
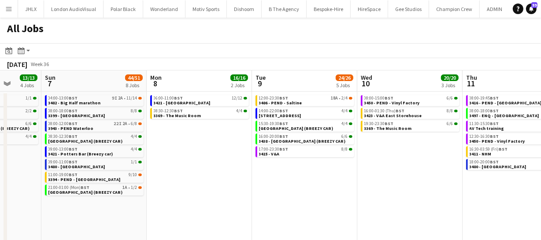
click at [527, 162] on app-calendar-viewport "Thu 4 44/44 9 Jobs Fri 5 24/24 6 Jobs Sat 6 13/13 4 Jobs Sun 7 44/51 8 Jobs Mon…" at bounding box center [270, 160] width 541 height 181
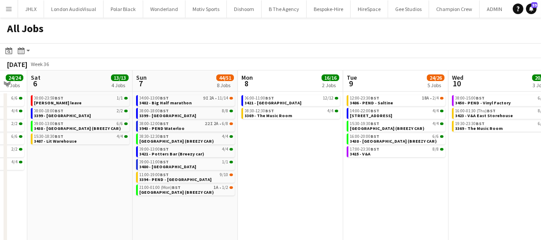
click at [333, 162] on app-calendar-viewport "Thu 4 44/44 9 Jobs Fri 5 24/24 6 Jobs Sat 6 13/13 4 Jobs Sun 7 44/51 8 Jobs Mon…" at bounding box center [270, 160] width 541 height 181
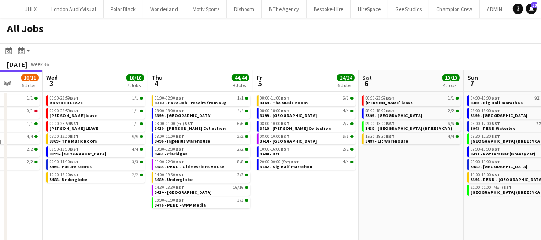
scroll to position [0, 271]
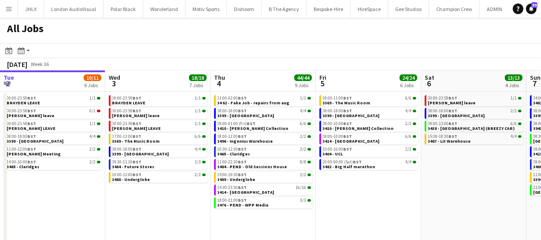
drag, startPoint x: 118, startPoint y: 192, endPoint x: 457, endPoint y: 149, distance: 341.0
click at [457, 149] on app-calendar-viewport "Sun 31 21/21 8 Jobs Mon 1 50/51 12 Jobs Tue 2 10/11 6 Jobs Wed 3 18/18 7 Jobs T…" at bounding box center [270, 160] width 541 height 181
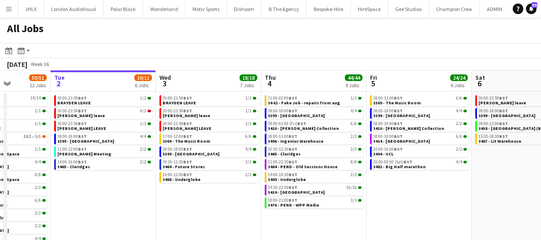
drag, startPoint x: 208, startPoint y: 207, endPoint x: 258, endPoint y: 202, distance: 49.5
click at [258, 202] on app-calendar-viewport "Sat 30 24/24 8 Jobs Sun 31 21/21 8 Jobs Mon 1 50/51 12 Jobs Tue 2 10/11 6 Jobs …" at bounding box center [270, 160] width 541 height 181
drag, startPoint x: 170, startPoint y: 211, endPoint x: 297, endPoint y: 199, distance: 127.8
click at [280, 199] on app-calendar-viewport "Sat 30 24/24 8 Jobs Sun 31 21/21 8 Jobs Mon 1 50/51 12 Jobs Tue 2 10/11 6 Jobs …" at bounding box center [270, 160] width 541 height 181
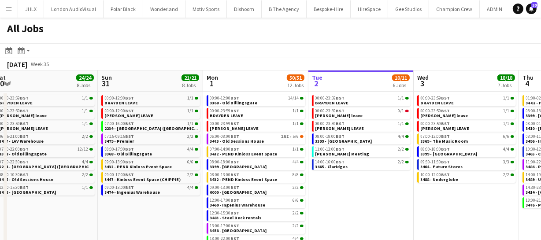
scroll to position [0, 217]
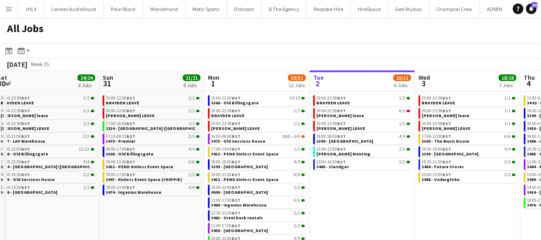
drag, startPoint x: 218, startPoint y: 215, endPoint x: 365, endPoint y: 199, distance: 148.8
click at [365, 199] on app-calendar-viewport "Thu 28 30/30 9 Jobs Fri 29 39/39 12 Jobs Sat 30 24/24 8 Jobs Sun 31 21/21 8 Job…" at bounding box center [270, 160] width 541 height 181
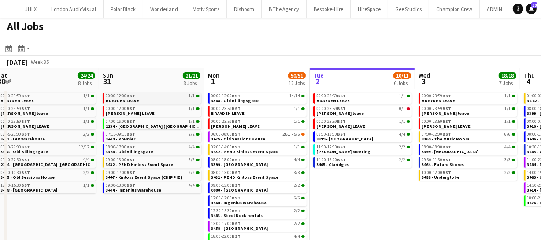
scroll to position [0, 0]
